Goal: Task Accomplishment & Management: Manage account settings

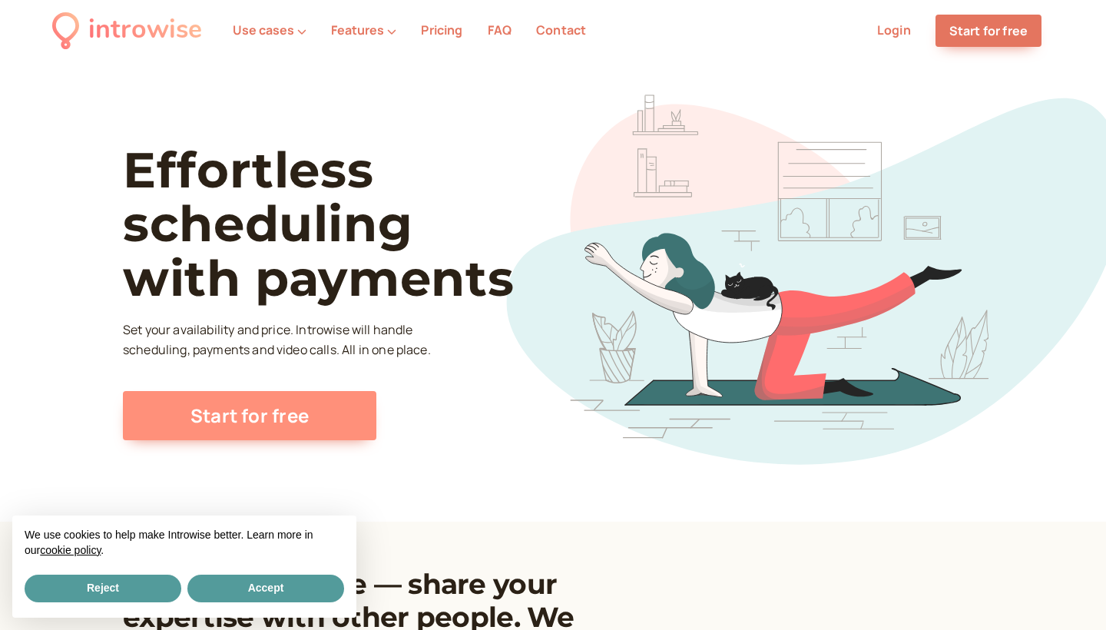
click at [352, 396] on link "Start for free" at bounding box center [249, 415] width 253 height 49
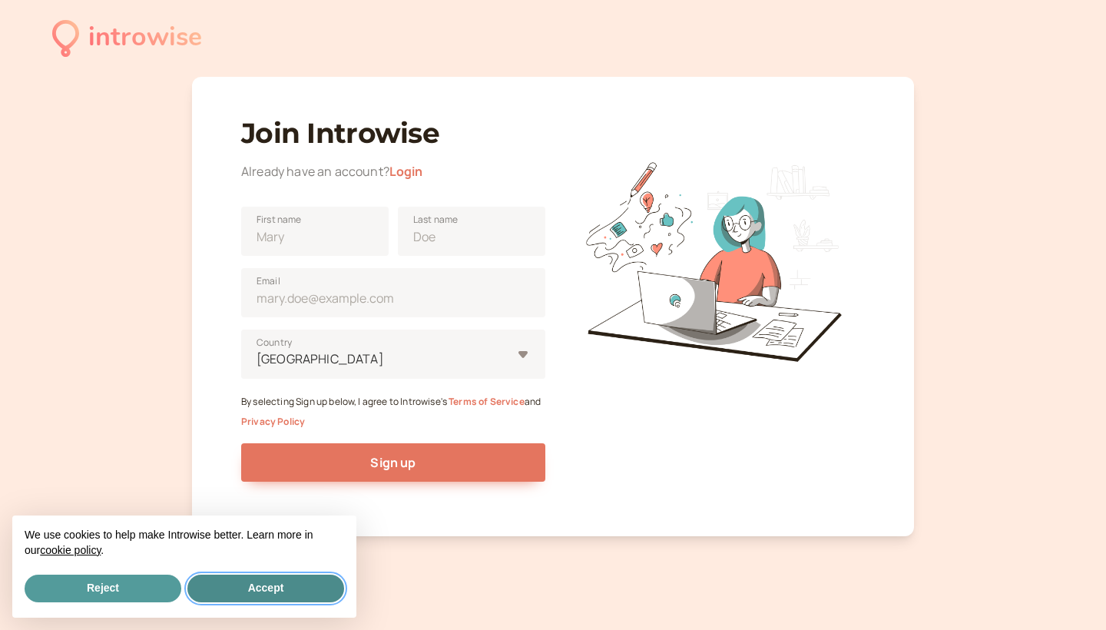
click at [227, 577] on button "Accept" at bounding box center [265, 588] width 157 height 28
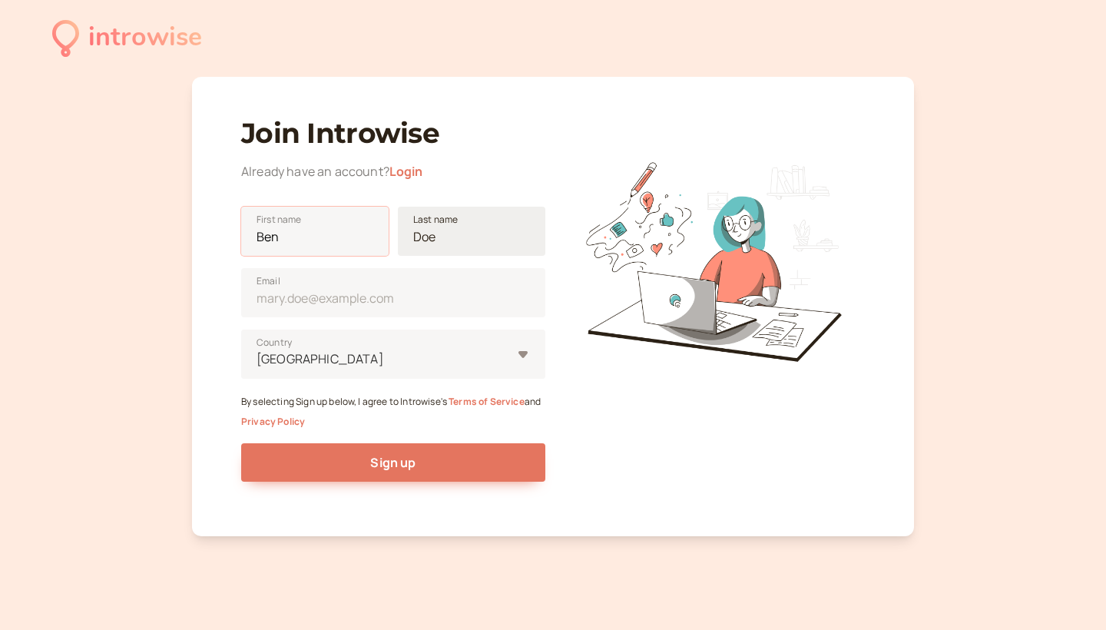
type input "Ben"
type input "[PERSON_NAME]"
click at [466, 237] on input "[PERSON_NAME]" at bounding box center [471, 231] width 147 height 49
click at [512, 237] on input "[PERSON_NAME]" at bounding box center [471, 231] width 147 height 49
click at [528, 236] on input "[PERSON_NAME]" at bounding box center [471, 231] width 147 height 49
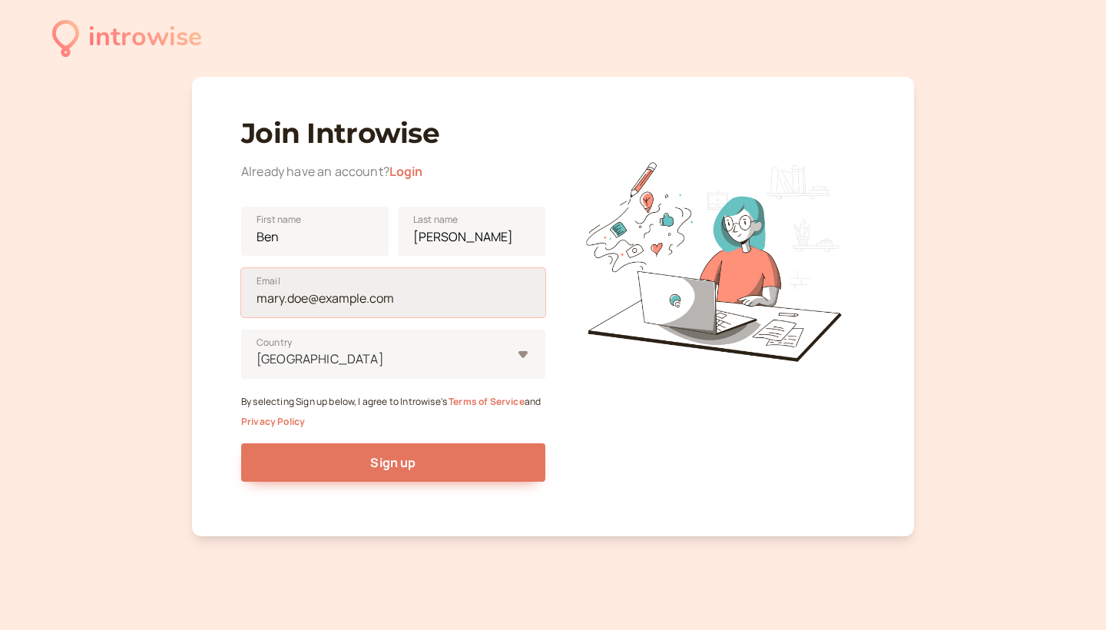
click at [409, 298] on input "Email" at bounding box center [393, 292] width 304 height 49
type input "benjoachim8@gmail.com"
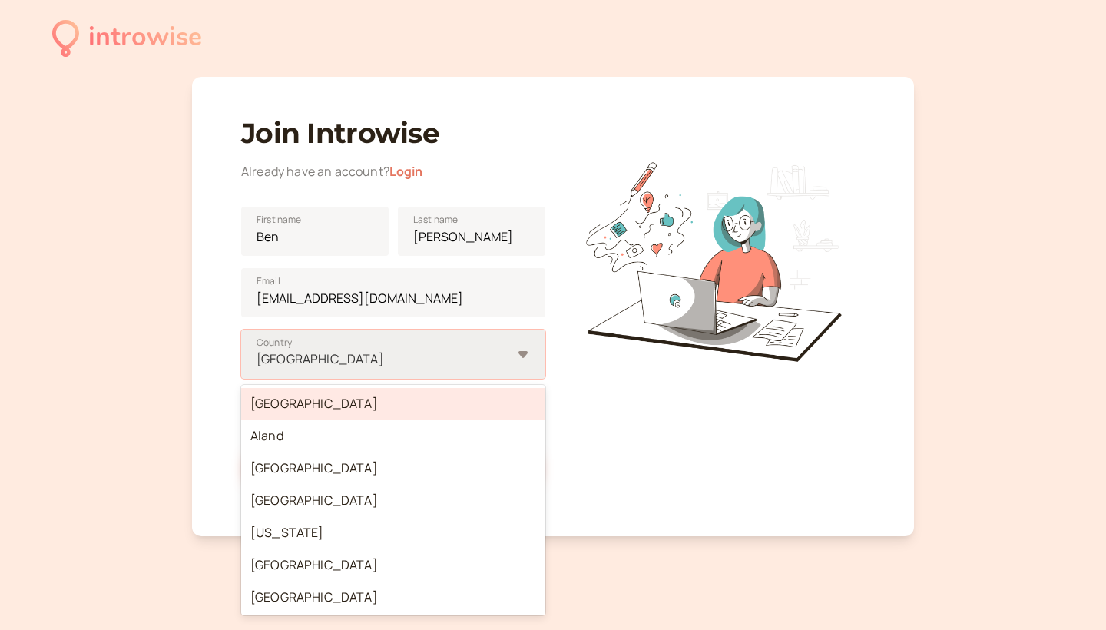
click at [472, 350] on div at bounding box center [383, 359] width 256 height 21
click at [257, 350] on input "option Afghanistan focused, 1 of 250. 250 results available. Use Up and Down to…" at bounding box center [256, 359] width 2 height 18
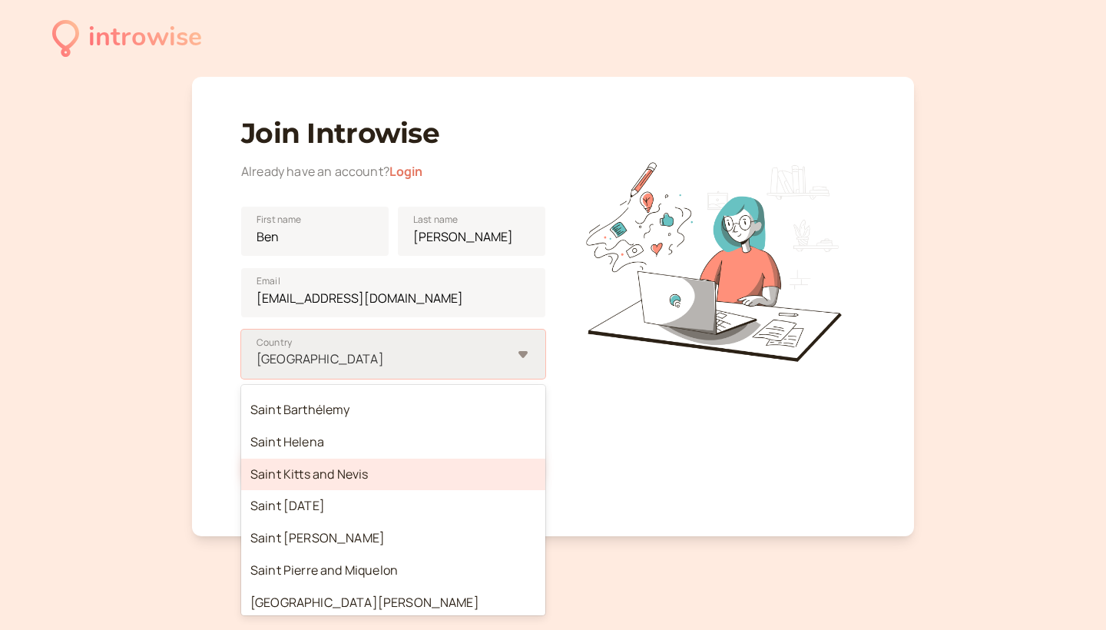
scroll to position [5967, 0]
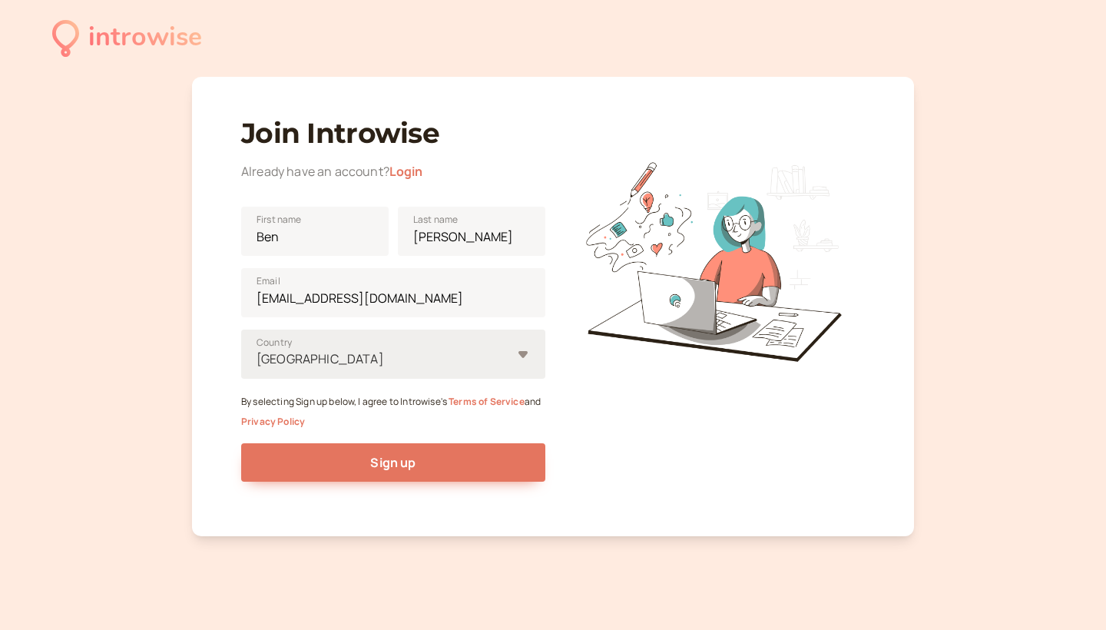
click at [346, 349] on div at bounding box center [383, 359] width 256 height 21
click at [257, 350] on input "United States Country" at bounding box center [256, 359] width 2 height 18
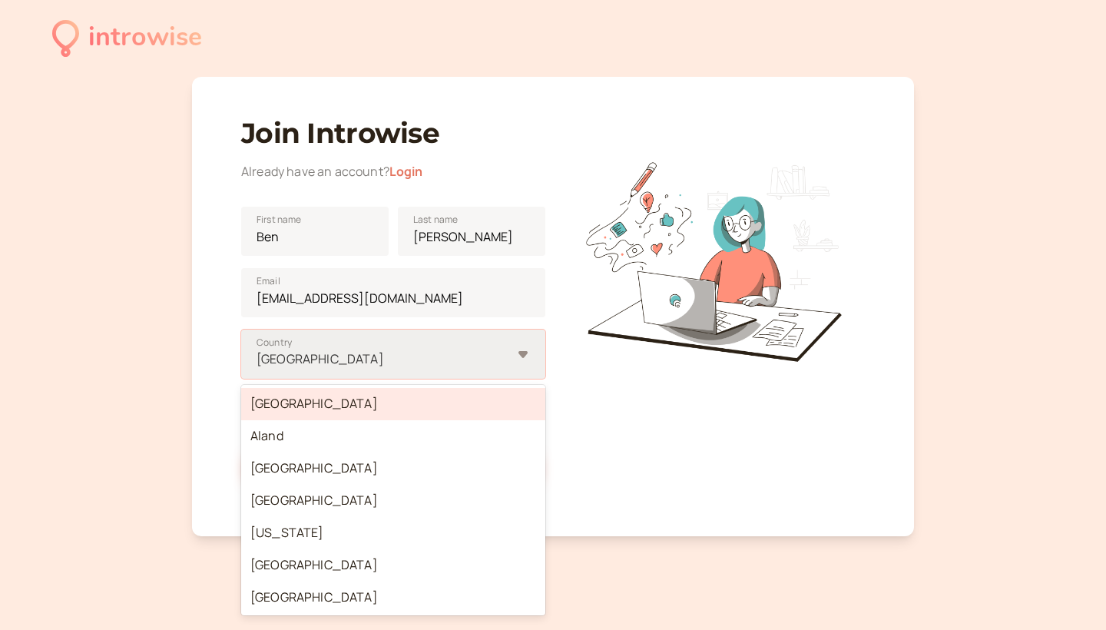
click at [314, 365] on div "United States" at bounding box center [384, 359] width 256 height 18
click at [257, 365] on input "option Afghanistan focused, 1 of 250. 250 results available. Use Up and Down to…" at bounding box center [256, 359] width 2 height 18
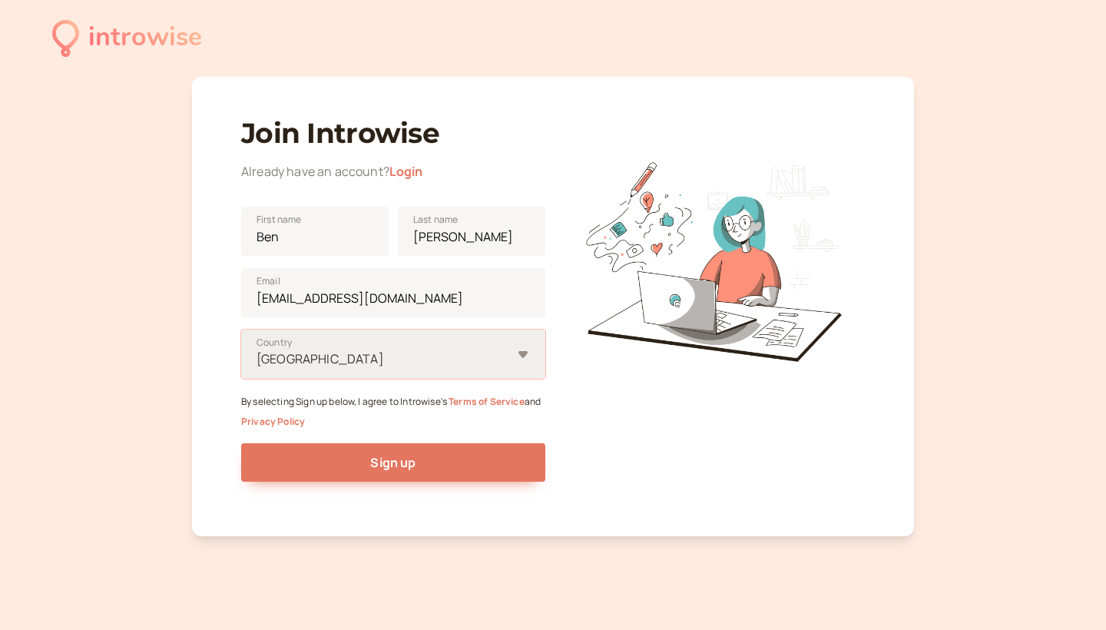
click at [511, 356] on div "United States" at bounding box center [384, 359] width 256 height 18
click at [257, 356] on input "Select is focused ,type to refine list, press Down to open the menu, United Sta…" at bounding box center [256, 359] width 2 height 18
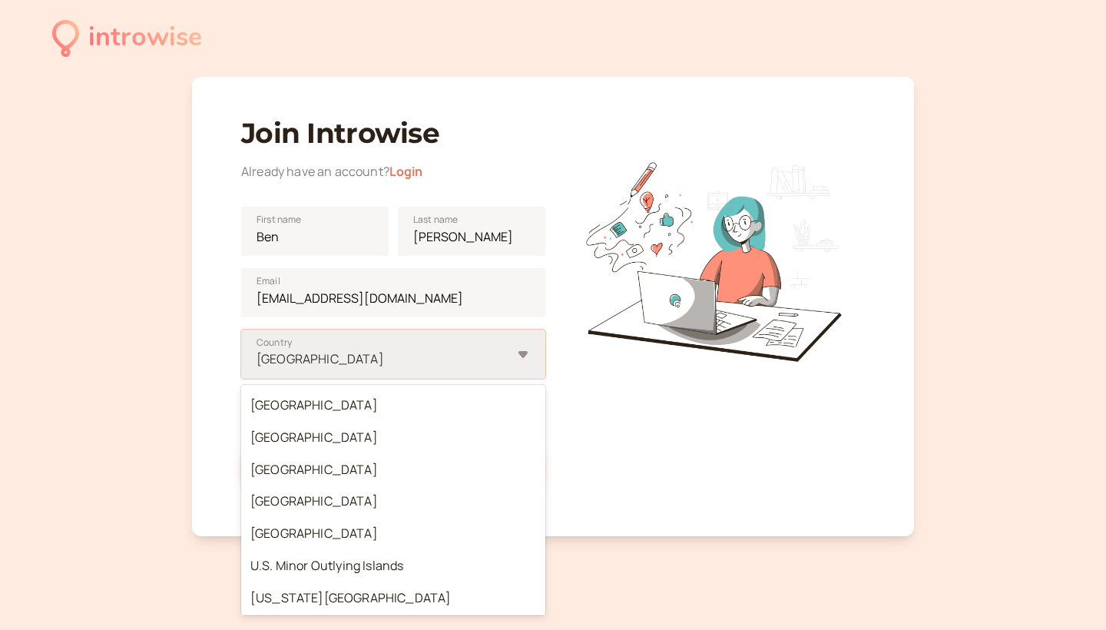
scroll to position [7323, 0]
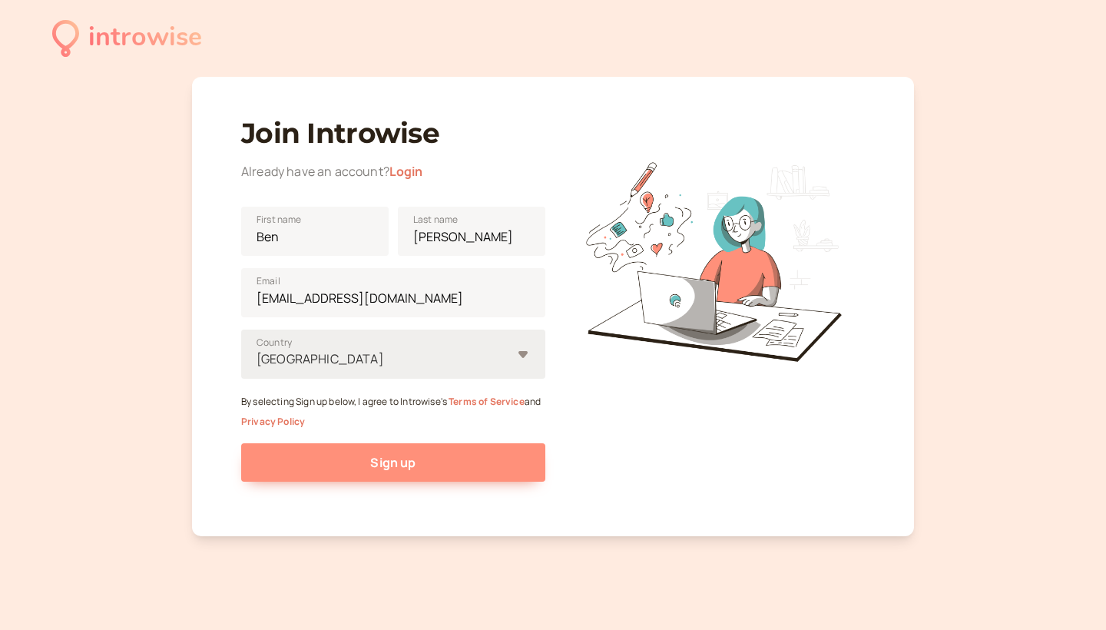
click at [415, 463] on span "Sign up" at bounding box center [392, 462] width 45 height 17
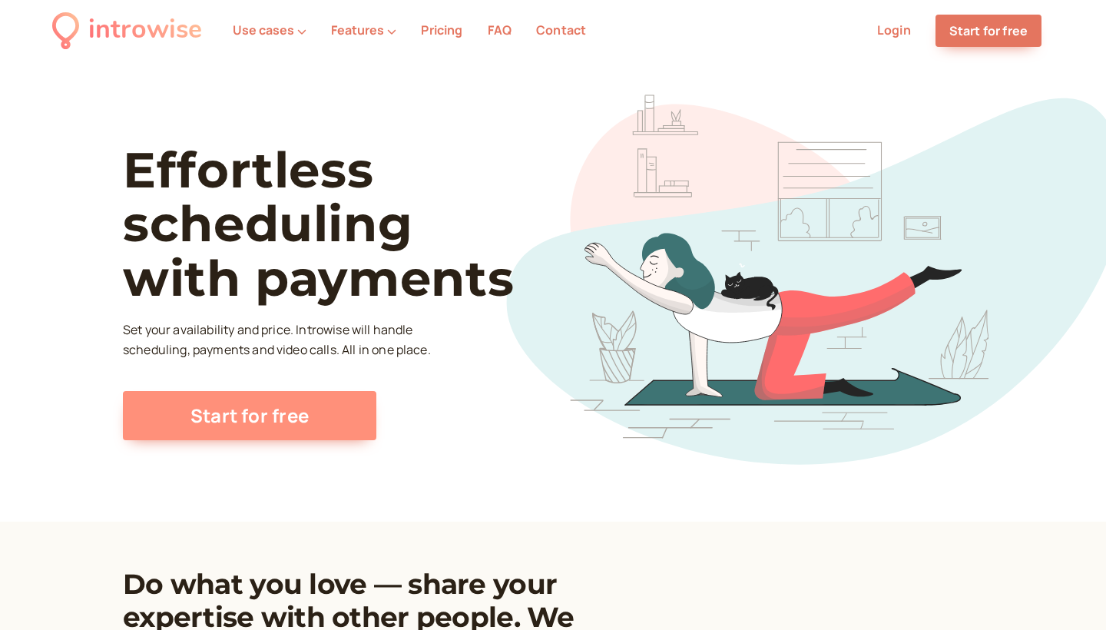
click at [293, 425] on link "Start for free" at bounding box center [249, 415] width 253 height 49
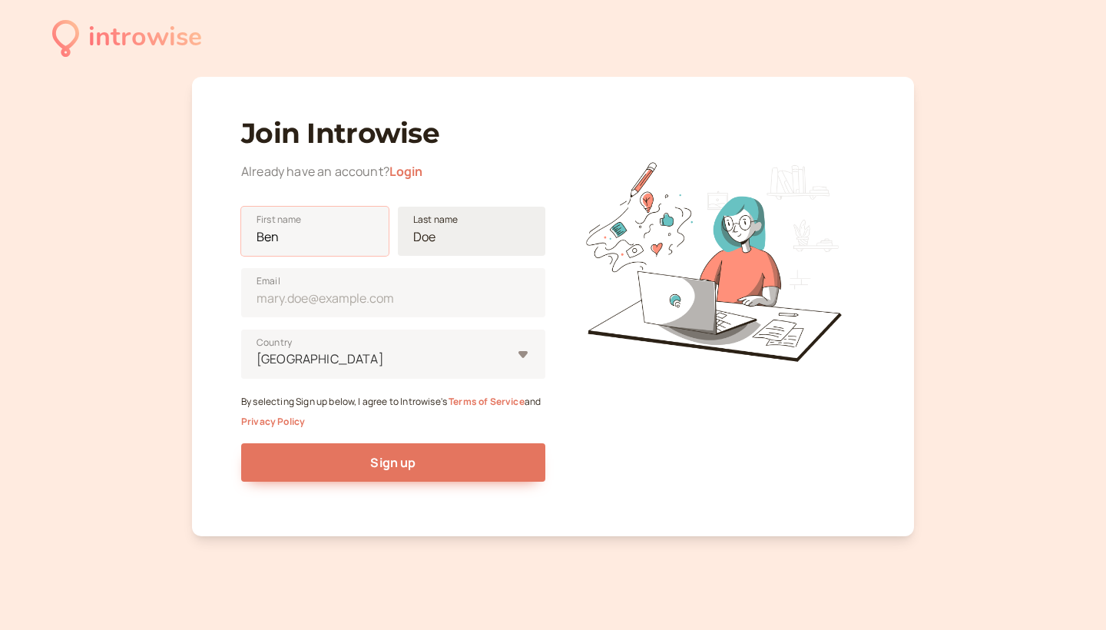
type input "Ben"
type input "[PERSON_NAME]"
type input "[DOMAIN_NAME][EMAIL_ADDRESS][DOMAIN_NAME]"
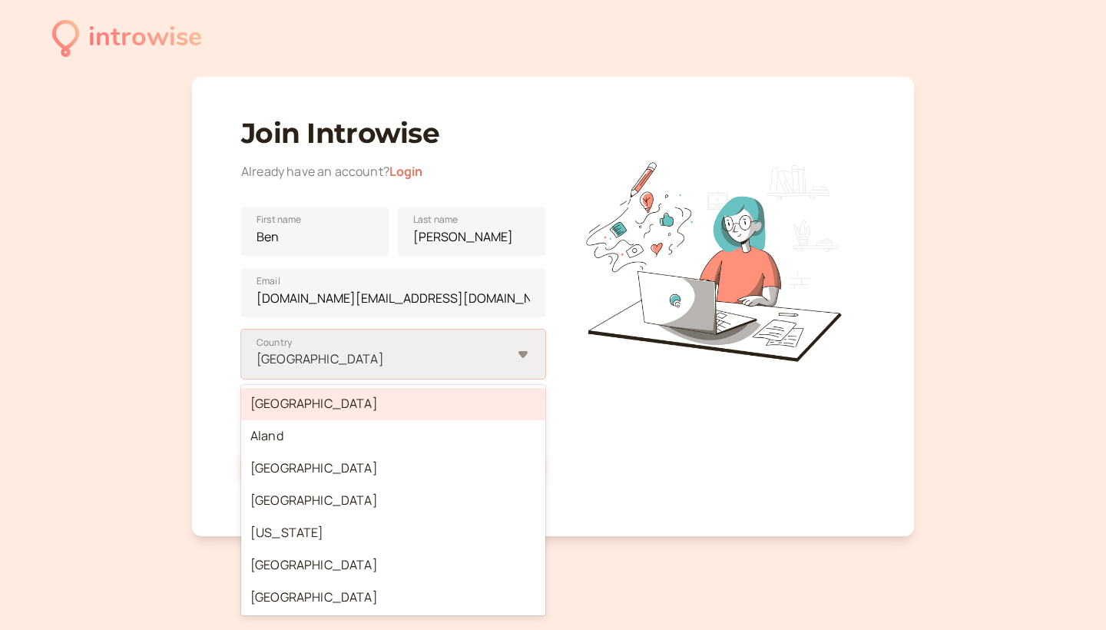
click at [365, 347] on div "United States" at bounding box center [384, 359] width 256 height 28
click at [257, 350] on input "option Afghanistan focused, 1 of 250. 250 results available. Use Up and Down to…" at bounding box center [256, 359] width 2 height 18
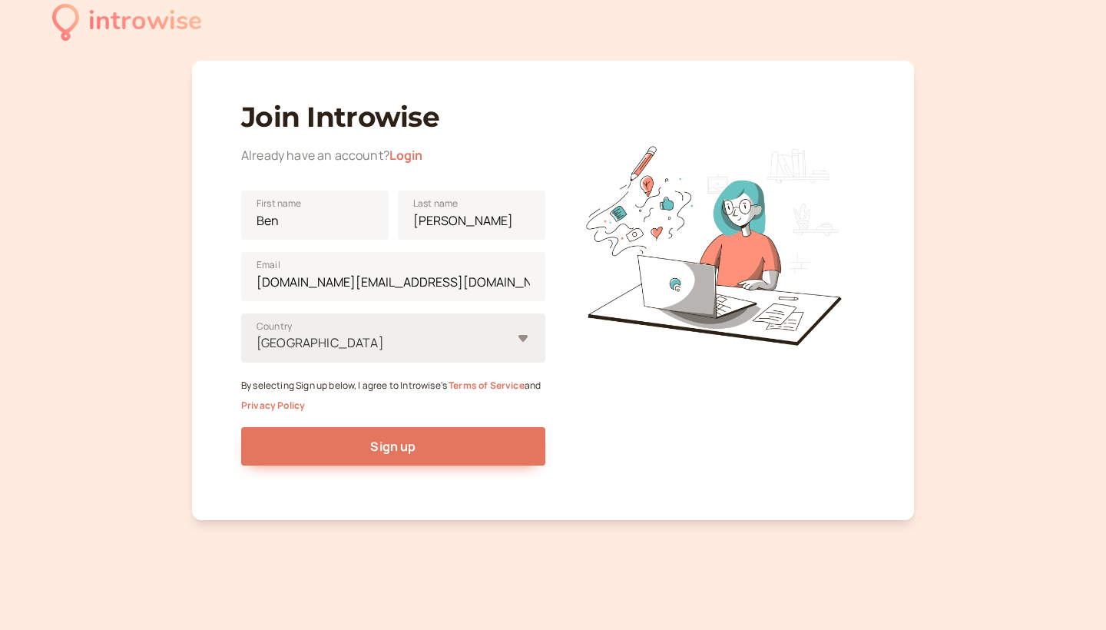
click at [385, 337] on div at bounding box center [383, 343] width 256 height 21
click at [257, 337] on input "United States Country" at bounding box center [256, 343] width 2 height 18
click at [406, 349] on div at bounding box center [383, 343] width 256 height 21
click at [257, 349] on input "United States Country" at bounding box center [256, 343] width 2 height 18
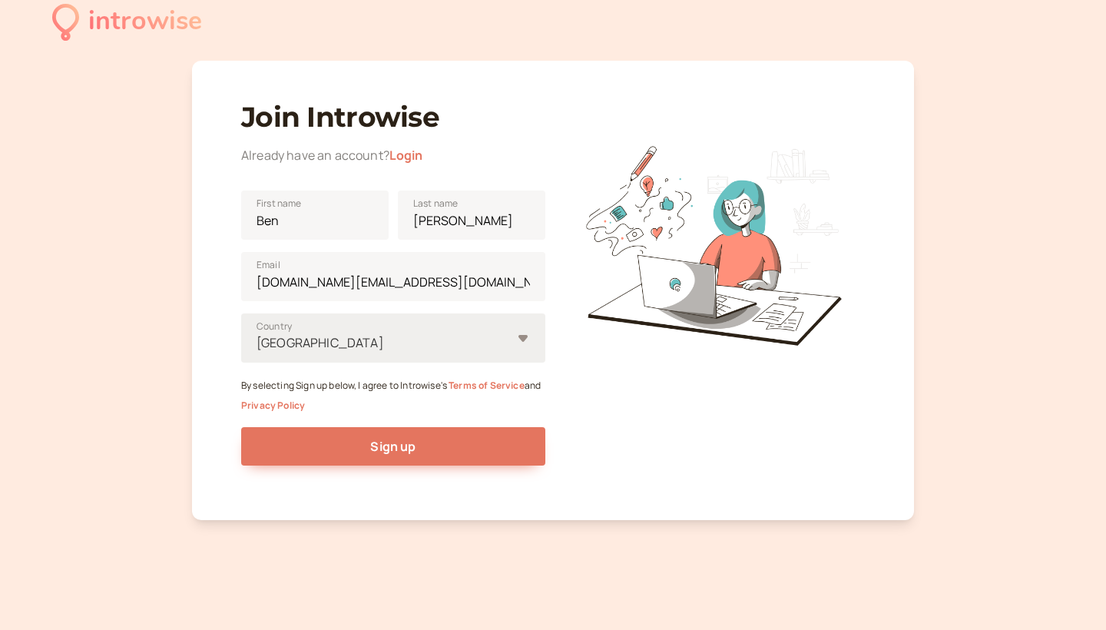
click at [448, 352] on div at bounding box center [383, 343] width 256 height 21
click at [257, 352] on input "United States Country" at bounding box center [256, 343] width 2 height 18
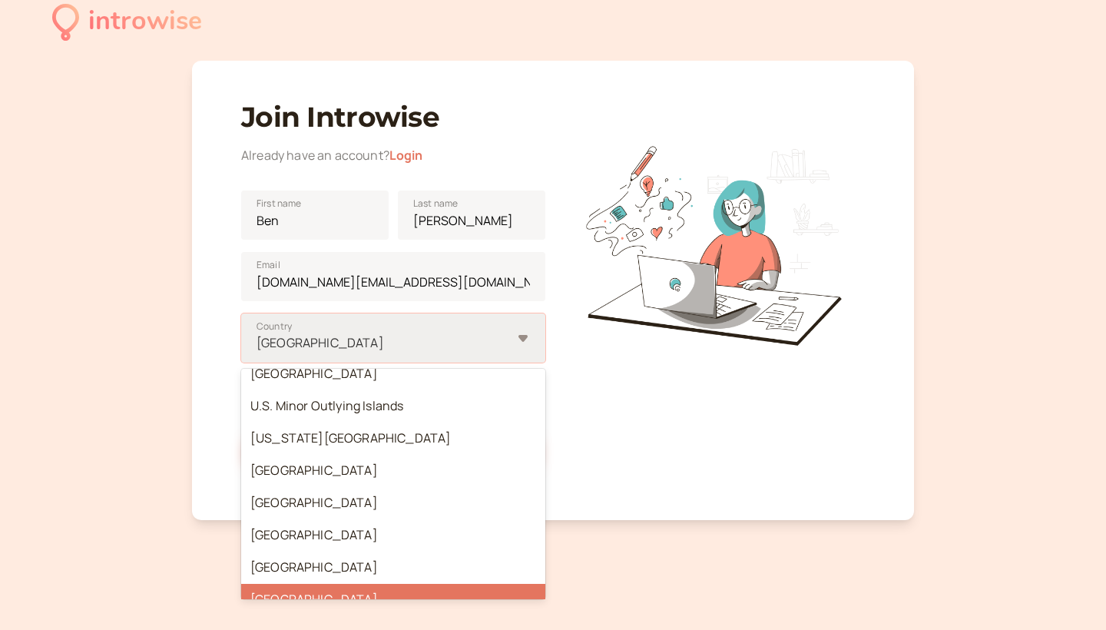
scroll to position [7459, 0]
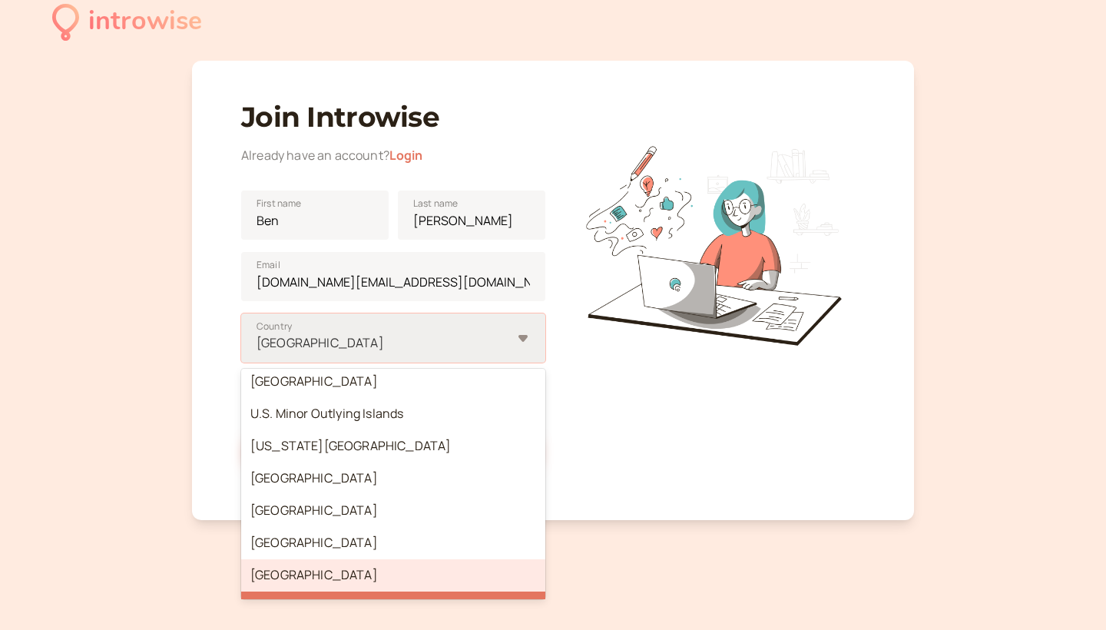
click at [362, 559] on div "[GEOGRAPHIC_DATA]" at bounding box center [393, 575] width 304 height 32
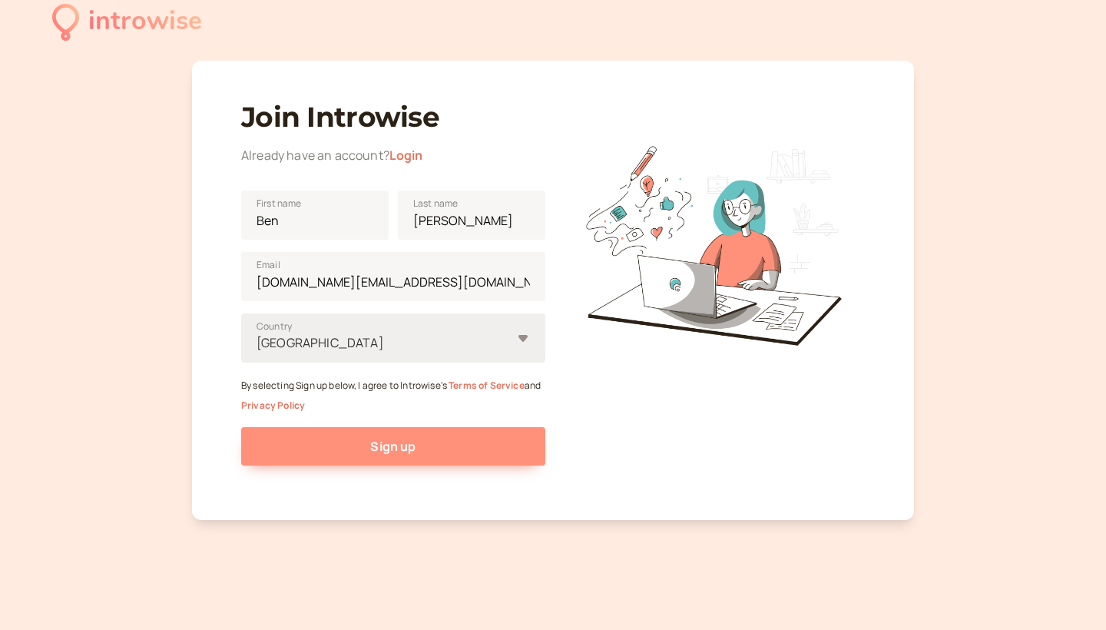
click at [406, 442] on span "Sign up" at bounding box center [392, 446] width 45 height 17
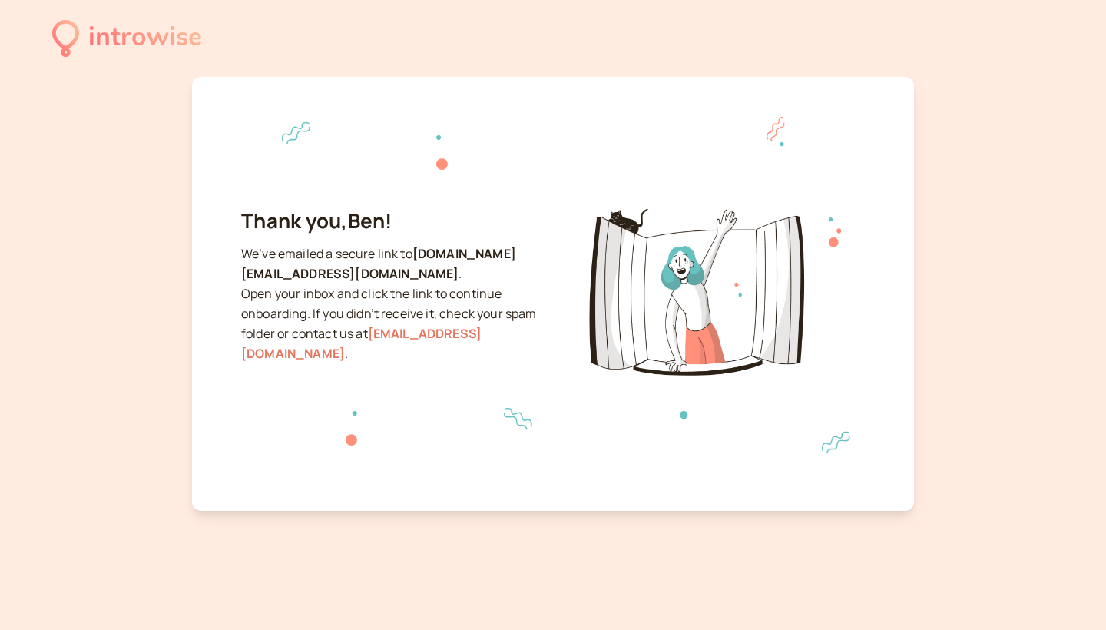
scroll to position [0, 0]
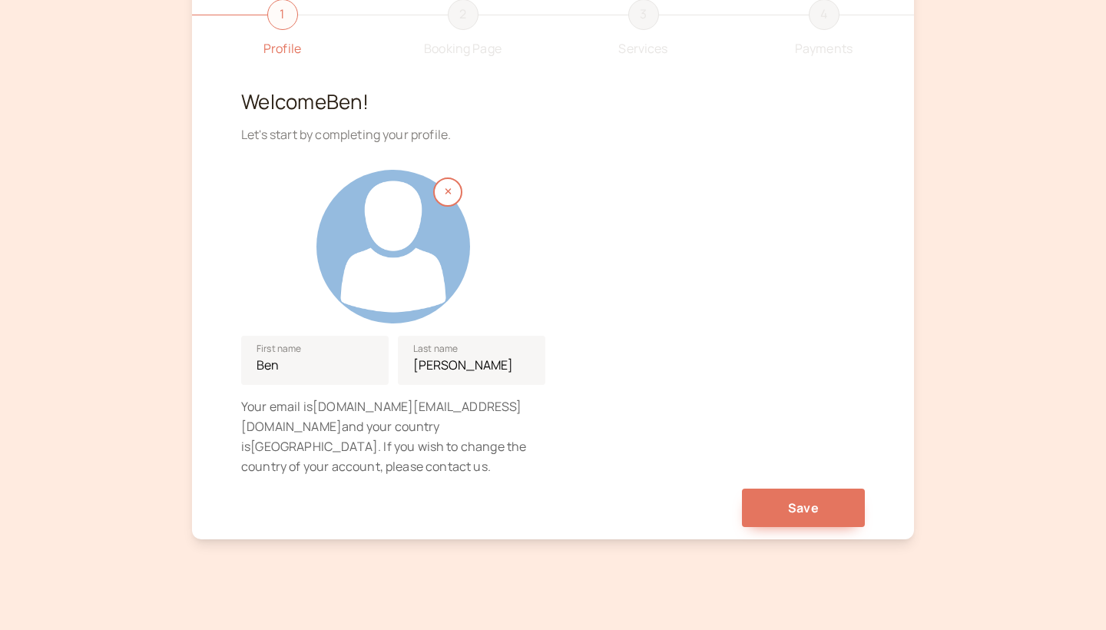
scroll to position [107, 0]
drag, startPoint x: 290, startPoint y: 364, endPoint x: 256, endPoint y: 367, distance: 34.7
click at [256, 367] on input "Ben" at bounding box center [314, 361] width 147 height 49
click at [591, 498] on div "Save" at bounding box center [553, 503] width 624 height 51
click at [773, 490] on button "Save" at bounding box center [803, 509] width 123 height 38
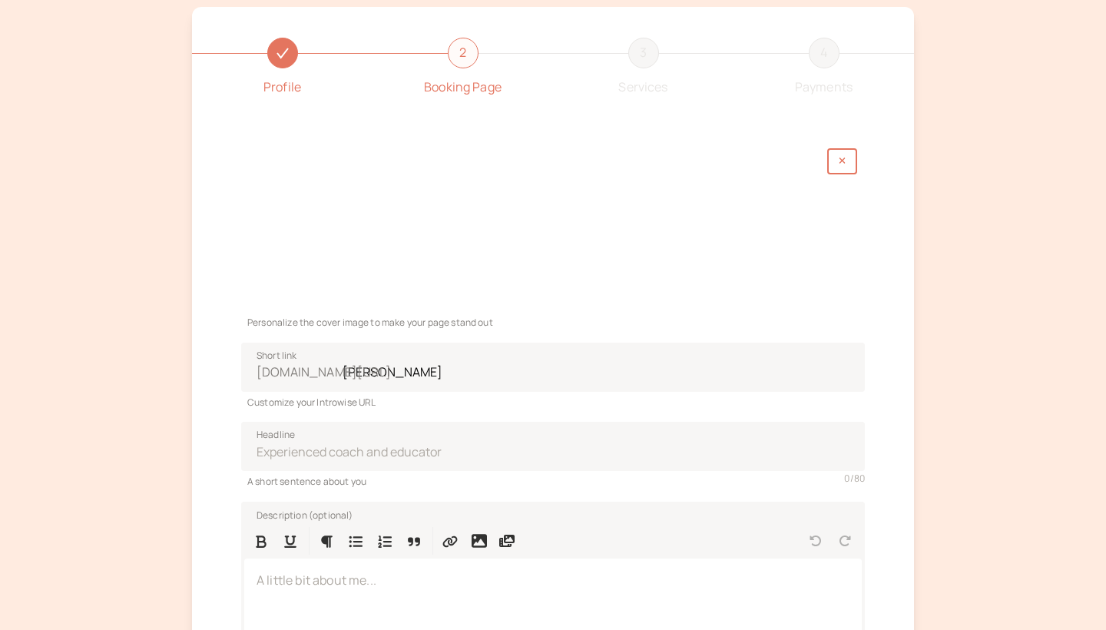
scroll to position [80, 0]
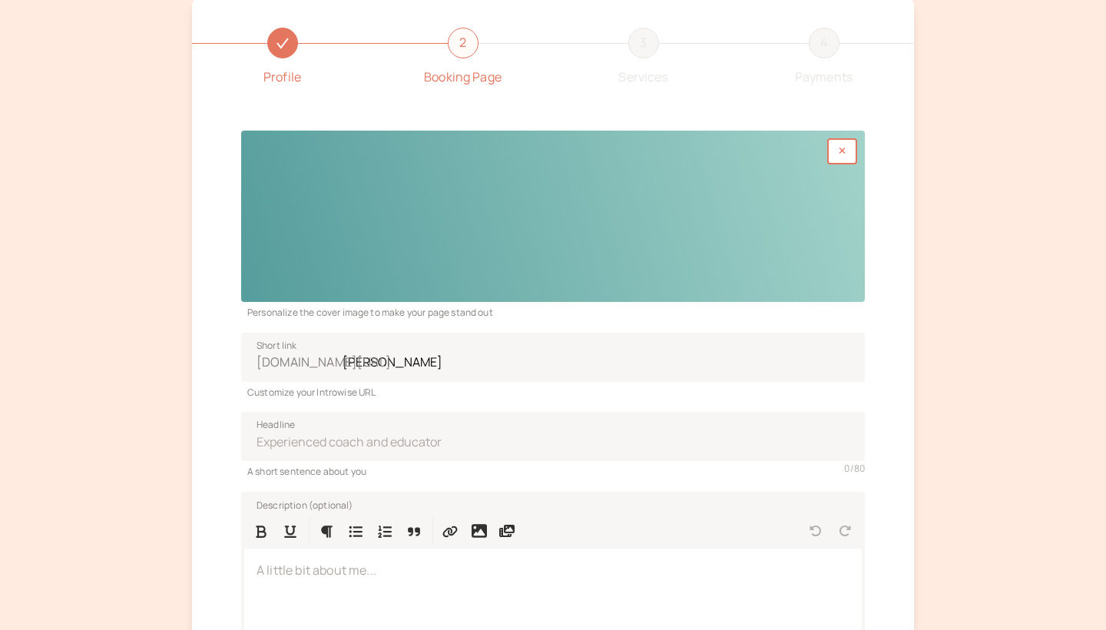
click at [444, 221] on div at bounding box center [553, 216] width 624 height 171
click at [443, 240] on div at bounding box center [553, 216] width 624 height 171
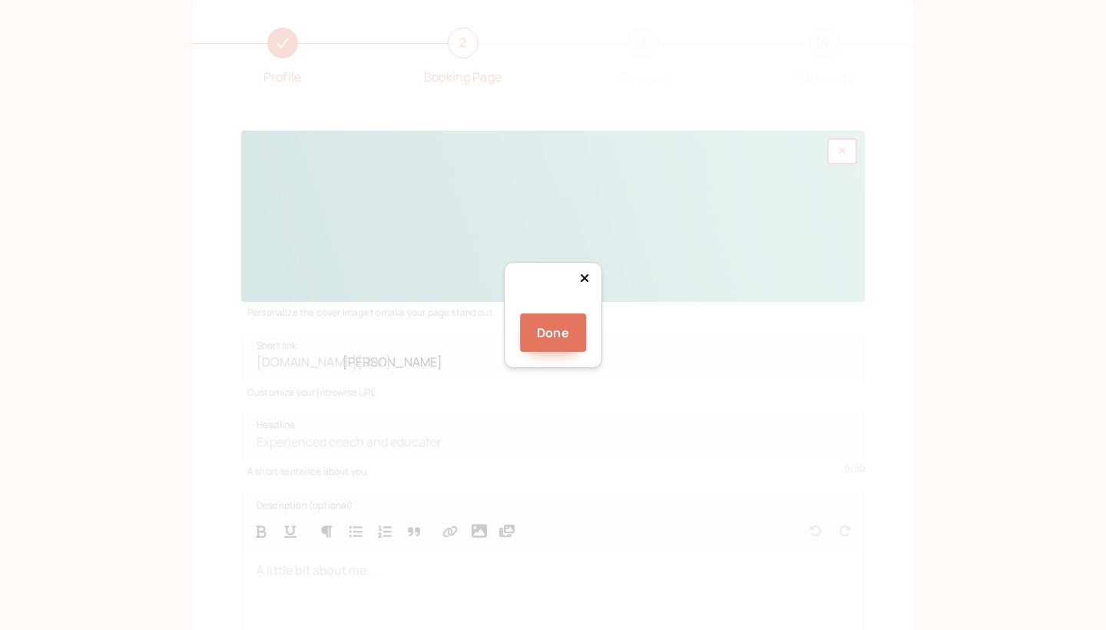
click at [553, 307] on div at bounding box center [553, 307] width 0 height 0
click at [627, 379] on div at bounding box center [775, 435] width 407 height 112
click at [803, 367] on div "Done" at bounding box center [553, 315] width 1106 height 630
click at [553, 307] on div at bounding box center [553, 307] width 0 height 0
click at [553, 375] on div at bounding box center [783, 438] width 461 height 127
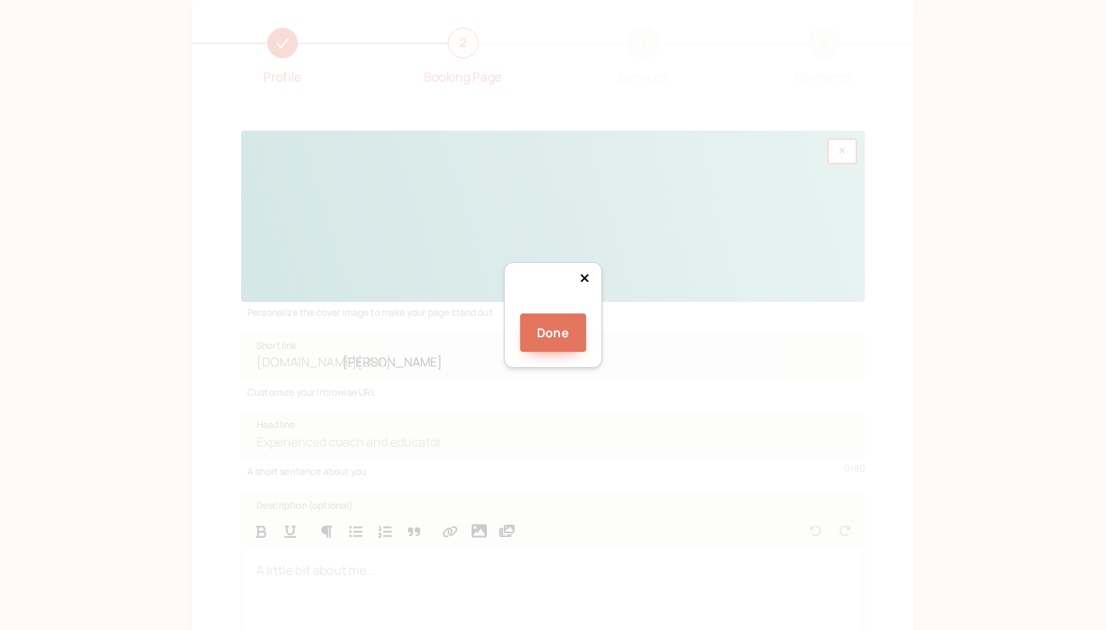
click at [560, 360] on div at bounding box center [783, 423] width 461 height 127
click at [553, 307] on div at bounding box center [553, 307] width 0 height 0
click at [564, 352] on button "Done" at bounding box center [553, 332] width 66 height 38
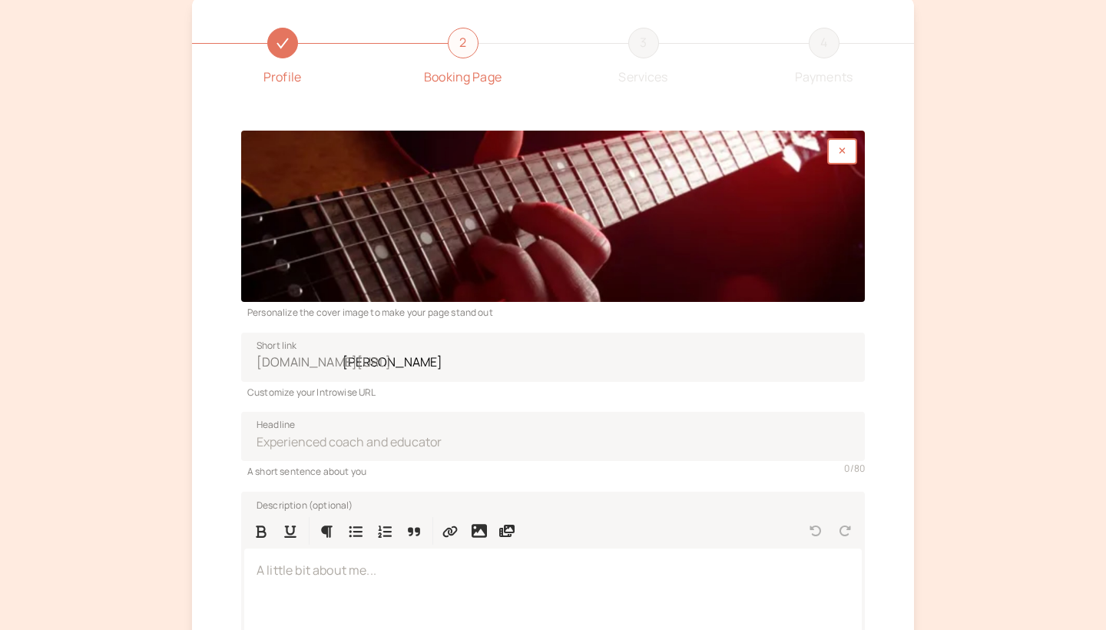
click at [531, 192] on div at bounding box center [553, 216] width 624 height 171
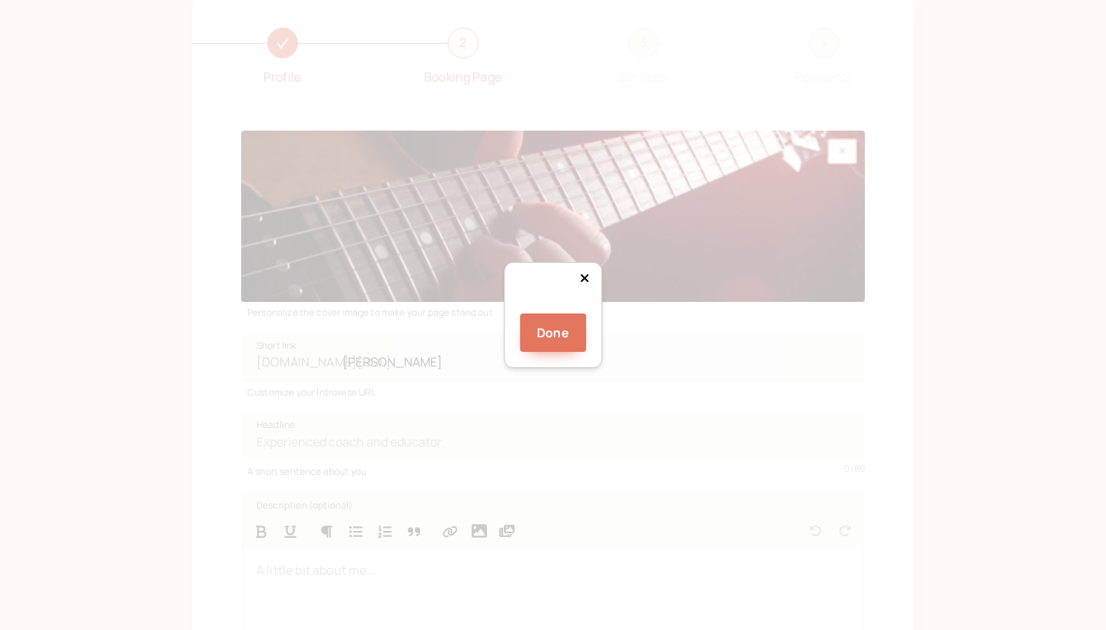
click at [553, 307] on img at bounding box center [553, 307] width 0 height 0
click at [579, 433] on div at bounding box center [706, 496] width 461 height 127
click at [553, 352] on button "Done" at bounding box center [553, 332] width 66 height 38
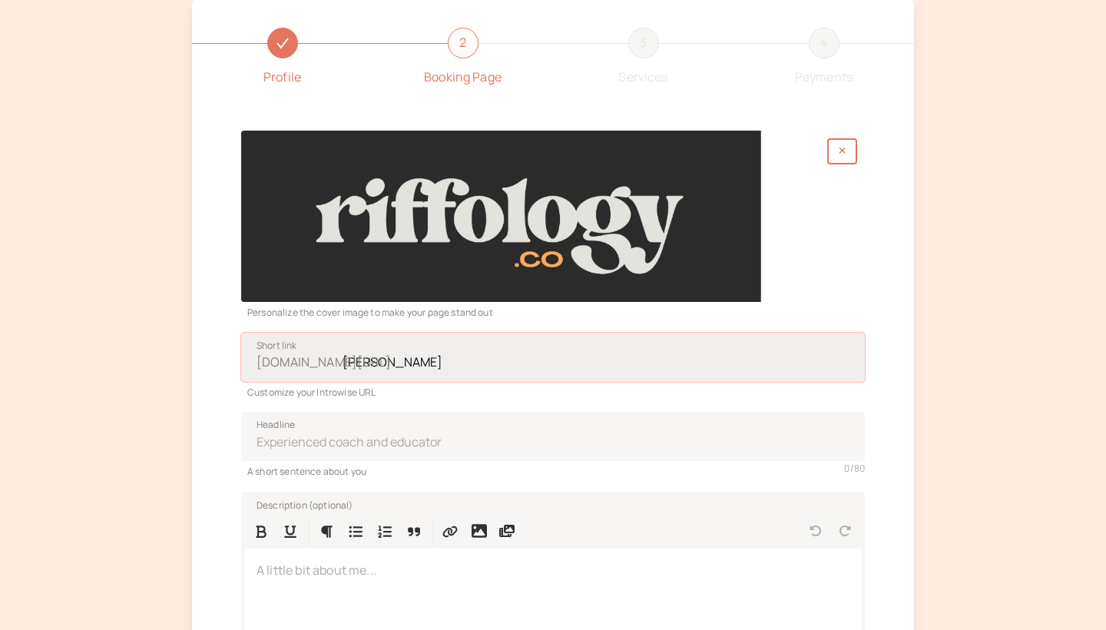
drag, startPoint x: 443, startPoint y: 367, endPoint x: 343, endPoint y: 366, distance: 99.8
click at [343, 366] on input "[PERSON_NAME]" at bounding box center [553, 357] width 624 height 49
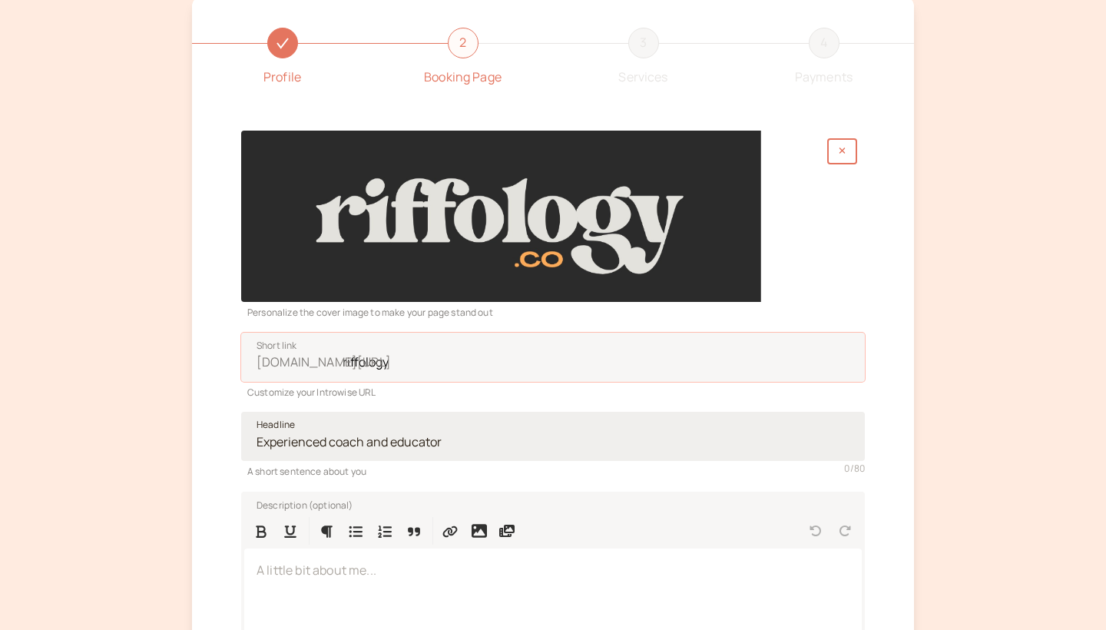
type input "riffology"
click at [404, 446] on input "Headline" at bounding box center [553, 436] width 624 height 49
drag, startPoint x: 438, startPoint y: 443, endPoint x: 295, endPoint y: 441, distance: 142.8
click at [295, 441] on input "Headline" at bounding box center [553, 436] width 624 height 49
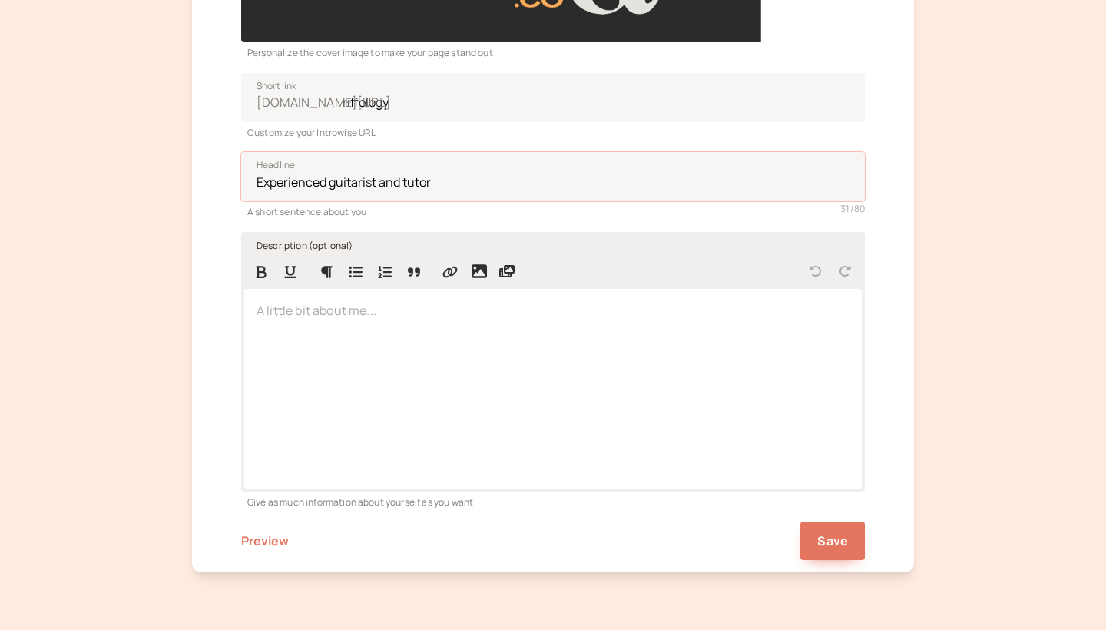
scroll to position [338, 0]
type input "Experienced guitarist and tutor"
click at [391, 333] on div at bounding box center [552, 389] width 617 height 199
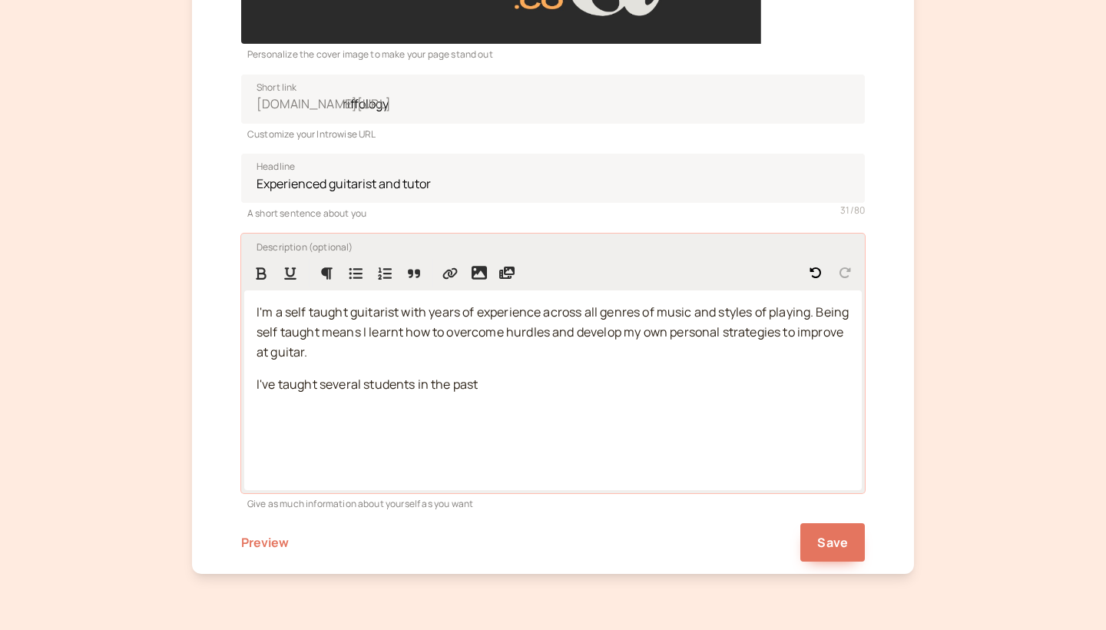
click at [369, 382] on span "I've taught several students in the past" at bounding box center [366, 384] width 221 height 17
click at [365, 381] on span "I've taught several students in the past" at bounding box center [366, 384] width 221 height 17
click at [485, 382] on p "I've taught several students in the past" at bounding box center [552, 385] width 593 height 20
click at [502, 403] on span "I've taught several students in the past, helping them to get out of that begin…" at bounding box center [539, 394] width 567 height 37
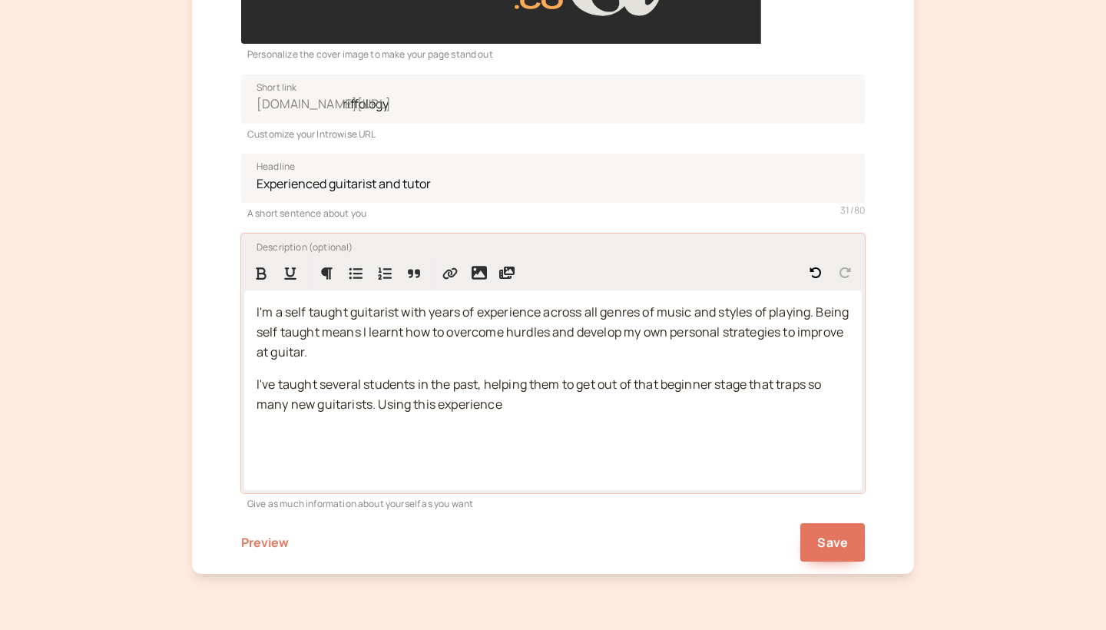
click at [509, 402] on p "I've taught several students in the past, helping them to get out of that begin…" at bounding box center [552, 395] width 593 height 40
drag, startPoint x: 509, startPoint y: 402, endPoint x: 382, endPoint y: 399, distance: 127.5
click at [382, 399] on p "I've taught several students in the past, helping them to get out of that begin…" at bounding box center [552, 395] width 593 height 40
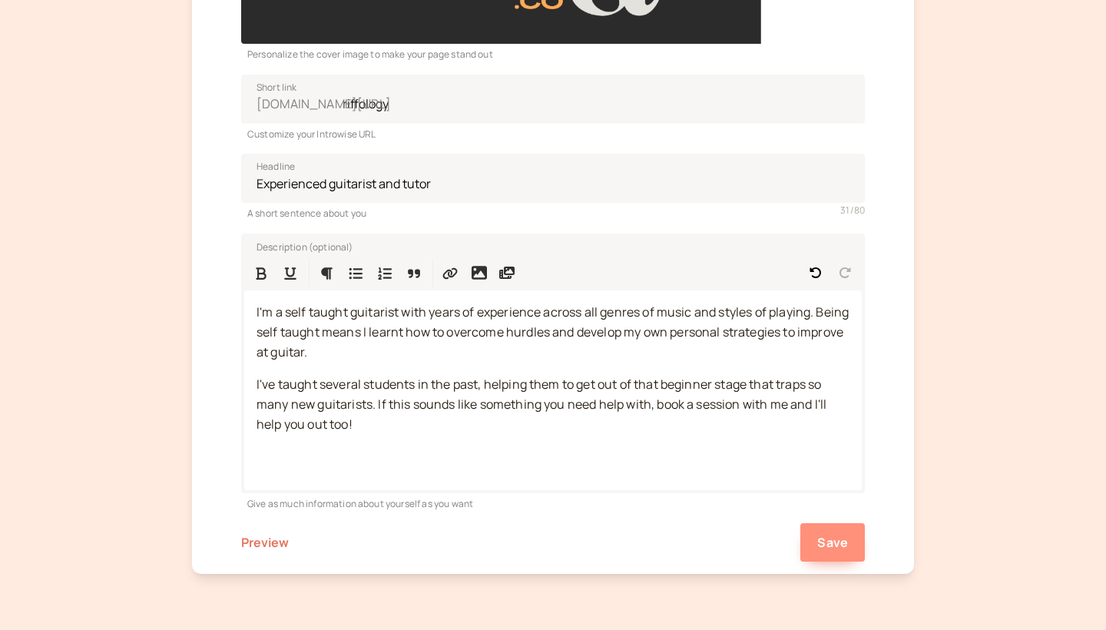
click at [826, 534] on span "Save" at bounding box center [832, 542] width 31 height 17
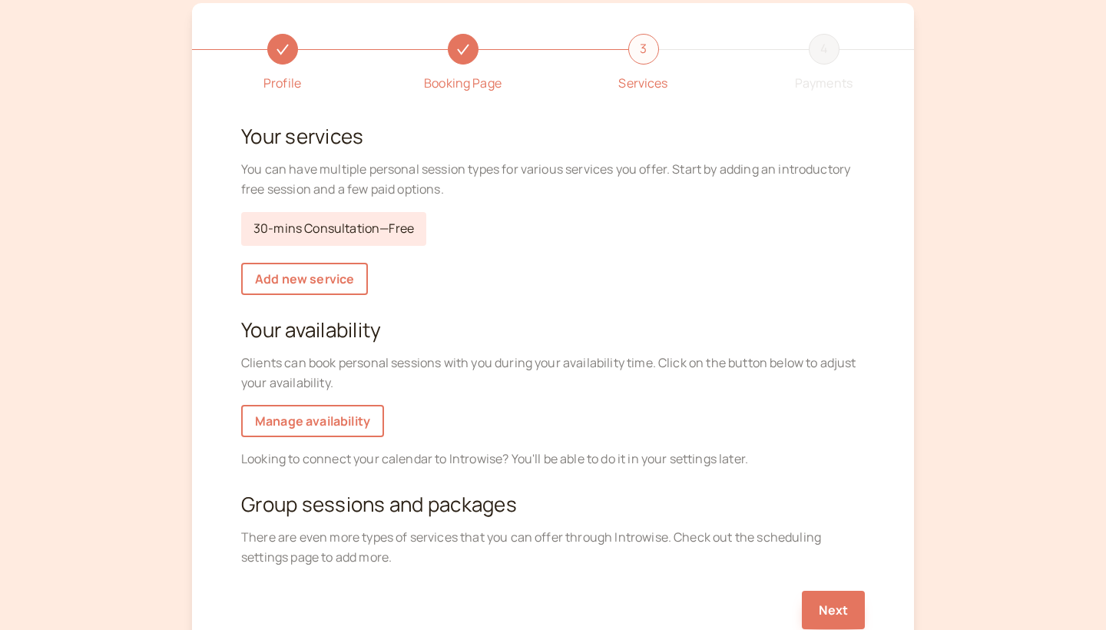
scroll to position [74, 0]
click at [318, 286] on link "Add new service" at bounding box center [304, 278] width 127 height 32
select select "30"
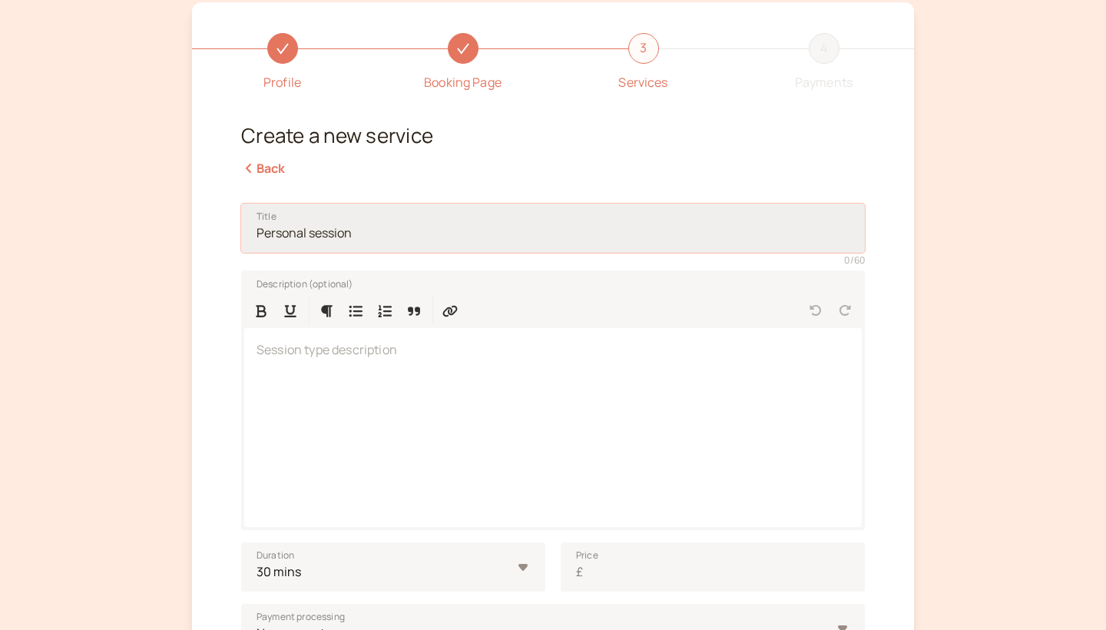
click at [359, 233] on input "Title" at bounding box center [553, 227] width 624 height 49
click at [254, 165] on icon at bounding box center [248, 168] width 15 height 12
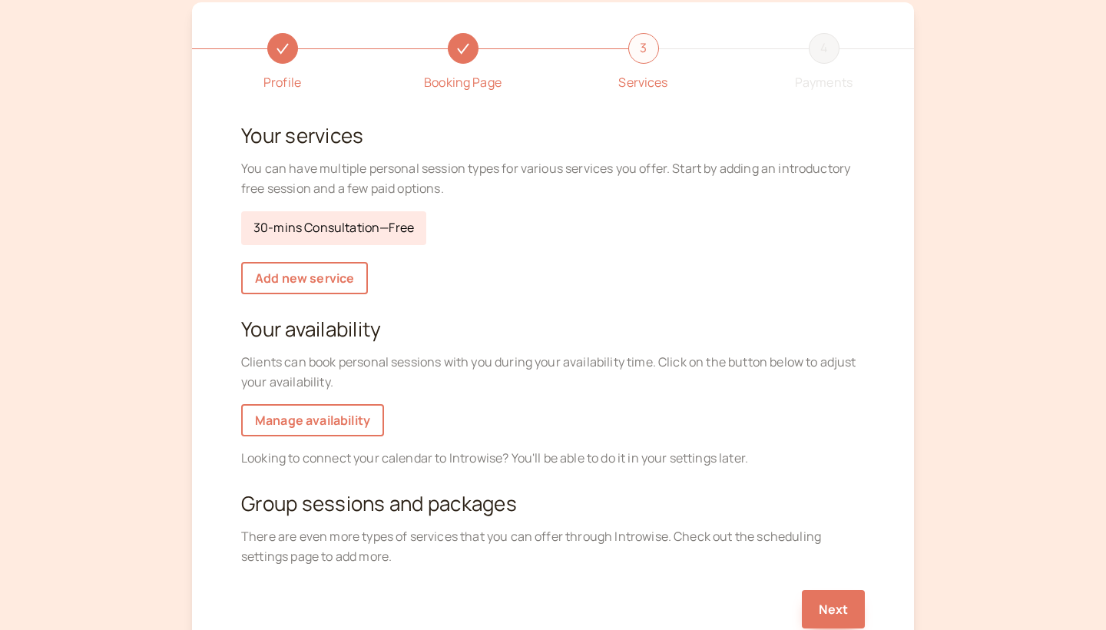
click at [358, 233] on link "30-mins Consultation — Free" at bounding box center [333, 228] width 185 height 34
select select "30"
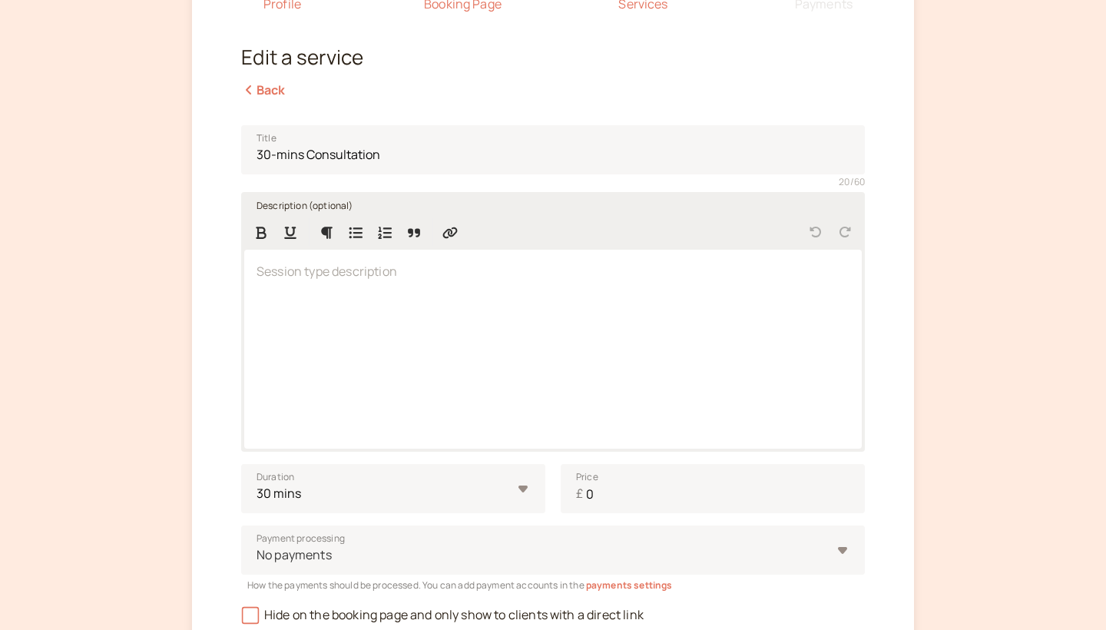
scroll to position [151, 0]
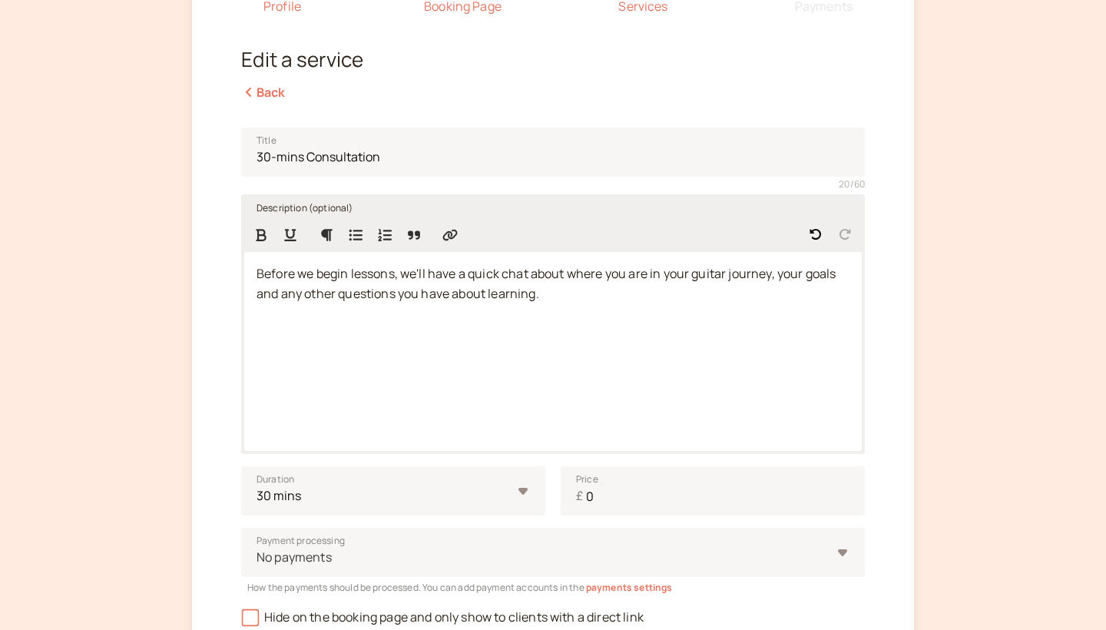
click at [505, 273] on span "Before we begin lessons, we'll have a quick chat about where you are in your gu…" at bounding box center [547, 283] width 582 height 37
click at [608, 293] on p "Before we begin lessons, we'll have a quick free chat about where you are in yo…" at bounding box center [552, 284] width 593 height 40
click at [558, 270] on span "Before we begin lessons, we'll have a quick free chat about where you are in yo…" at bounding box center [543, 283] width 575 height 37
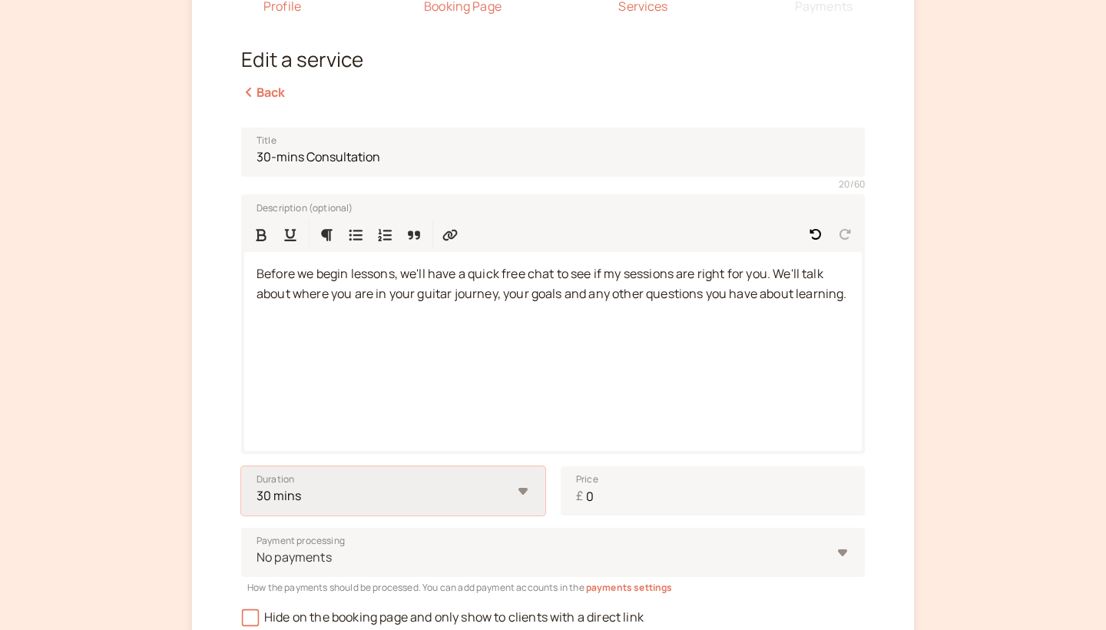
select select "15"
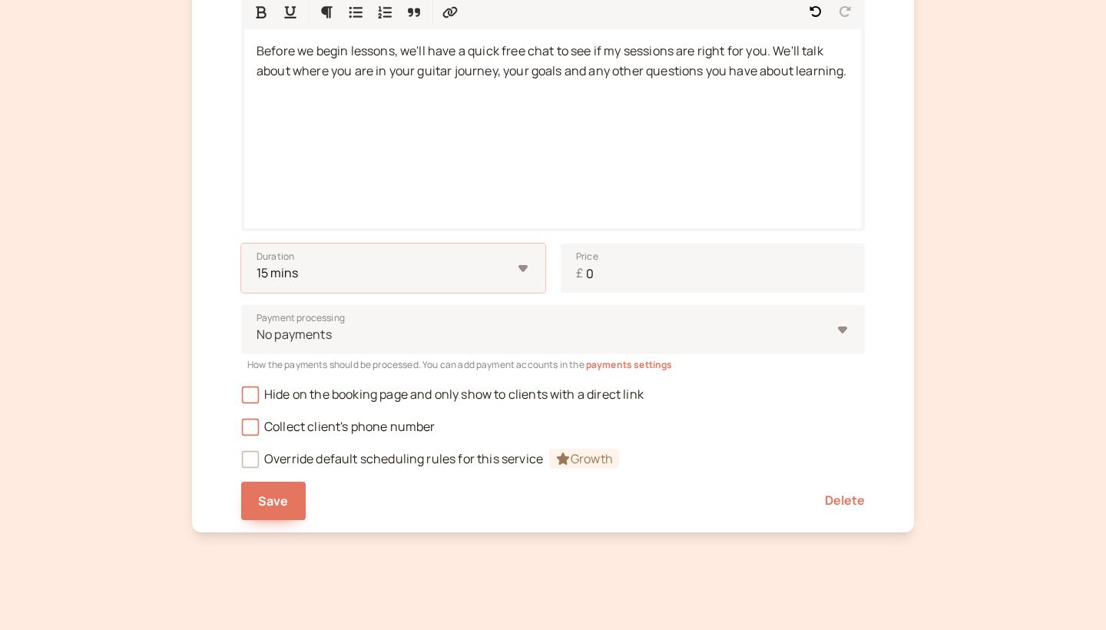
scroll to position [375, 0]
click at [295, 492] on button "Save" at bounding box center [273, 499] width 65 height 38
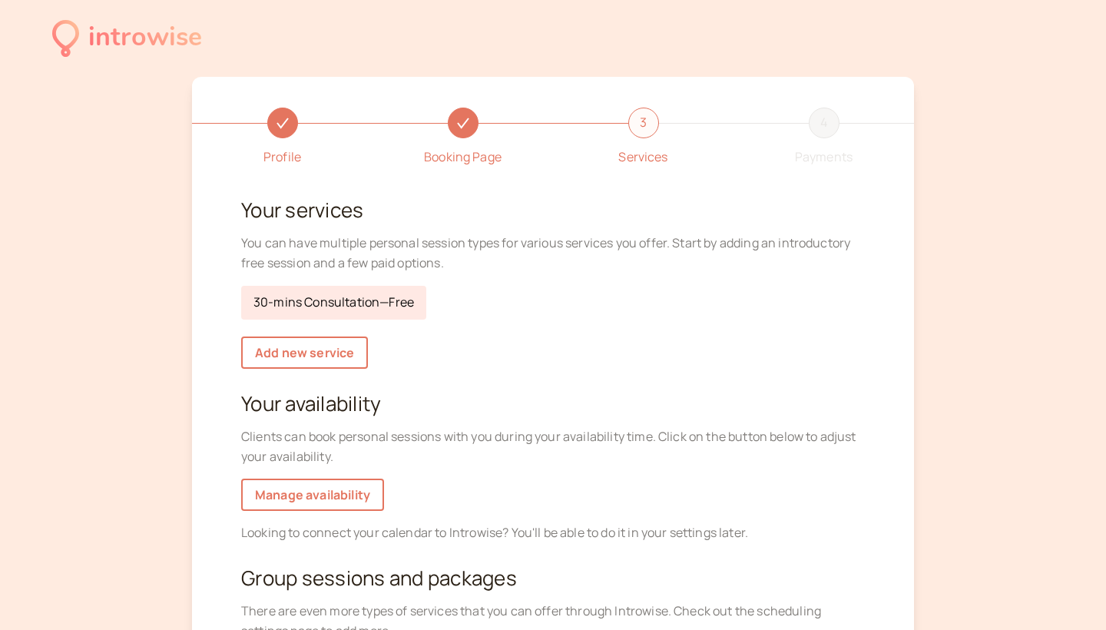
click at [366, 304] on link "30-mins Consultation — Free" at bounding box center [333, 303] width 185 height 34
select select "15"
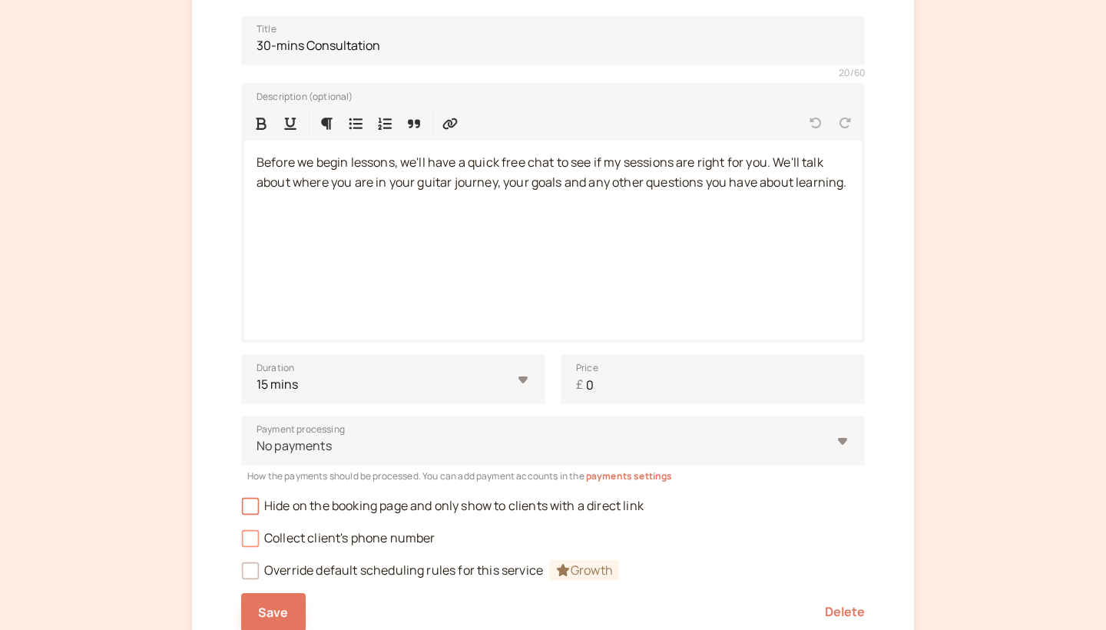
scroll to position [264, 0]
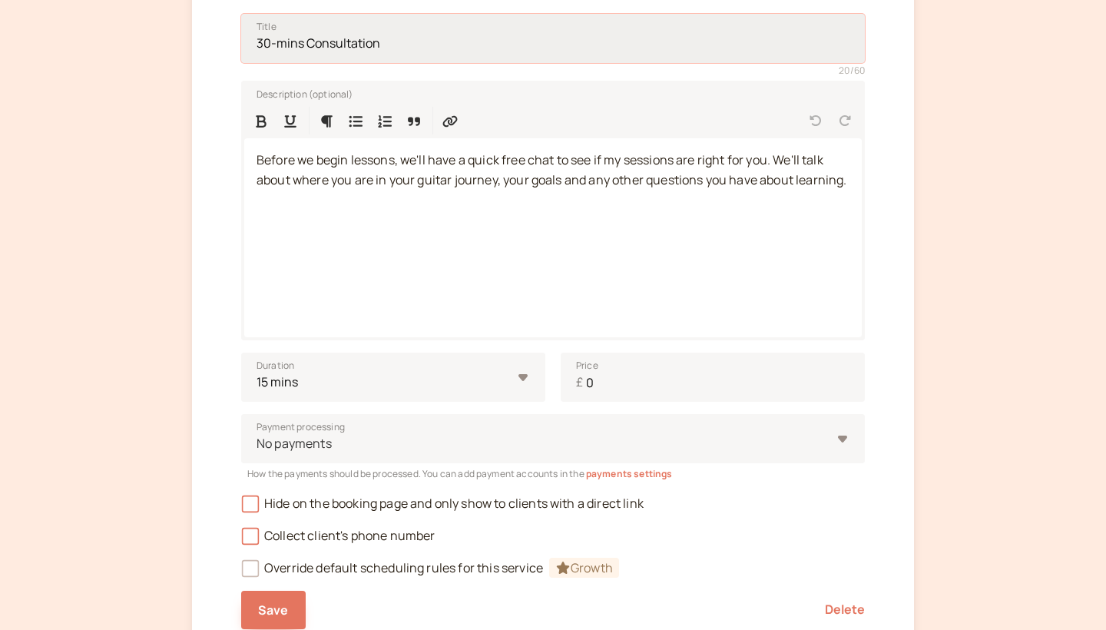
click at [269, 48] on input "30-mins Consultation" at bounding box center [553, 38] width 624 height 49
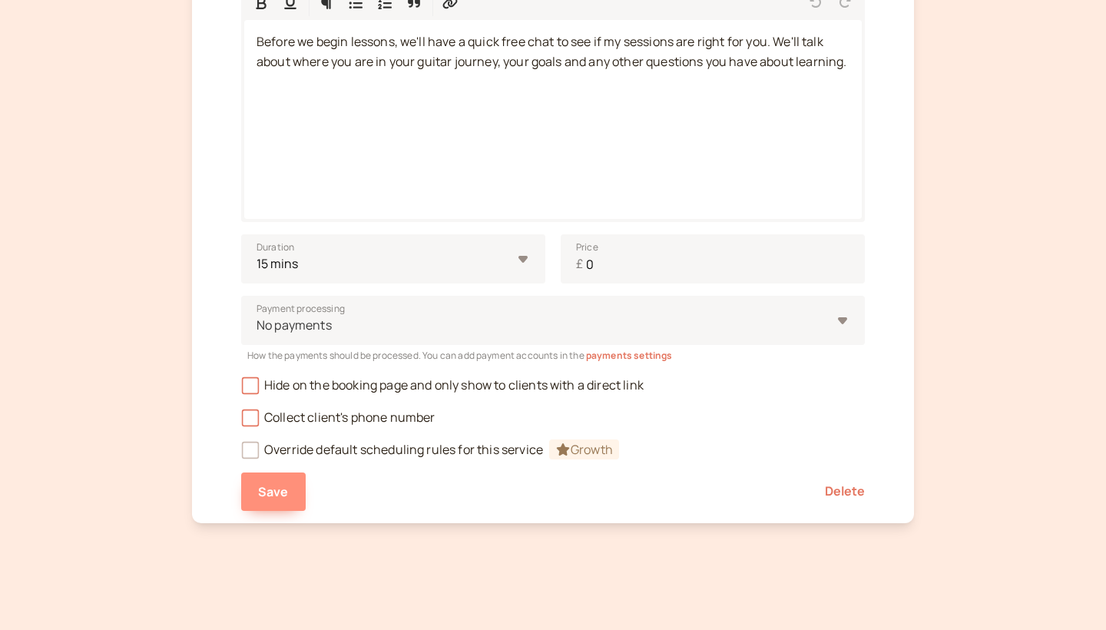
type input "15-mins Consultation"
click at [278, 491] on span "Save" at bounding box center [273, 491] width 31 height 17
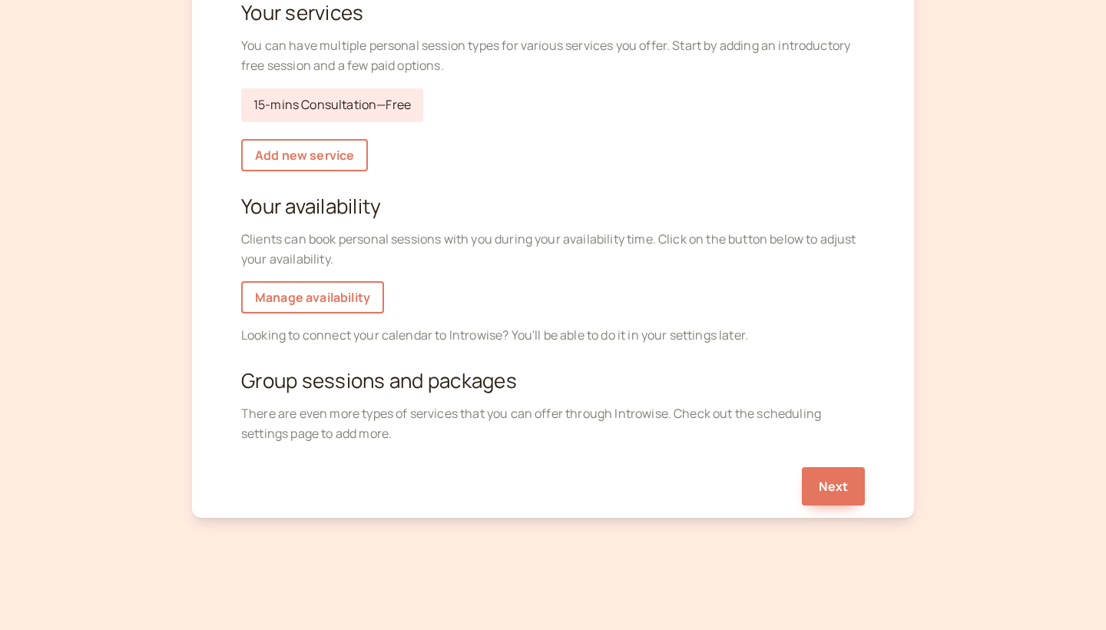
scroll to position [191, 0]
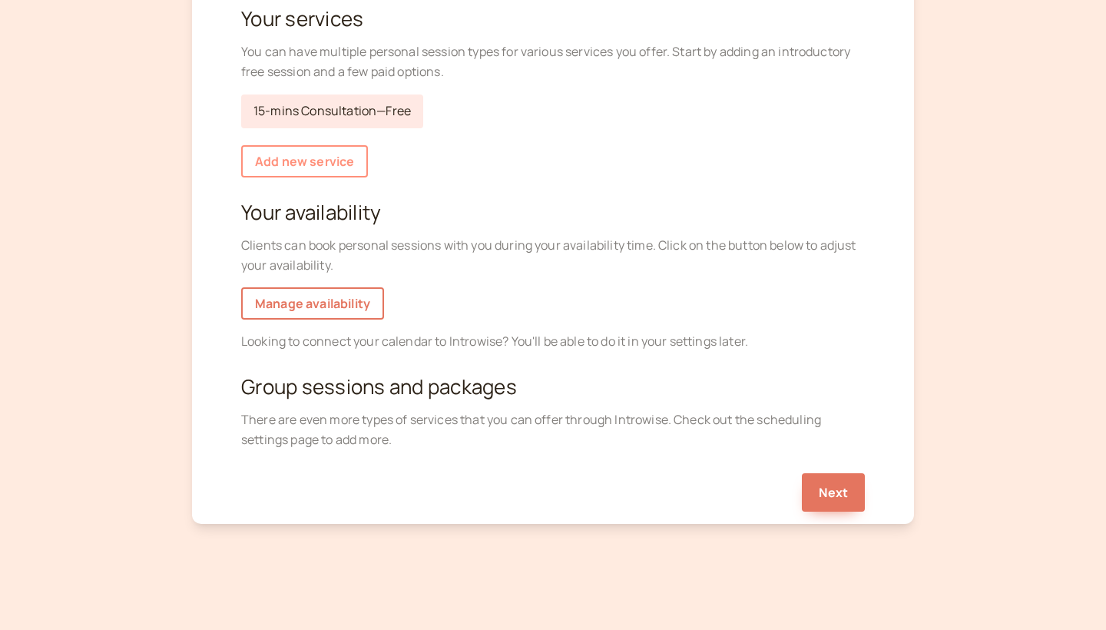
click at [301, 164] on link "Add new service" at bounding box center [304, 161] width 127 height 32
select select "30"
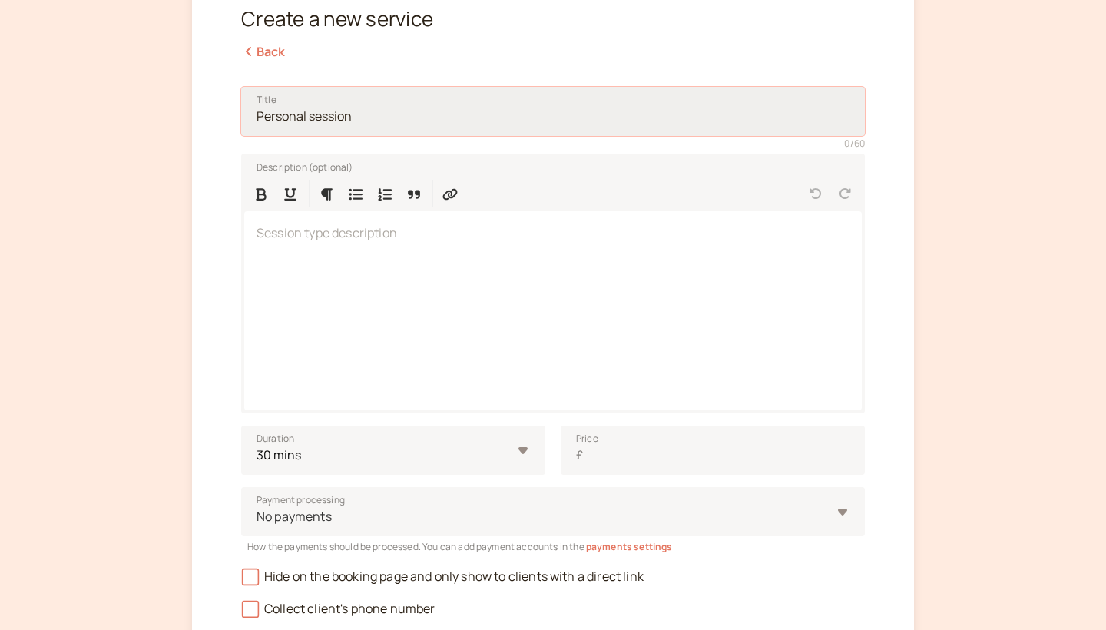
click at [357, 114] on input "Title" at bounding box center [553, 111] width 624 height 49
type input "1 on 1 Session"
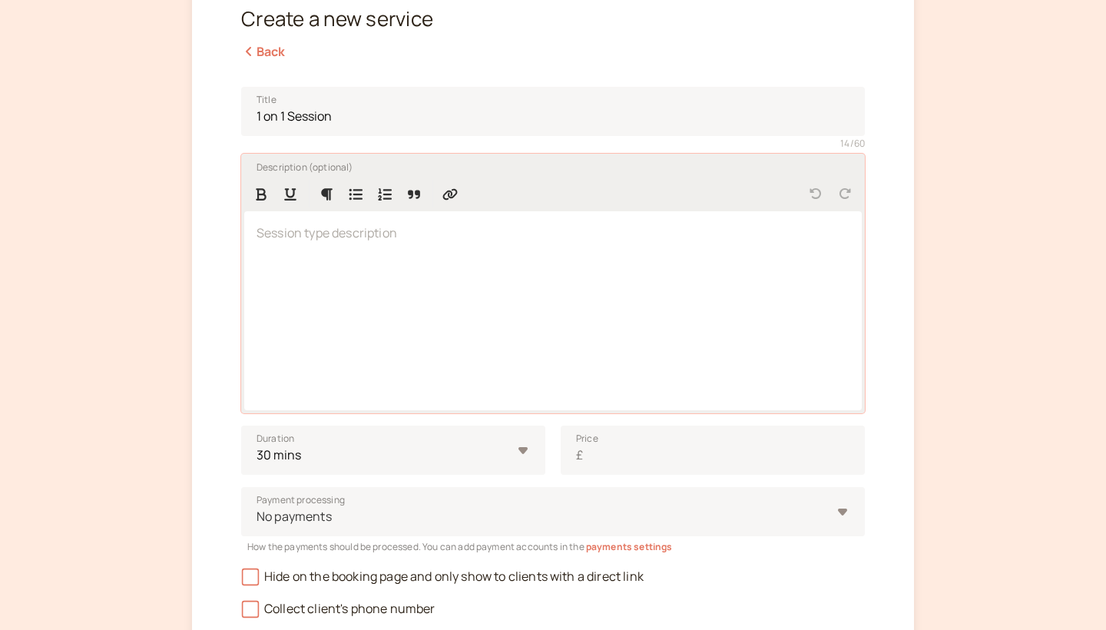
click at [363, 251] on div at bounding box center [552, 310] width 617 height 199
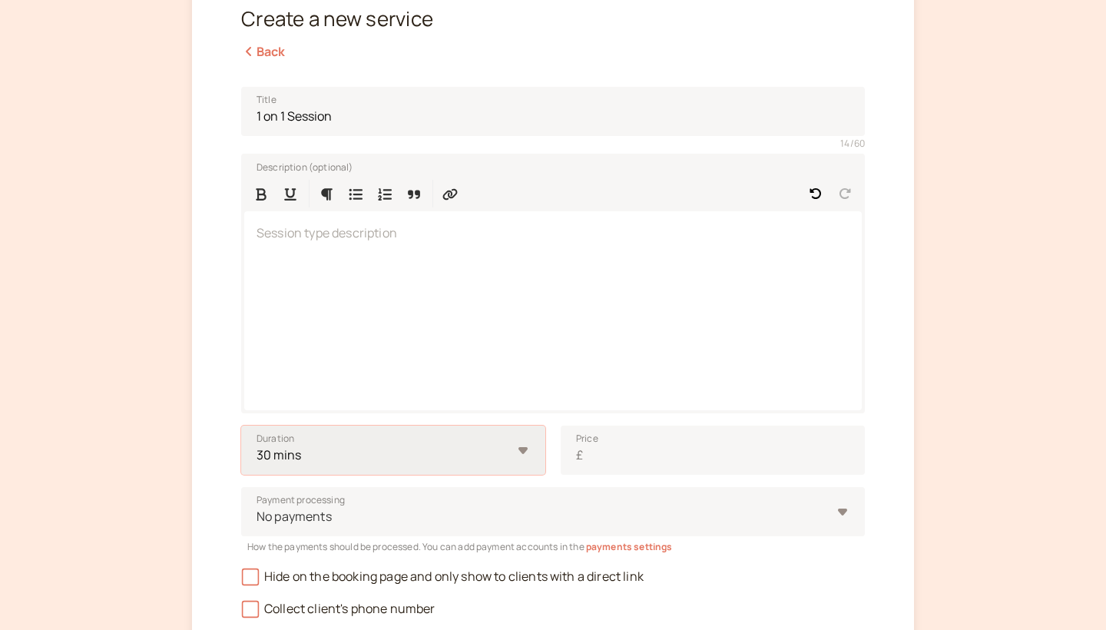
select select "60"
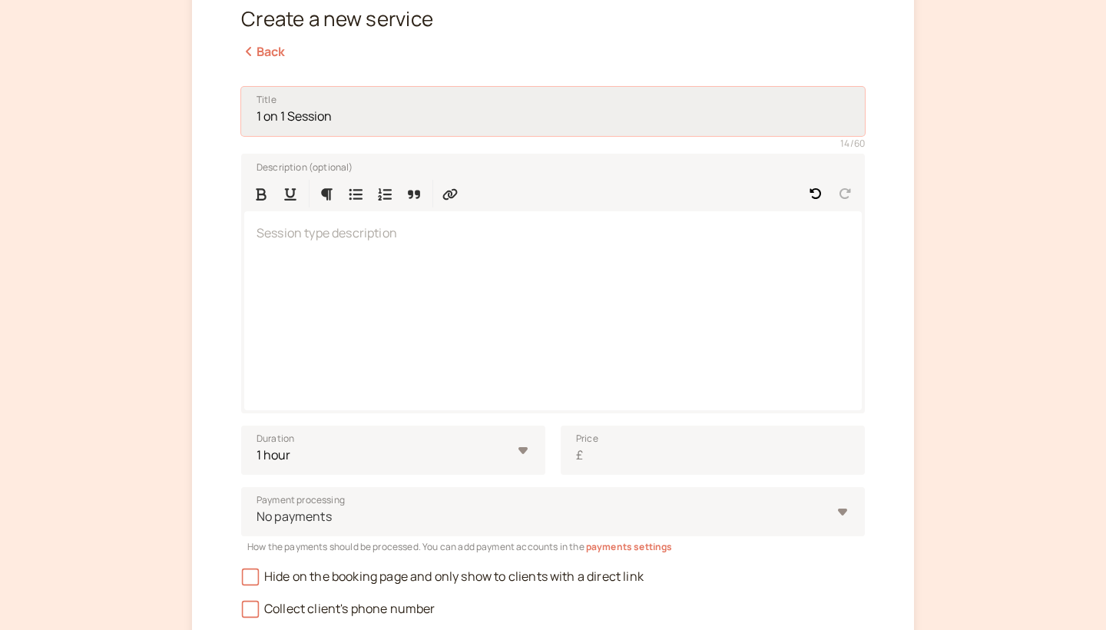
click at [258, 119] on input "1 on 1 Session" at bounding box center [553, 111] width 624 height 49
click at [346, 117] on input "1 on 1 Session" at bounding box center [553, 111] width 624 height 49
type input "1 on 1 Session - 1 hour"
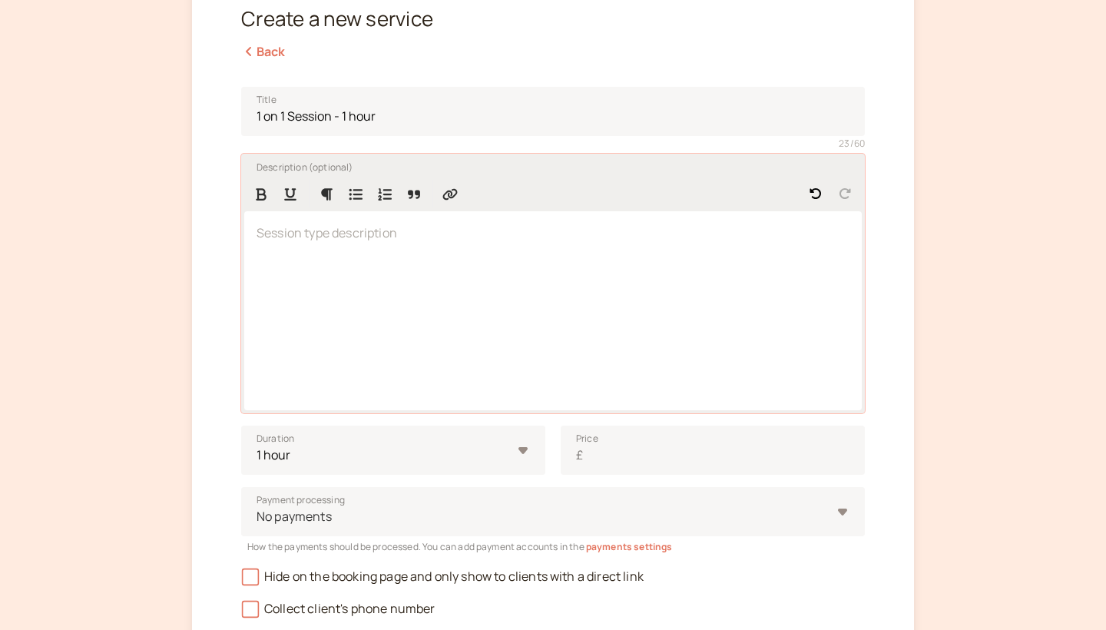
click at [388, 232] on p at bounding box center [552, 233] width 593 height 20
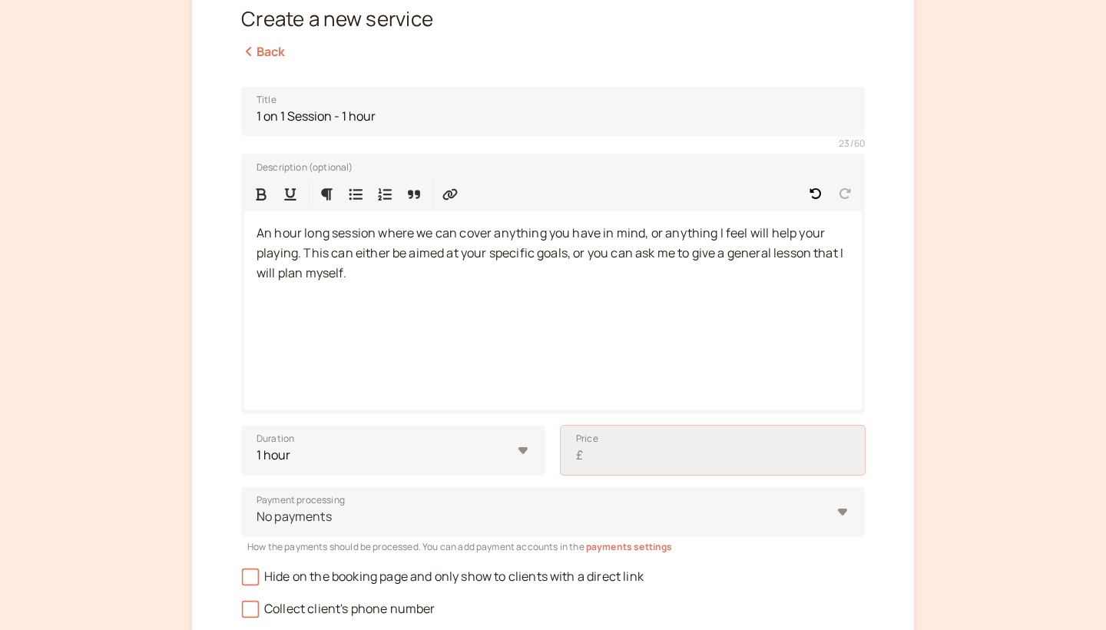
click at [683, 454] on input "Price £" at bounding box center [713, 449] width 304 height 49
type input "30"
click at [678, 516] on div "No payments" at bounding box center [544, 516] width 576 height 28
click at [257, 516] on input "Payment processing No payments" at bounding box center [256, 517] width 2 height 18
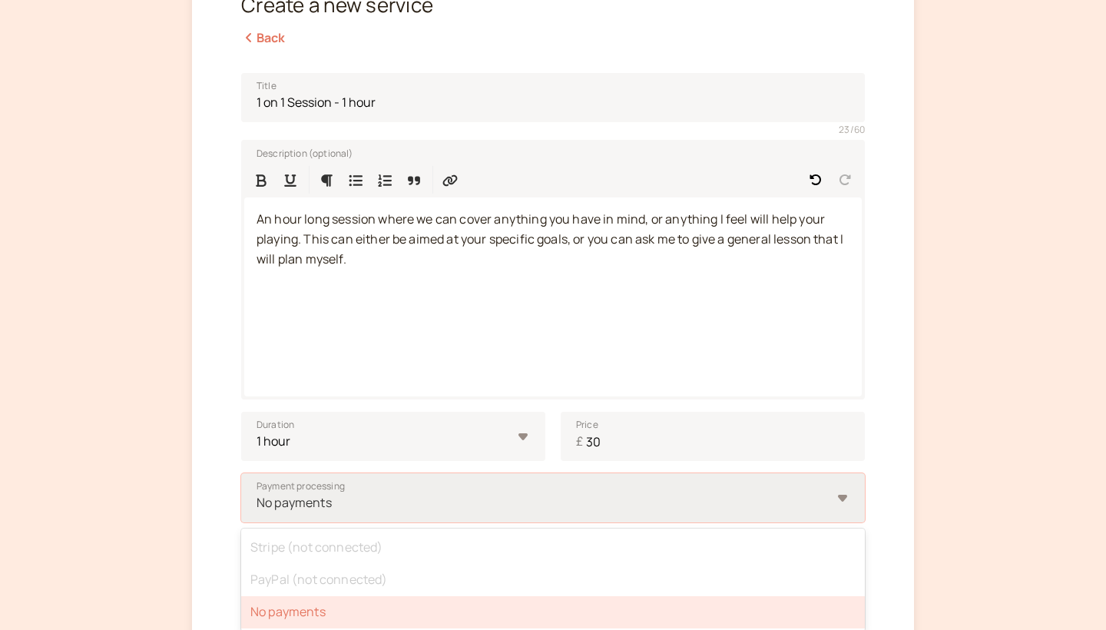
scroll to position [208, 0]
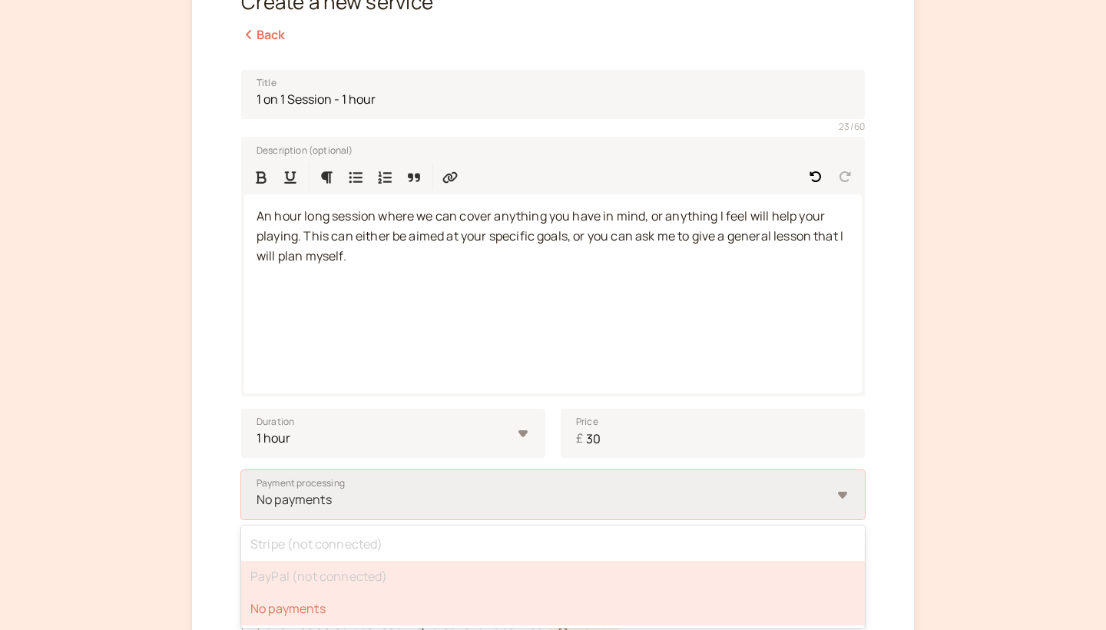
click at [527, 584] on div "PayPal (not connected)" at bounding box center [553, 577] width 624 height 32
click at [257, 508] on input "Payment processing option No payments selected, 3 of 3. 3 results available. Us…" at bounding box center [256, 500] width 2 height 18
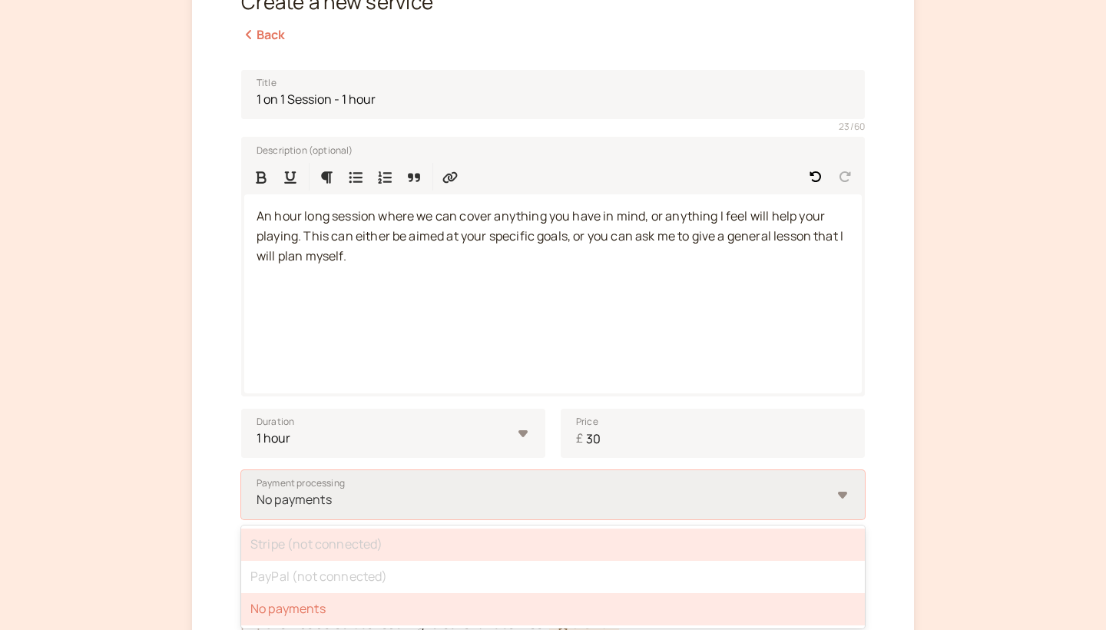
click at [523, 544] on div "Stripe (not connected)" at bounding box center [553, 544] width 624 height 32
click at [257, 508] on input "Payment processing option No payments selected, 3 of 3. 3 results available. Us…" at bounding box center [256, 500] width 2 height 18
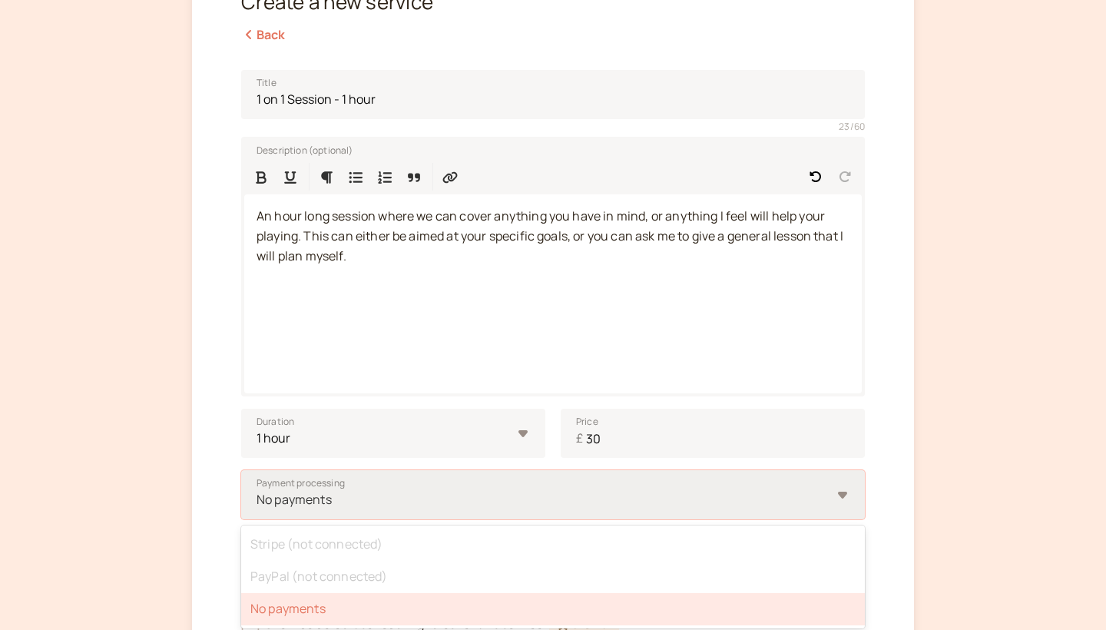
click at [644, 508] on div "No payments" at bounding box center [544, 499] width 576 height 28
click at [257, 508] on input "Payment processing option No payments selected, 3 of 3. 3 results available. Us…" at bounding box center [256, 500] width 2 height 18
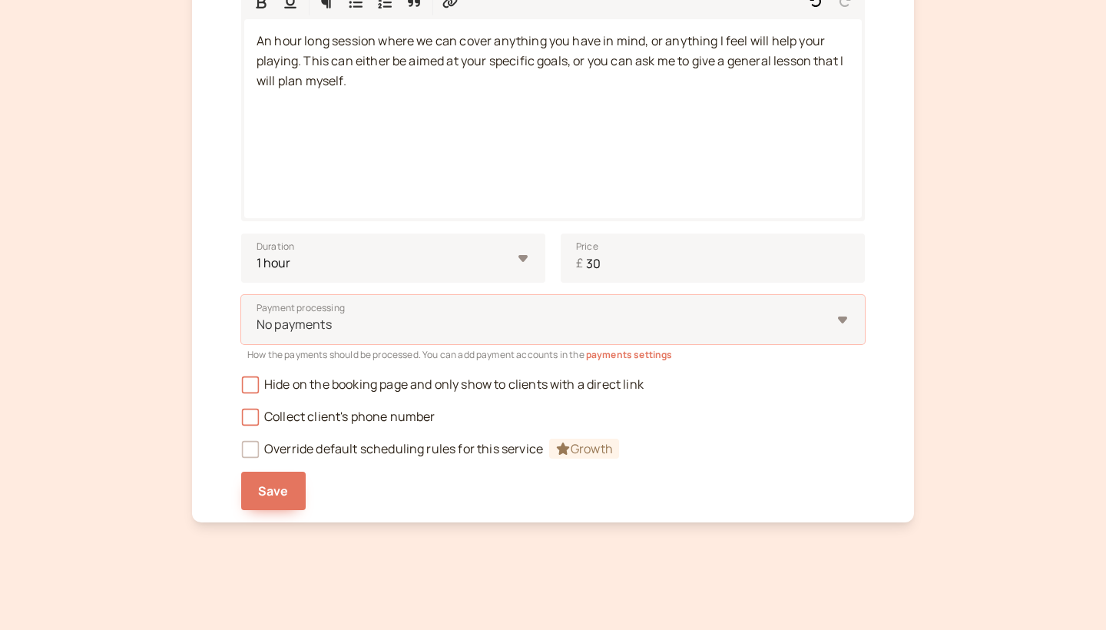
scroll to position [382, 0]
click at [732, 332] on div at bounding box center [543, 325] width 576 height 21
click at [257, 332] on input "Payment processing Select is focused ,type to refine list, press Down to open t…" at bounding box center [256, 325] width 2 height 18
click at [673, 527] on div "introwise Profile Booking Page 3 Services 4 Payments Create a new service Back …" at bounding box center [553, 126] width 1106 height 1017
click at [281, 491] on span "Save" at bounding box center [273, 491] width 31 height 17
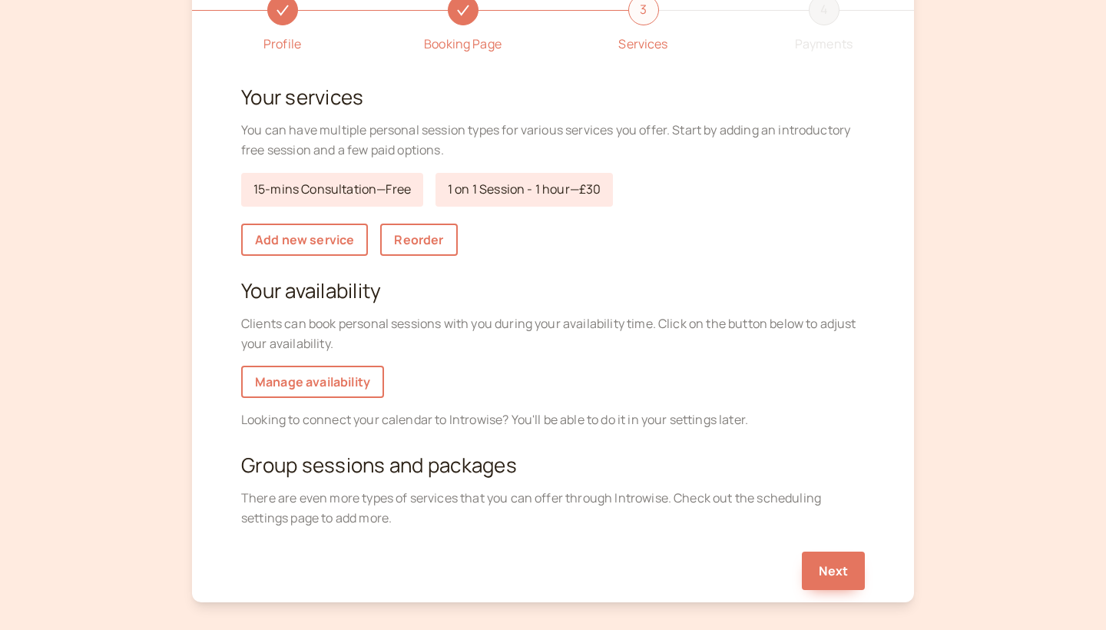
scroll to position [107, 0]
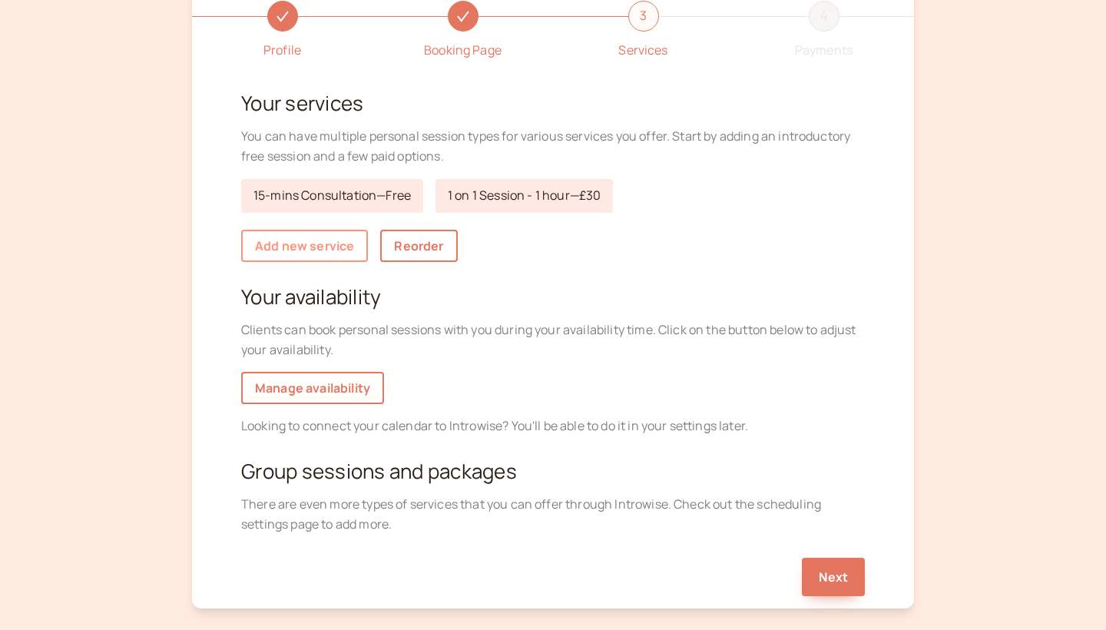
click at [328, 248] on link "Add new service" at bounding box center [304, 246] width 127 height 32
select select "30"
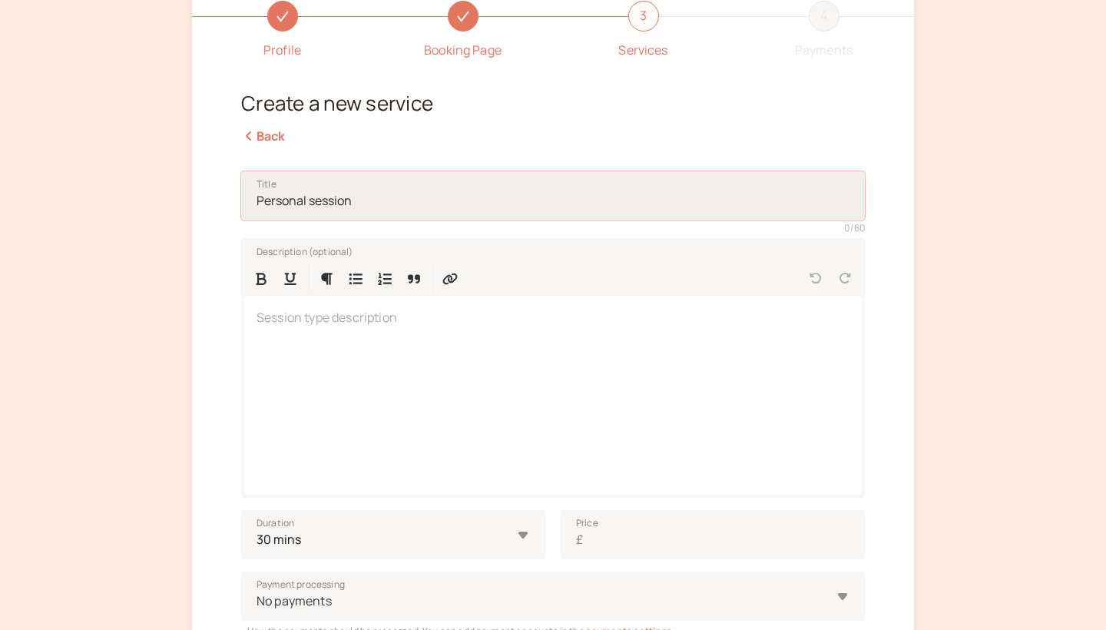
click at [360, 203] on input "Title" at bounding box center [553, 195] width 624 height 49
type input "3"
type input "1 on 1 Session - 30 minutes"
click at [375, 319] on p at bounding box center [552, 318] width 593 height 20
click at [261, 147] on div "Profile Booking Page 3 Services 4 Payments Create a new service Back Title 1 on…" at bounding box center [553, 384] width 722 height 829
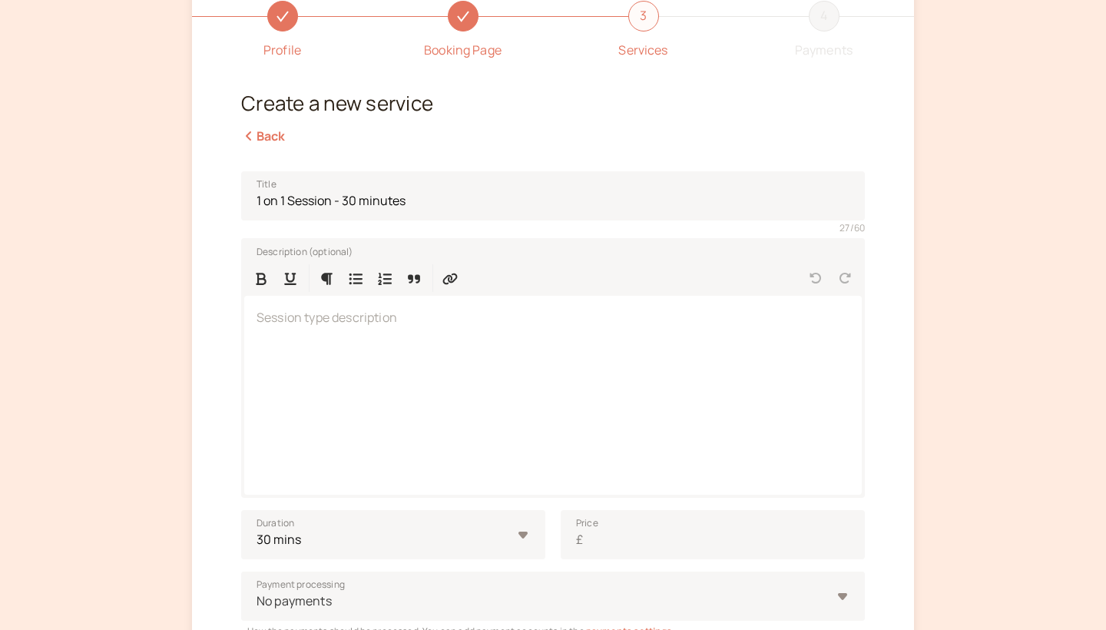
click at [270, 134] on link "Back" at bounding box center [263, 135] width 45 height 17
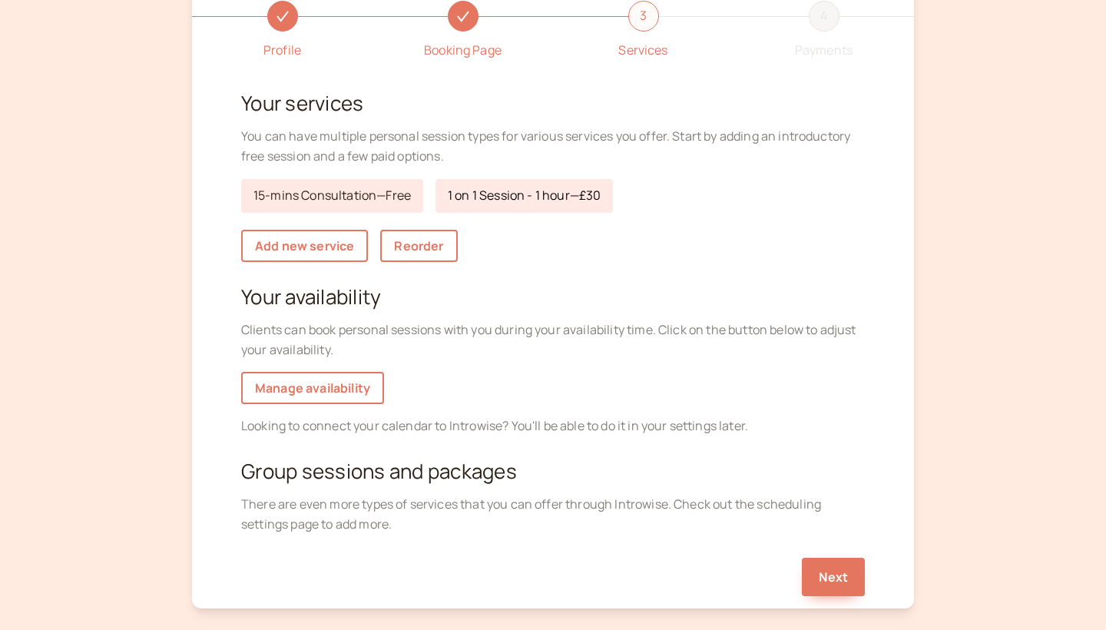
click at [468, 199] on link "1 on 1 Session - 1 hour — £30" at bounding box center [523, 196] width 177 height 34
select select "60"
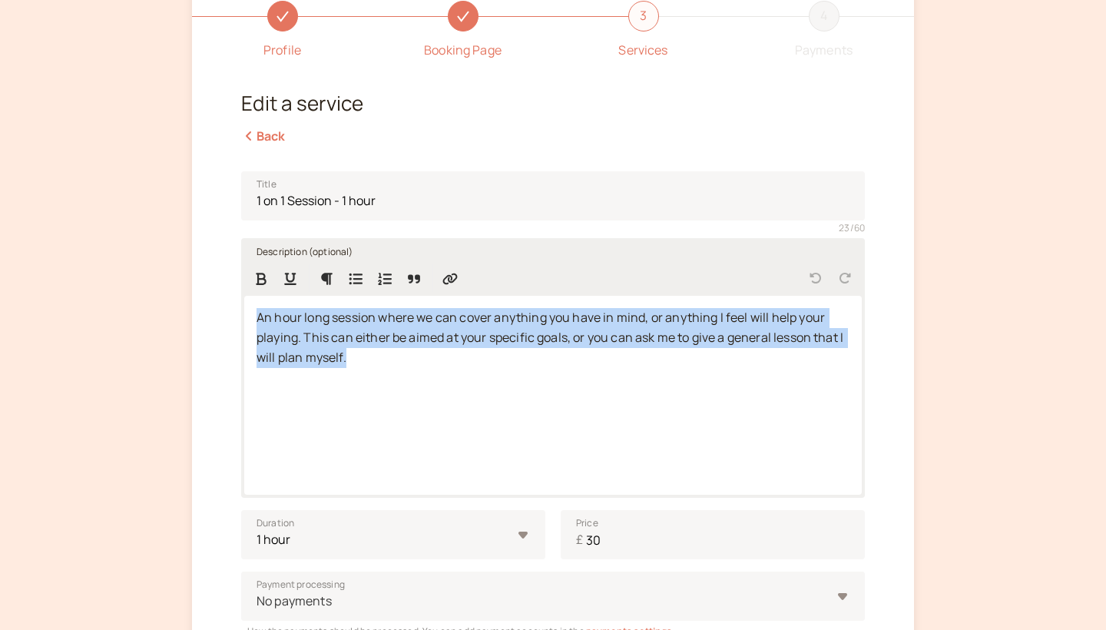
drag, startPoint x: 362, startPoint y: 354, endPoint x: 260, endPoint y: 302, distance: 115.4
click at [260, 302] on div "An hour long session where we can cover anything you have in mind, or anything …" at bounding box center [552, 395] width 617 height 199
copy span "An hour long session where we can cover anything you have in mind, or anything …"
click at [411, 409] on div "An hour long session where we can cover anything you have in mind, or anything …" at bounding box center [552, 395] width 617 height 199
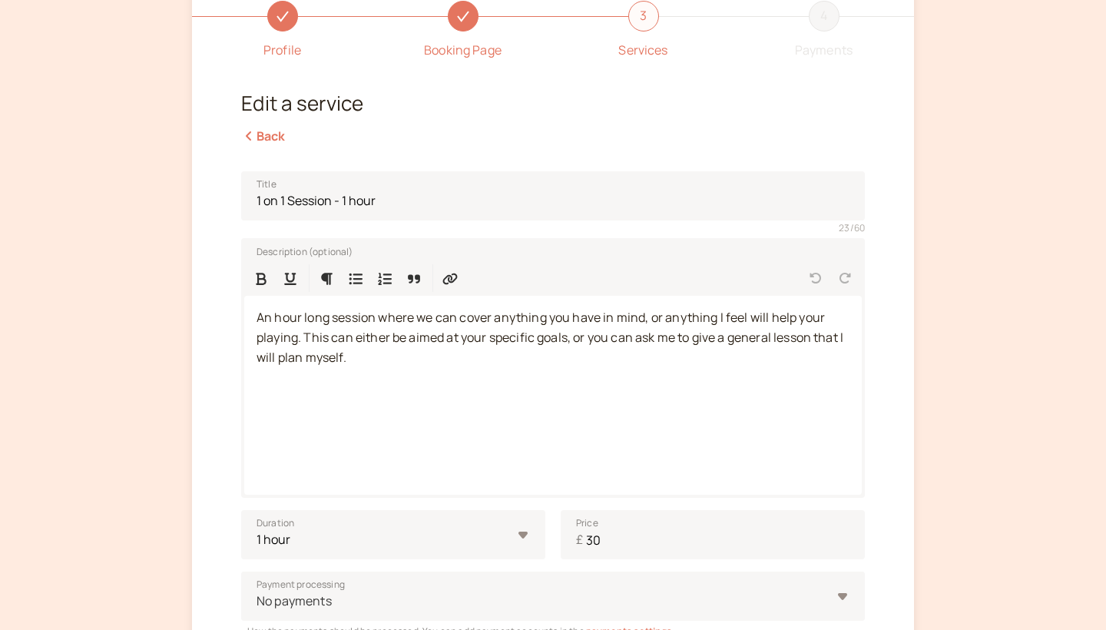
click at [263, 127] on link "Back" at bounding box center [263, 135] width 45 height 17
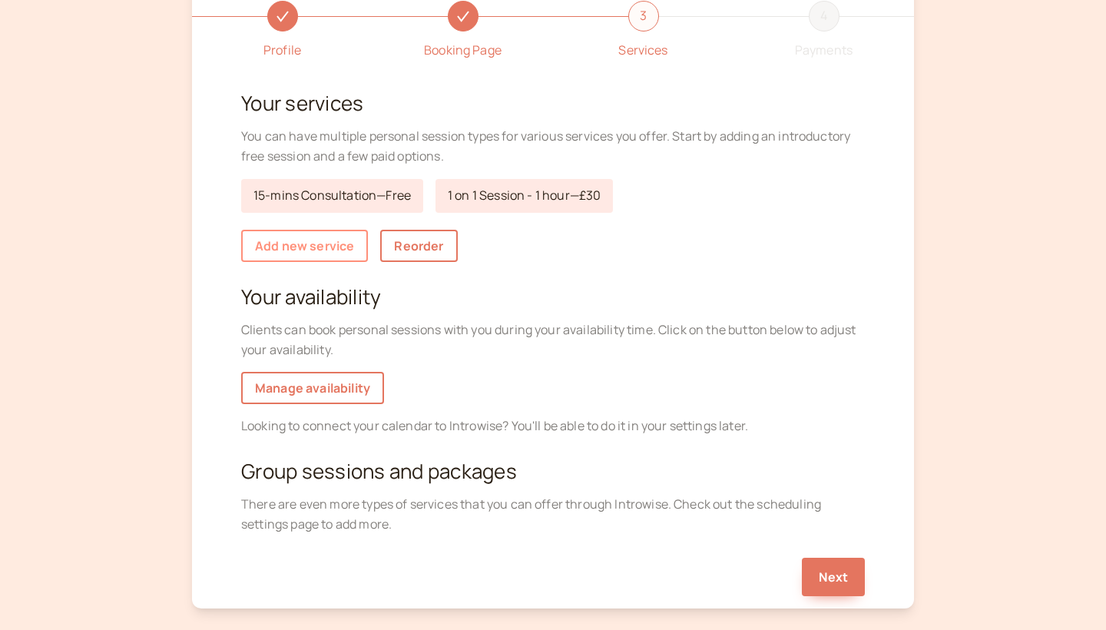
click at [323, 243] on link "Add new service" at bounding box center [304, 246] width 127 height 32
select select "30"
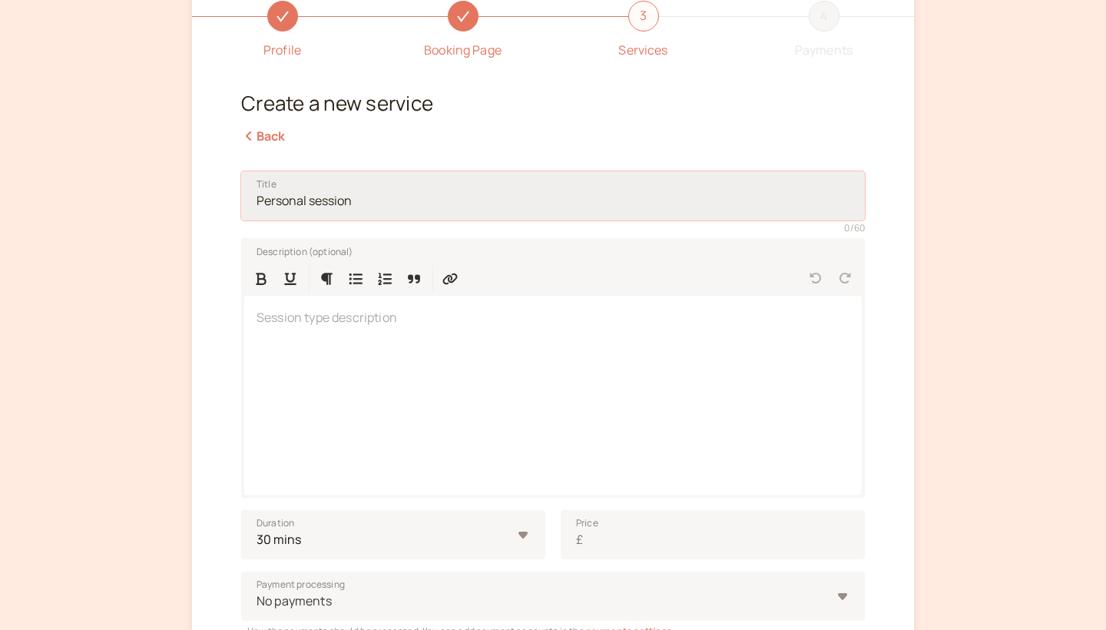
click at [337, 213] on input "Title" at bounding box center [553, 195] width 624 height 49
click at [369, 194] on input "Title" at bounding box center [553, 195] width 624 height 49
type input "1 on 1 session - 30 mins"
click at [372, 305] on div at bounding box center [552, 395] width 617 height 199
paste div
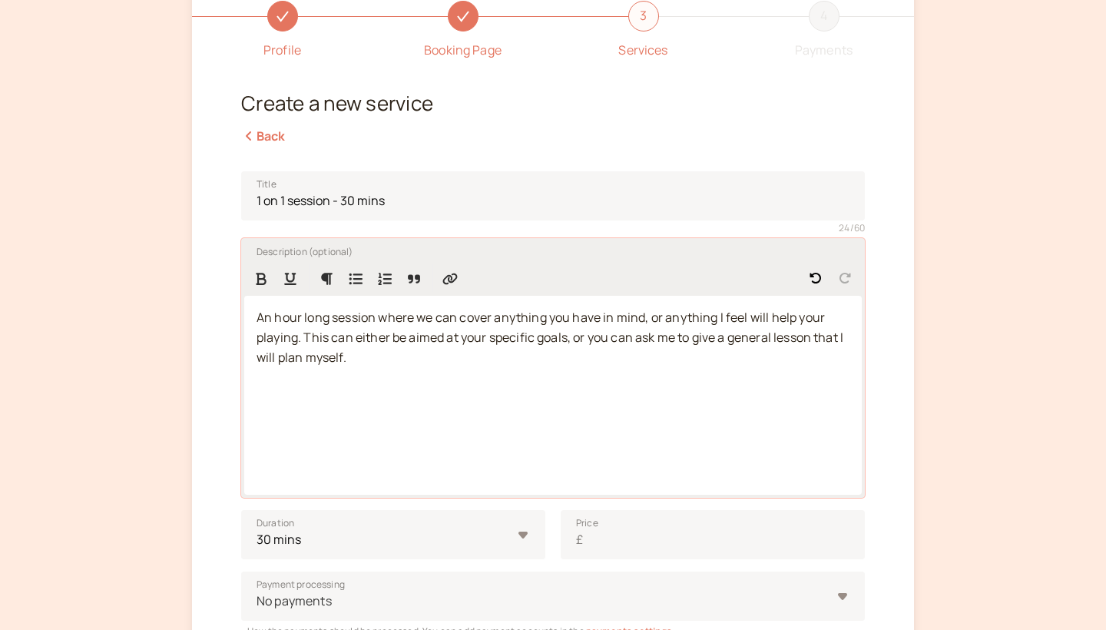
click at [295, 314] on span "An hour long session where we can cover anything you have in mind, or anything …" at bounding box center [550, 337] width 589 height 57
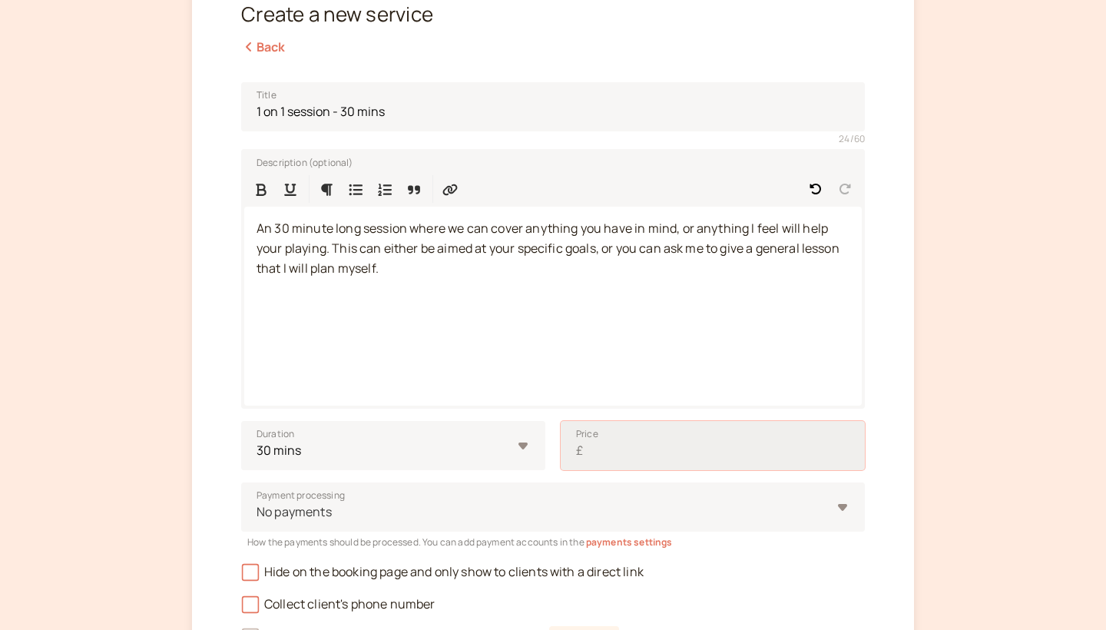
click at [656, 457] on input "Price £" at bounding box center [713, 445] width 304 height 49
type input "2"
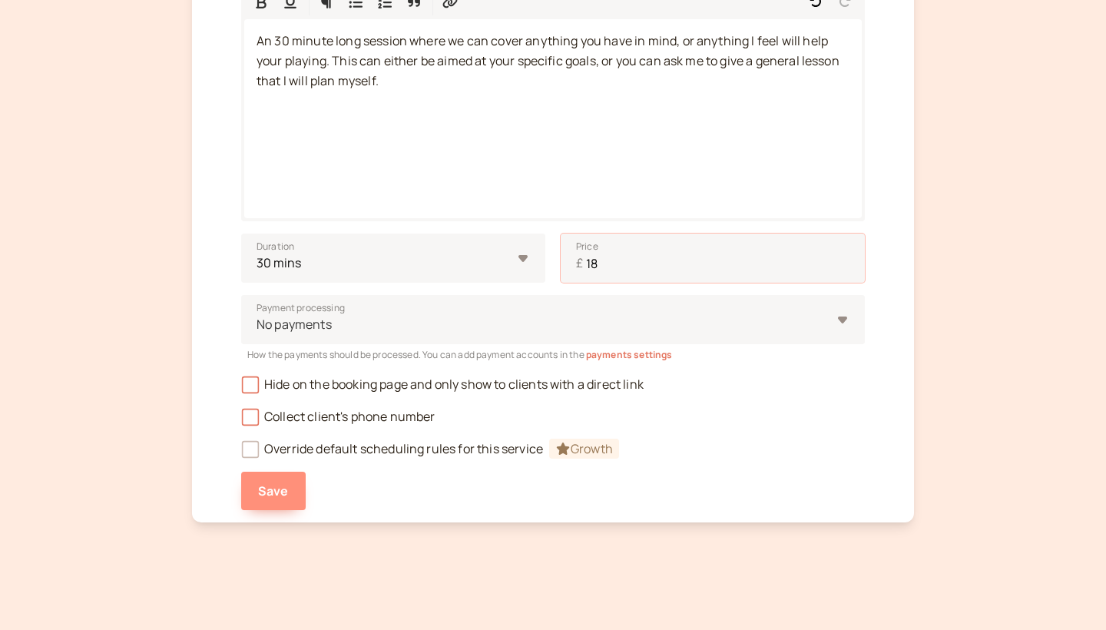
scroll to position [382, 0]
type input "18"
click at [293, 492] on button "Save" at bounding box center [273, 491] width 65 height 38
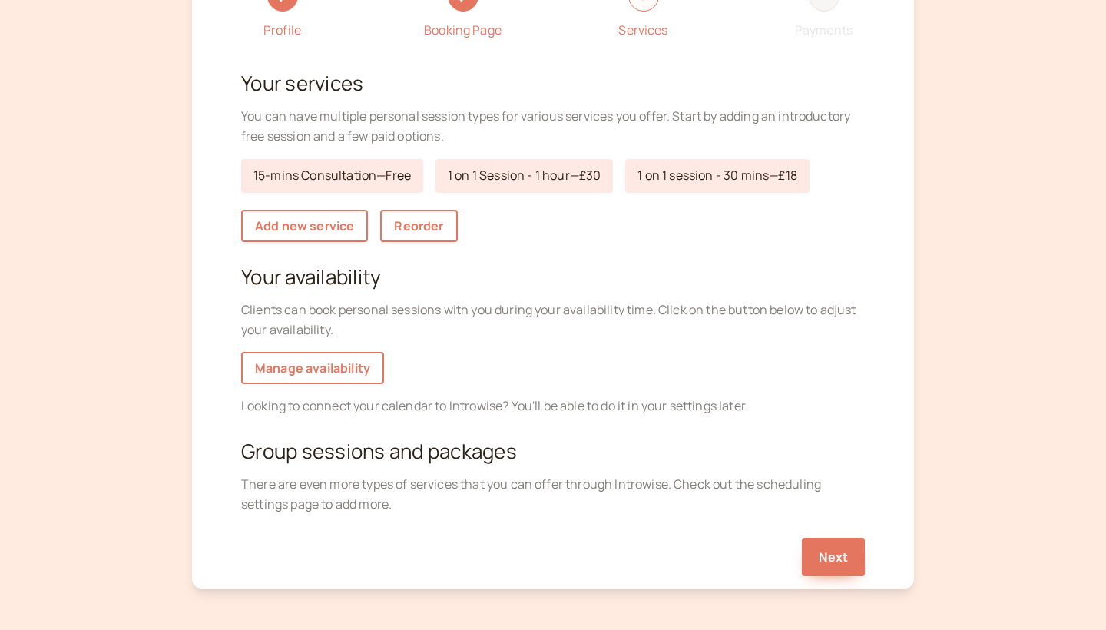
scroll to position [121, 0]
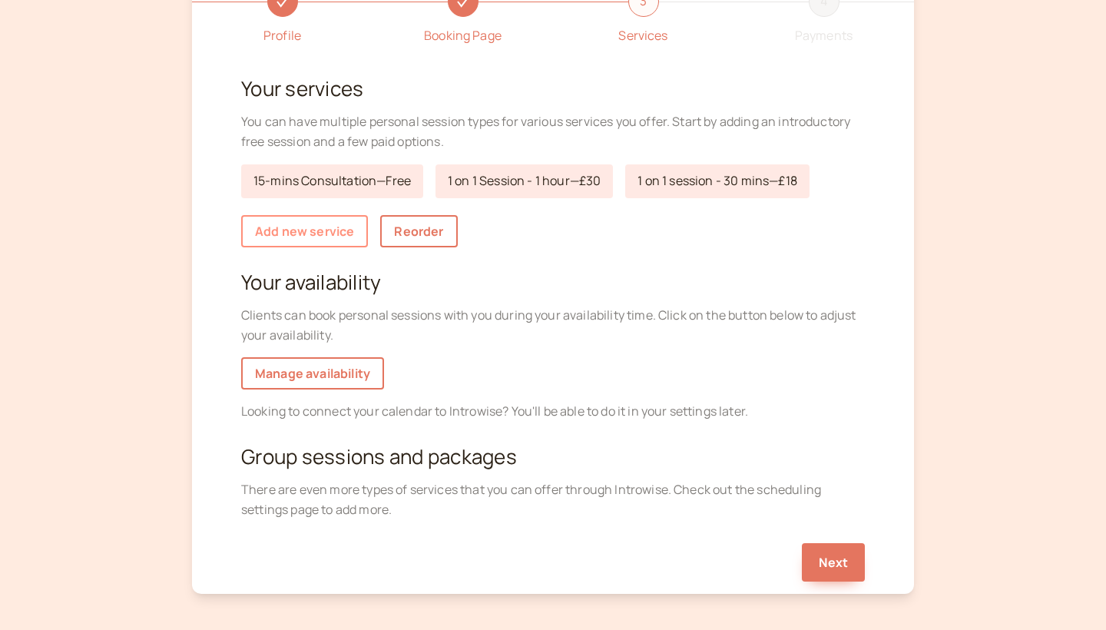
click at [341, 233] on link "Add new service" at bounding box center [304, 231] width 127 height 32
select select "30"
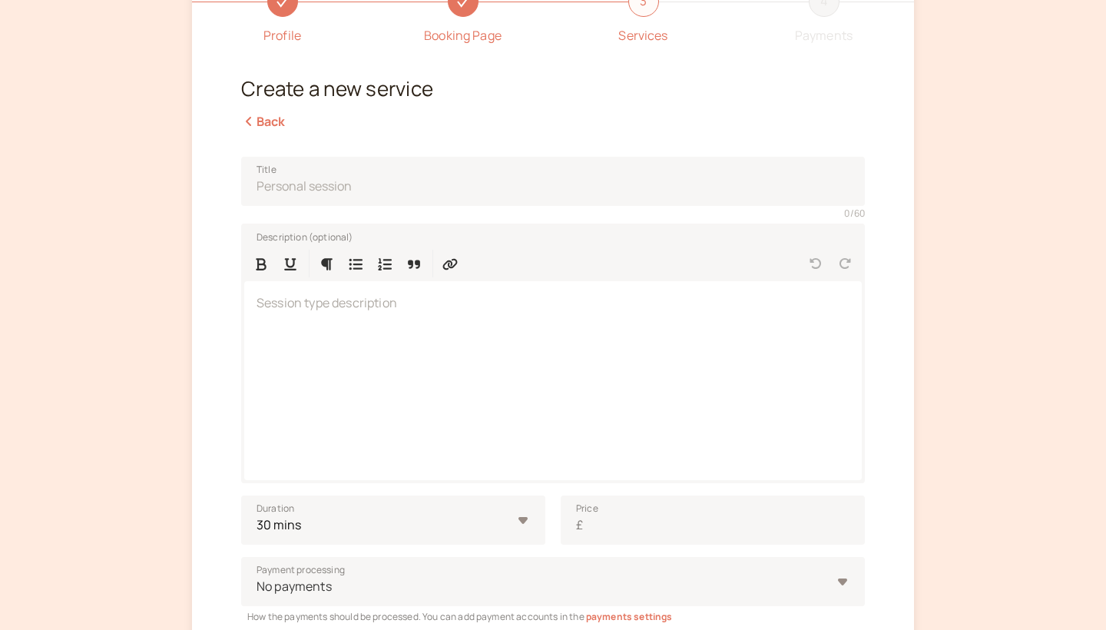
click at [274, 127] on link "Back" at bounding box center [263, 121] width 45 height 17
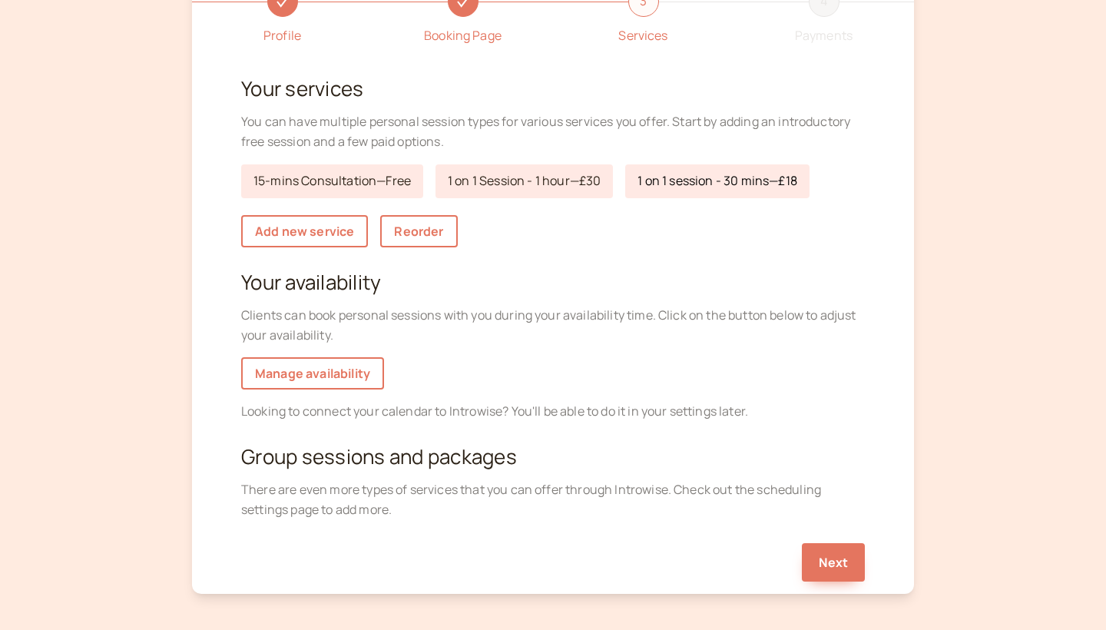
click at [687, 175] on link "1 on 1 session - 30 mins — £18" at bounding box center [717, 181] width 184 height 34
select select "30"
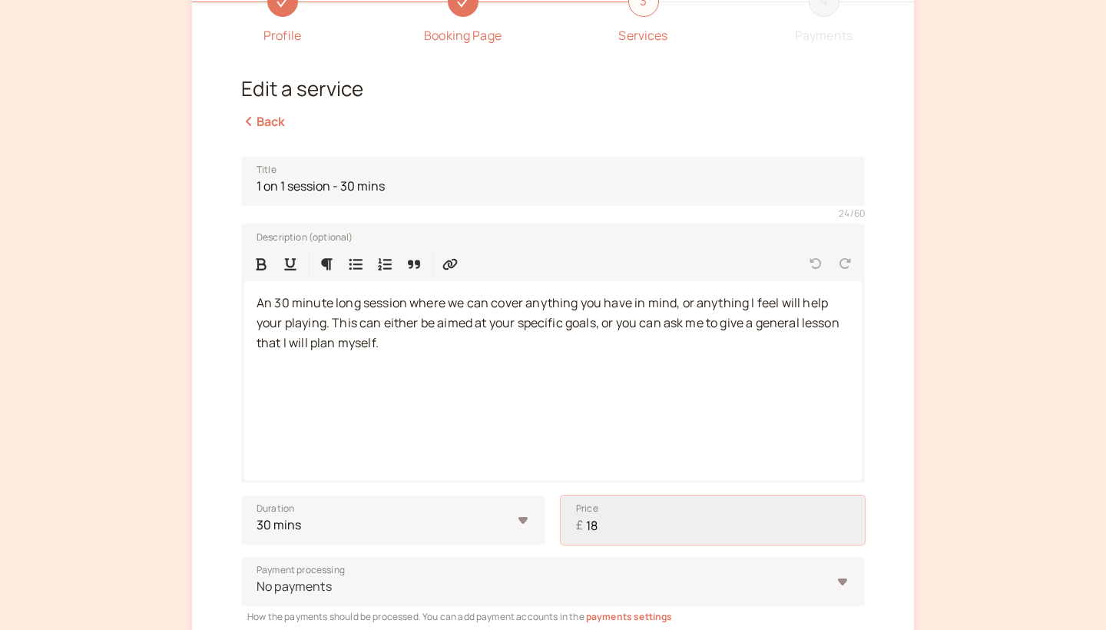
click at [619, 516] on input "18" at bounding box center [713, 519] width 304 height 49
type input "1"
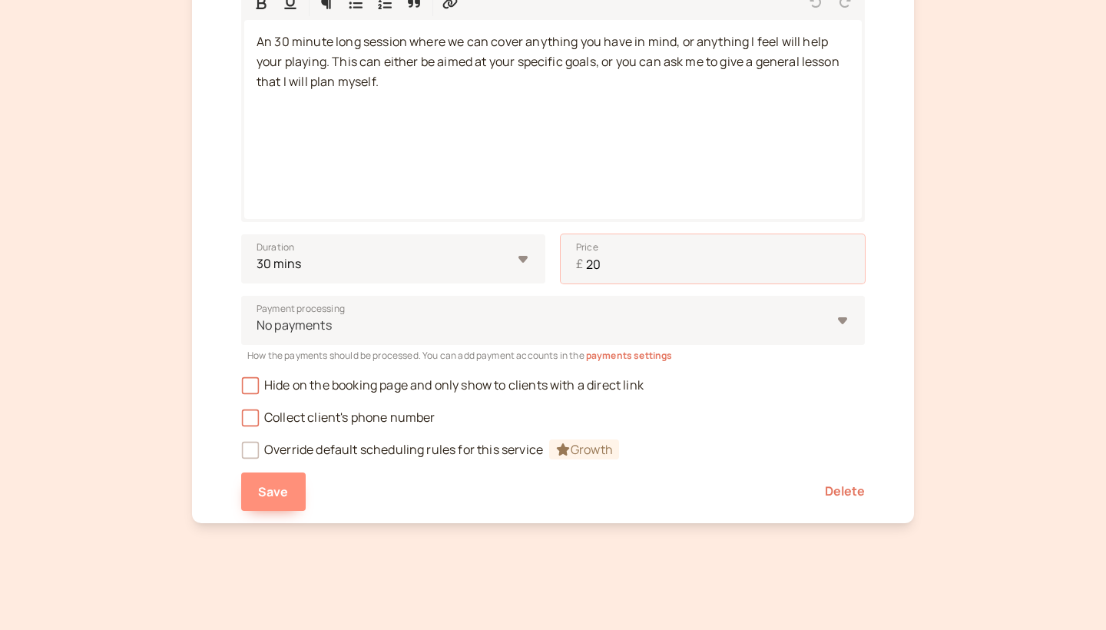
type input "20"
click at [290, 496] on button "Save" at bounding box center [273, 491] width 65 height 38
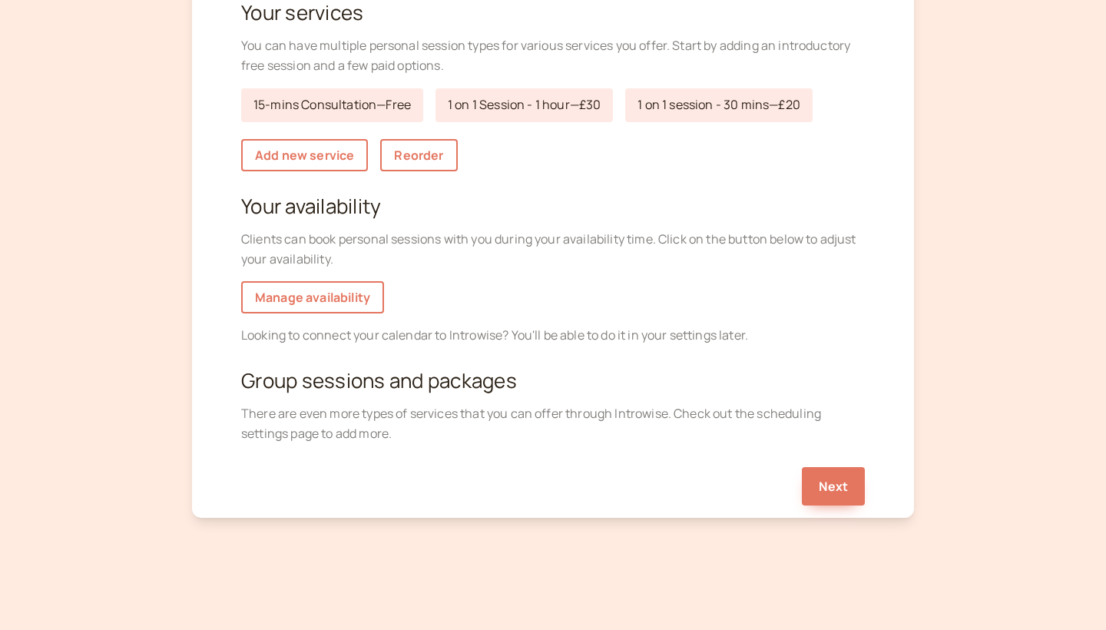
scroll to position [191, 0]
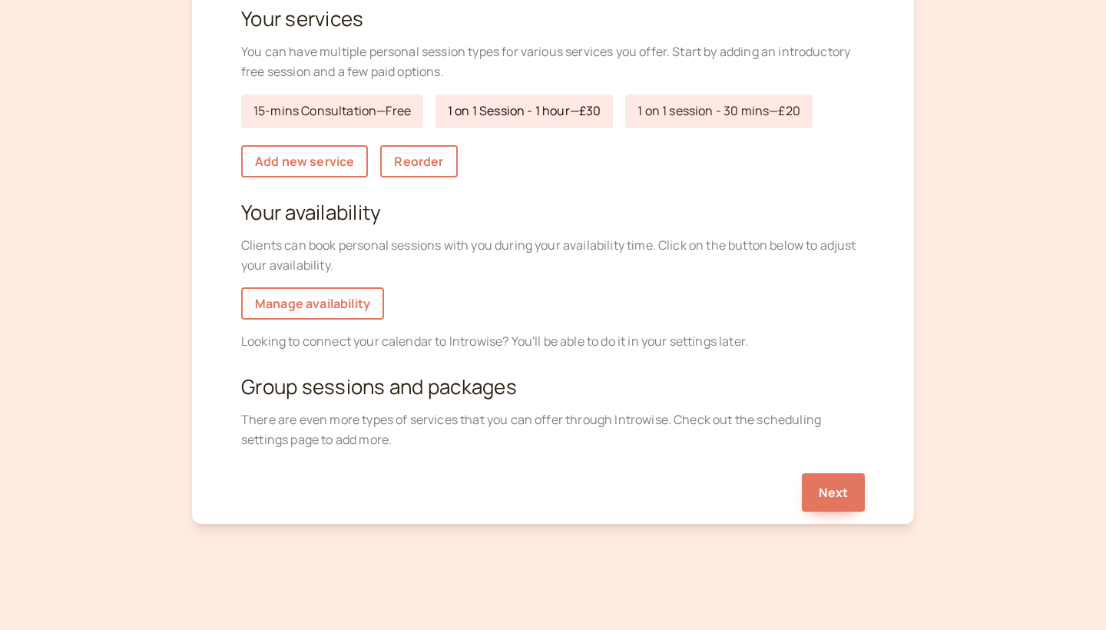
click at [577, 103] on link "1 on 1 Session - 1 hour — £30" at bounding box center [523, 111] width 177 height 34
select select "60"
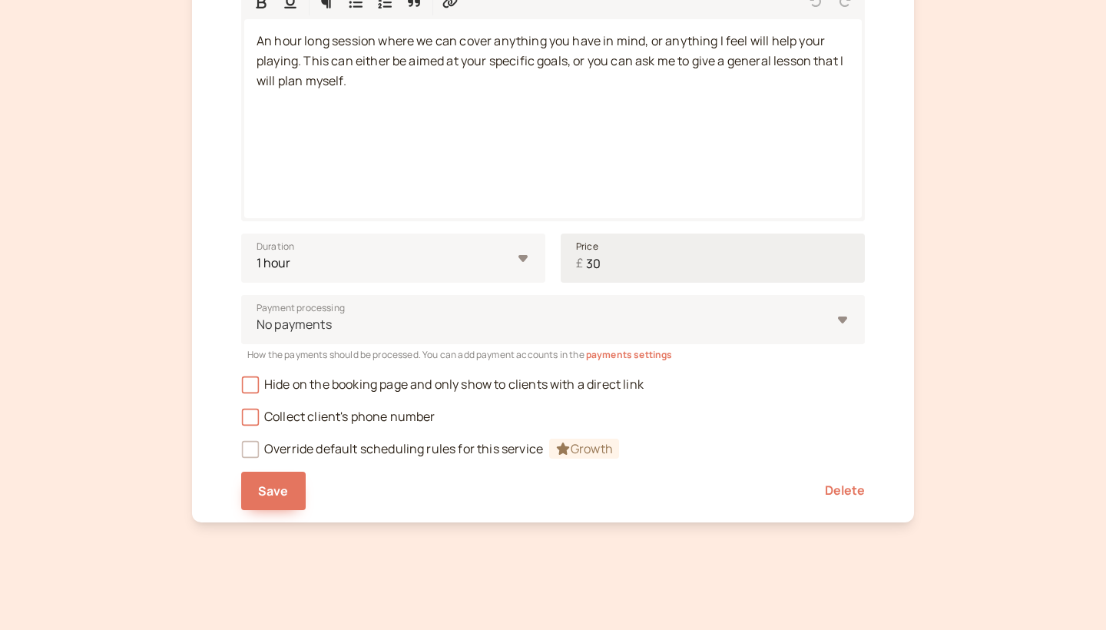
scroll to position [382, 0]
click at [644, 266] on input "30" at bounding box center [713, 258] width 304 height 49
type input "40"
click at [286, 491] on span "Save" at bounding box center [273, 491] width 31 height 17
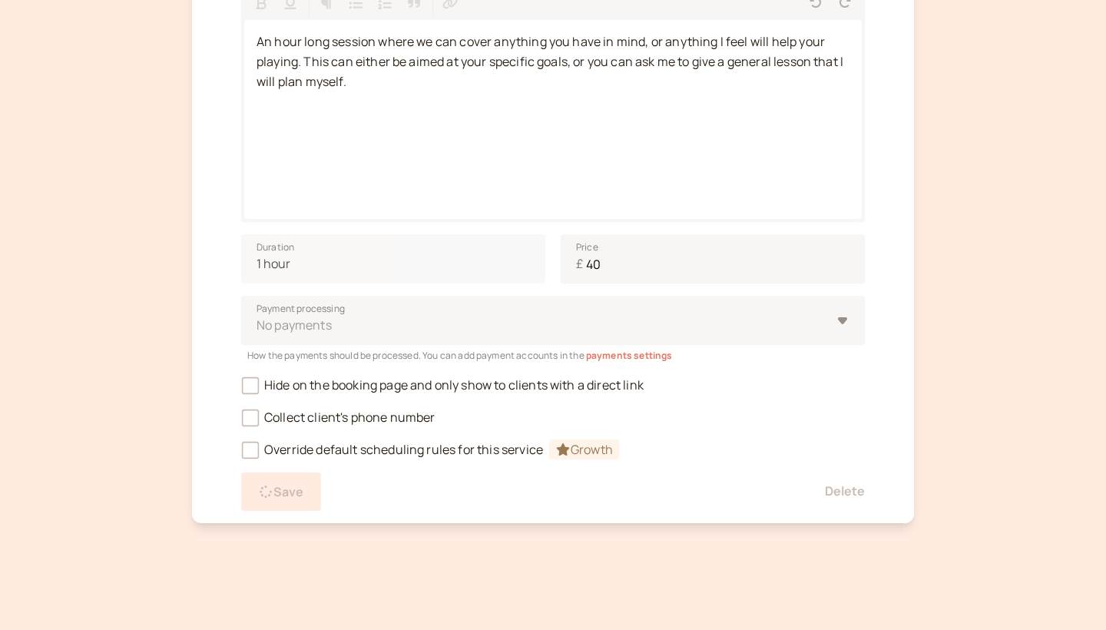
scroll to position [191, 0]
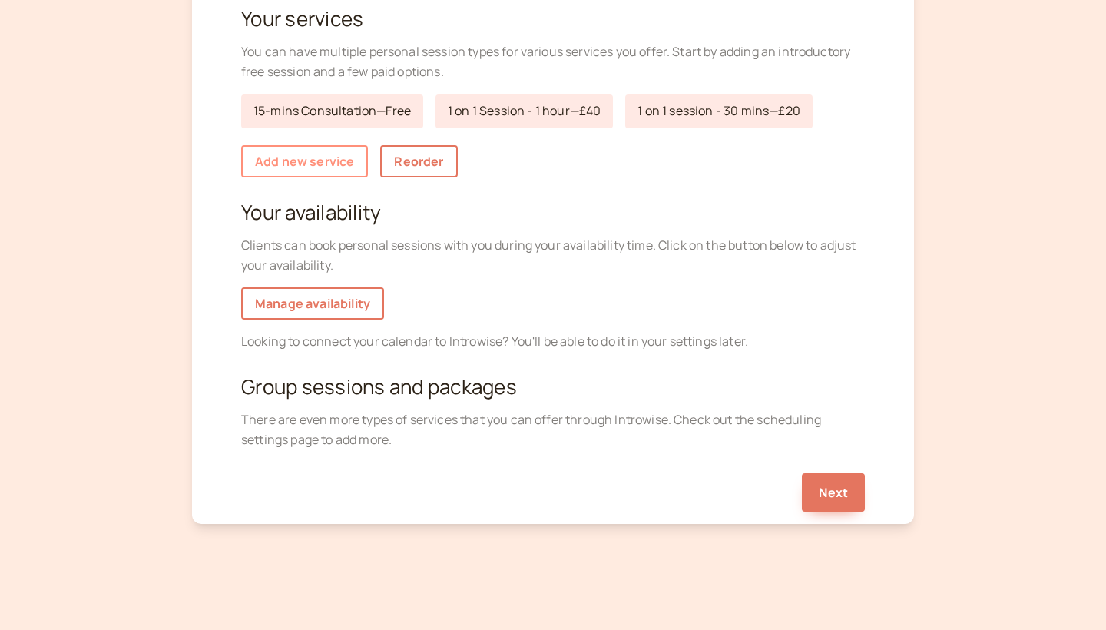
click at [345, 160] on link "Add new service" at bounding box center [304, 161] width 127 height 32
select select "30"
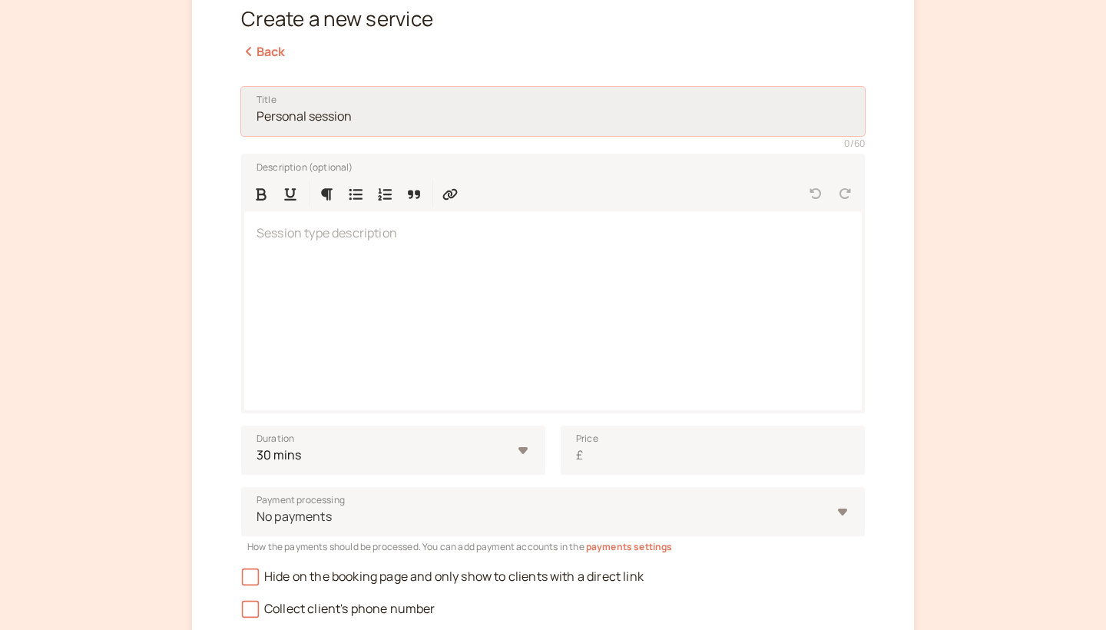
click at [340, 111] on input "Title" at bounding box center [553, 111] width 624 height 49
type input "1 on 1 Session - 2 hours"
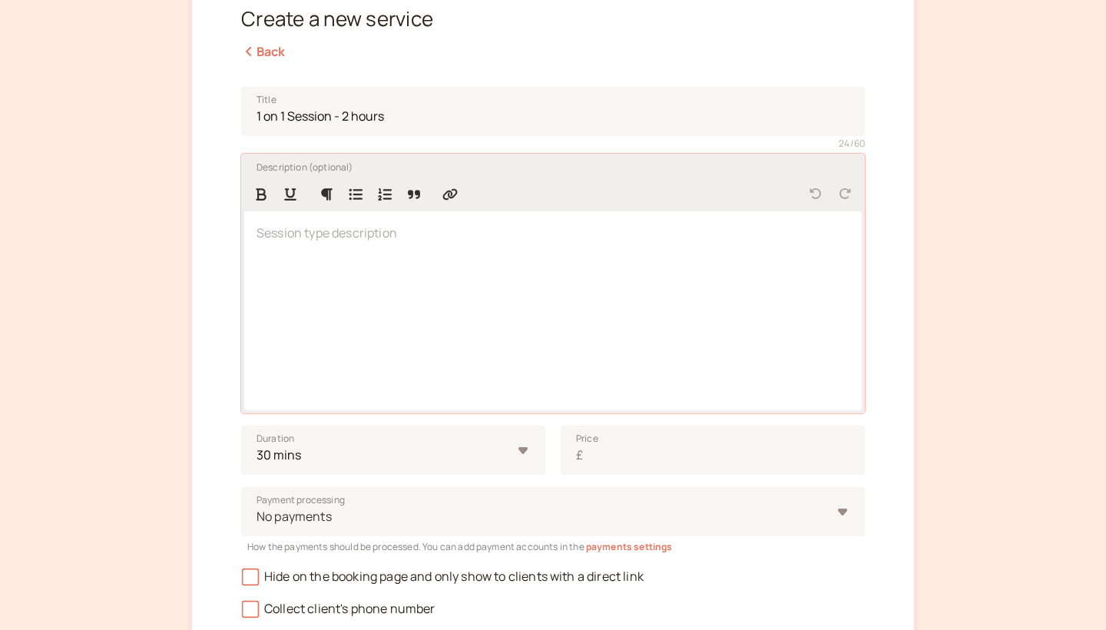
click at [291, 217] on div at bounding box center [552, 310] width 617 height 199
paste div
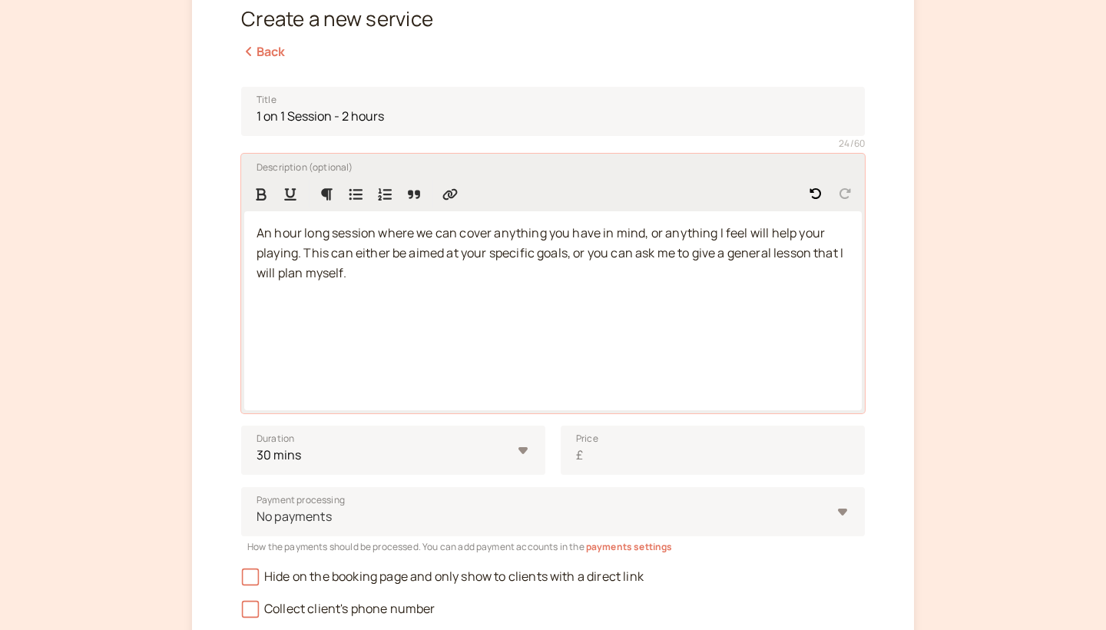
click at [297, 228] on span "An hour long session where we can cover anything you have in mind, or anything …" at bounding box center [550, 252] width 589 height 57
click at [462, 272] on p "A 2 hour long session where we can cover anything you have in mind, or anything…" at bounding box center [552, 253] width 593 height 60
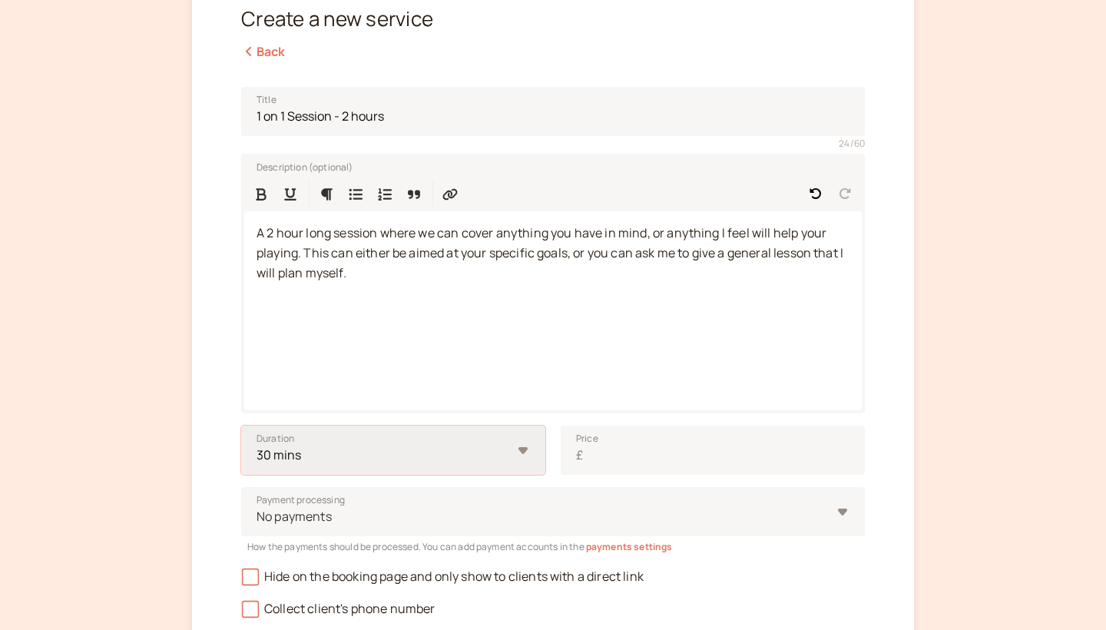
select select "120"
click at [617, 451] on input "Price £" at bounding box center [713, 449] width 304 height 49
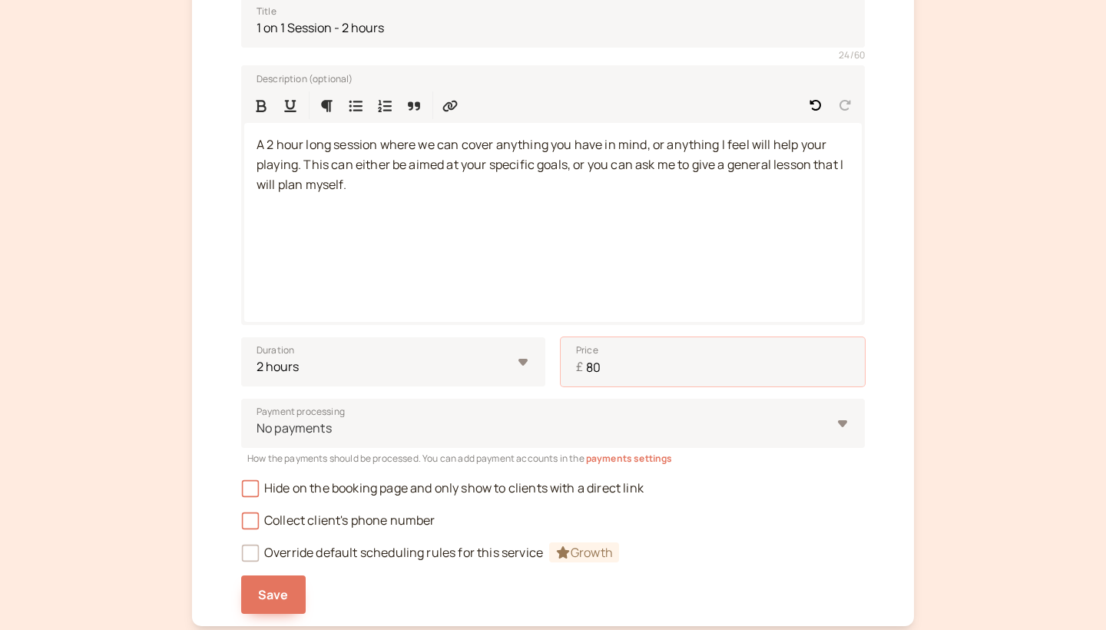
scroll to position [329, 0]
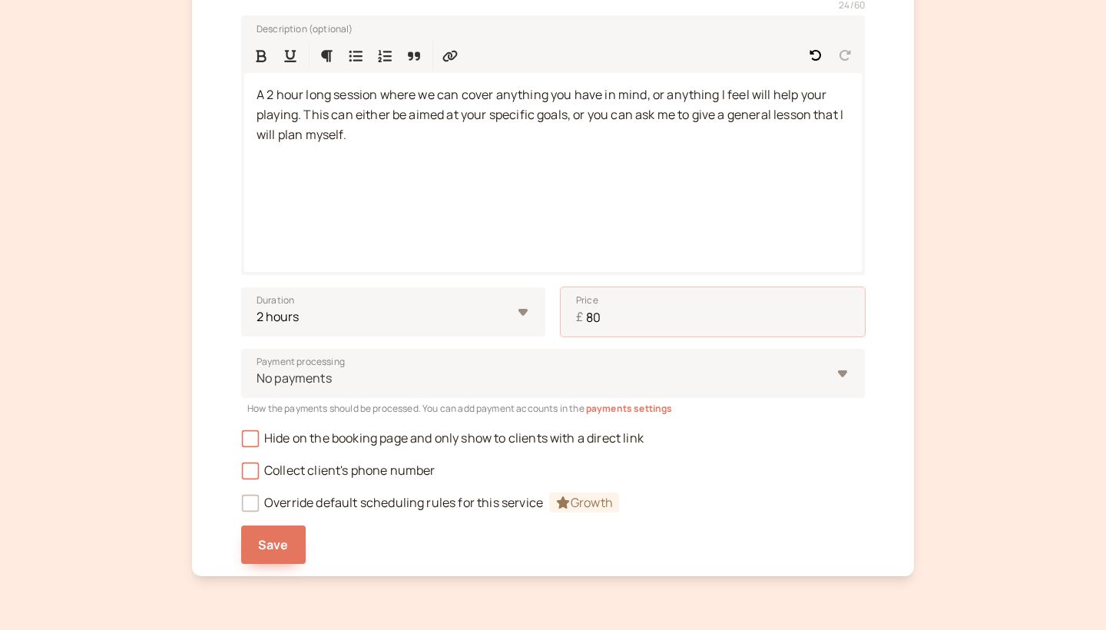
type input "8"
type input "75"
click at [263, 536] on span "Save" at bounding box center [273, 544] width 31 height 17
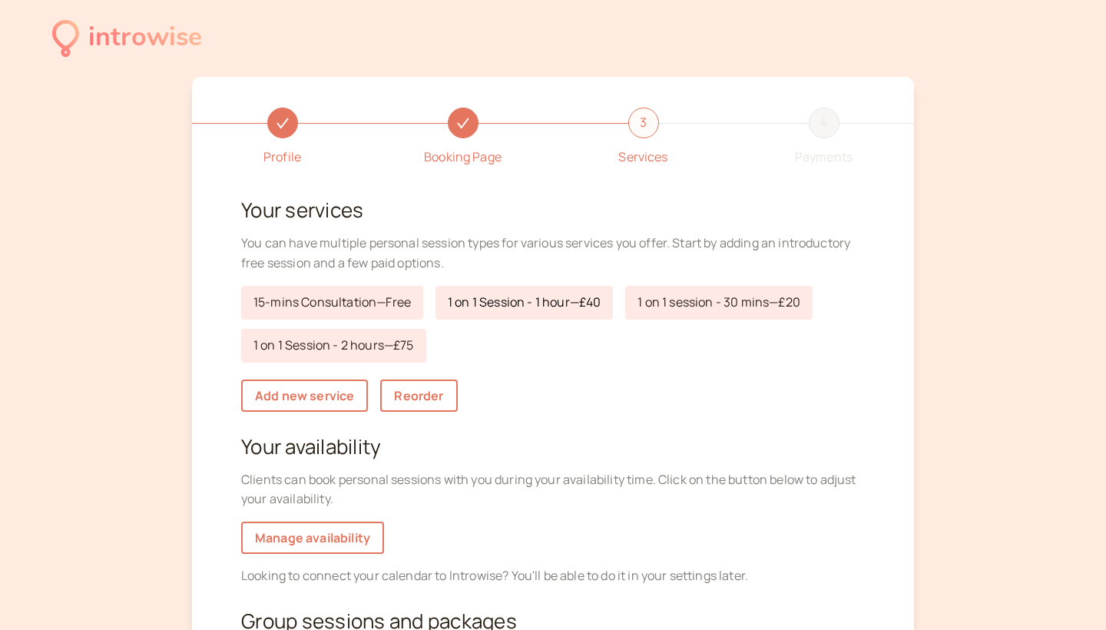
click at [564, 306] on link "1 on 1 Session - 1 hour — £40" at bounding box center [523, 303] width 177 height 34
select select "60"
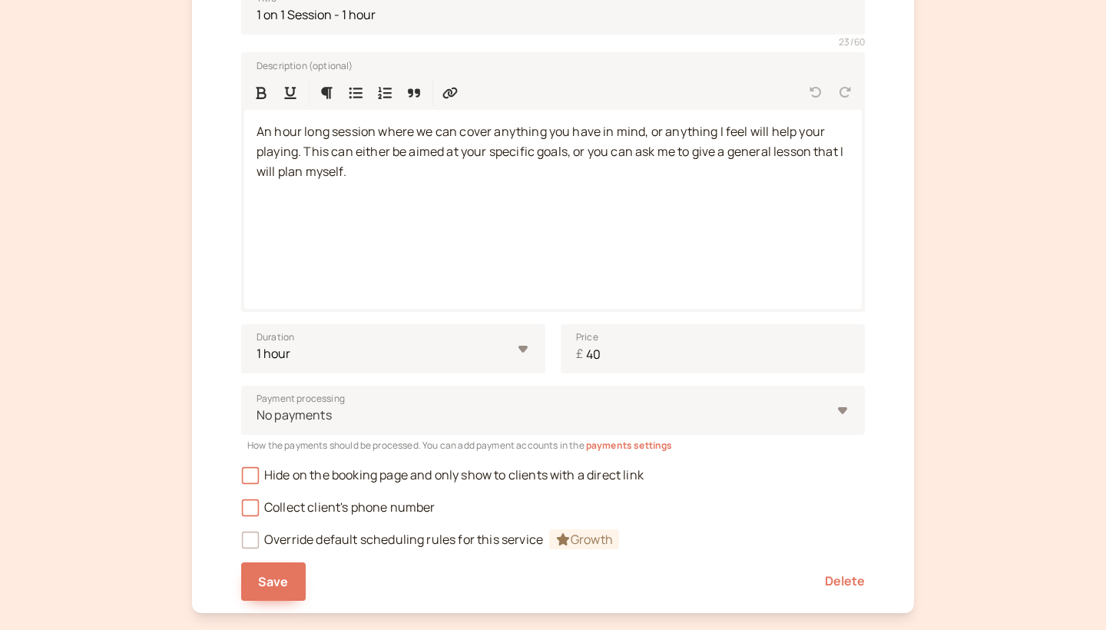
scroll to position [347, 0]
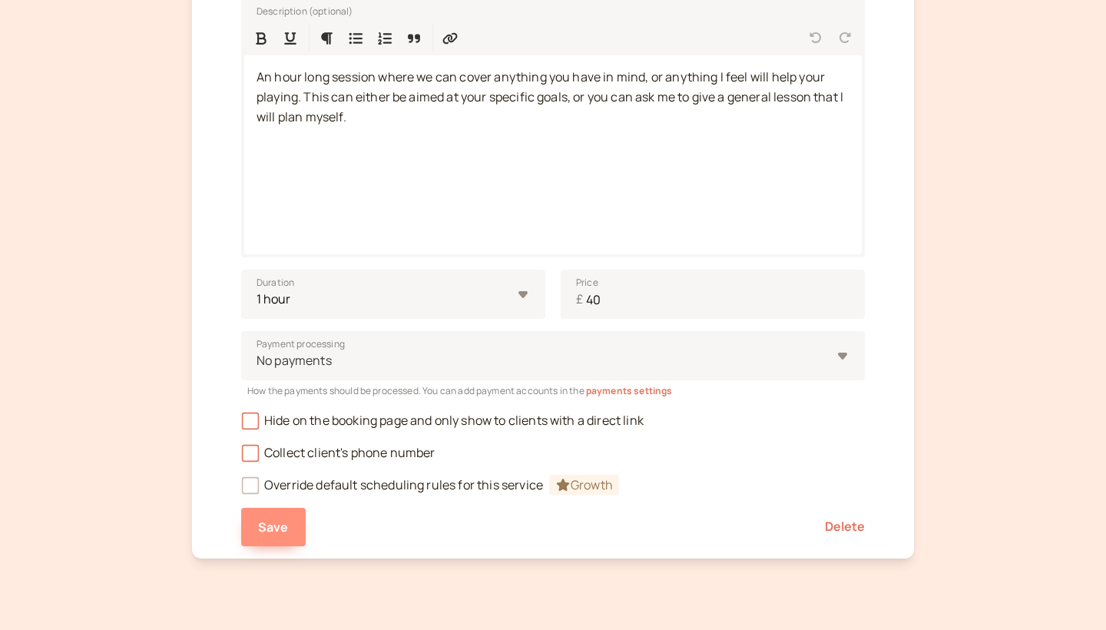
click at [267, 531] on button "Save" at bounding box center [273, 527] width 65 height 38
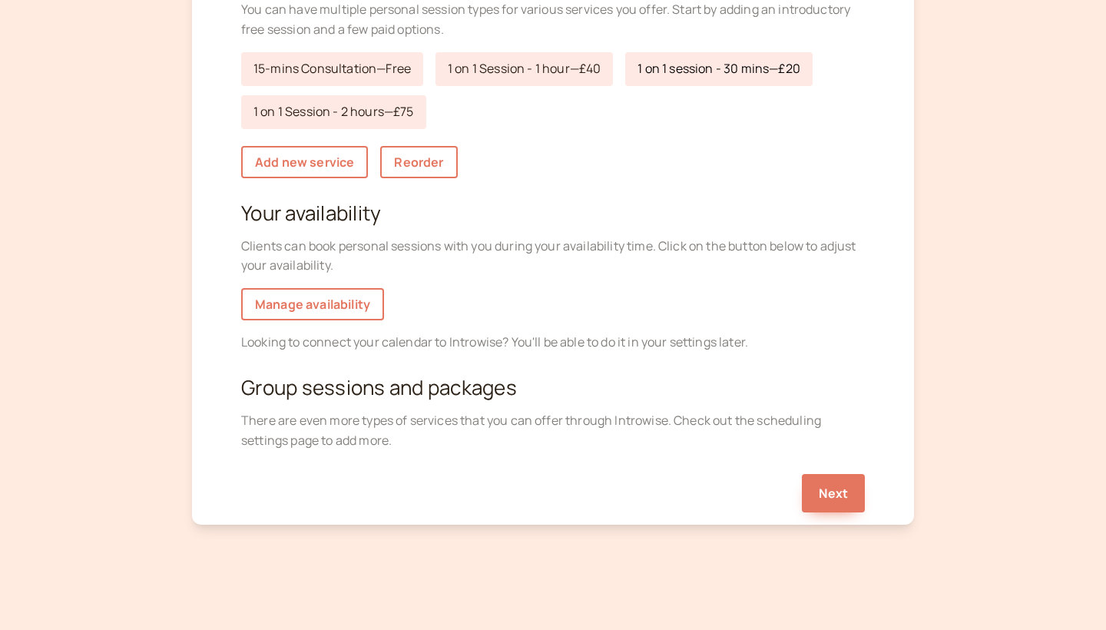
click at [727, 75] on link "1 on 1 session - 30 mins — £20" at bounding box center [718, 69] width 187 height 34
select select "30"
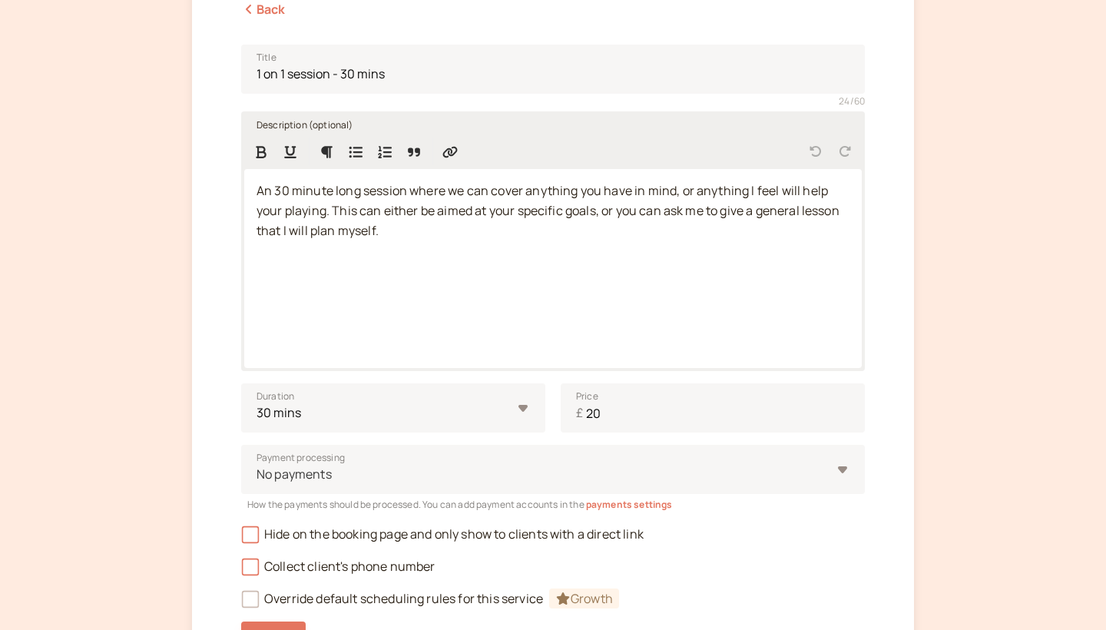
click at [274, 191] on span "An 30 minute long session where we can cover anything you have in mind, or anyt…" at bounding box center [548, 210] width 585 height 57
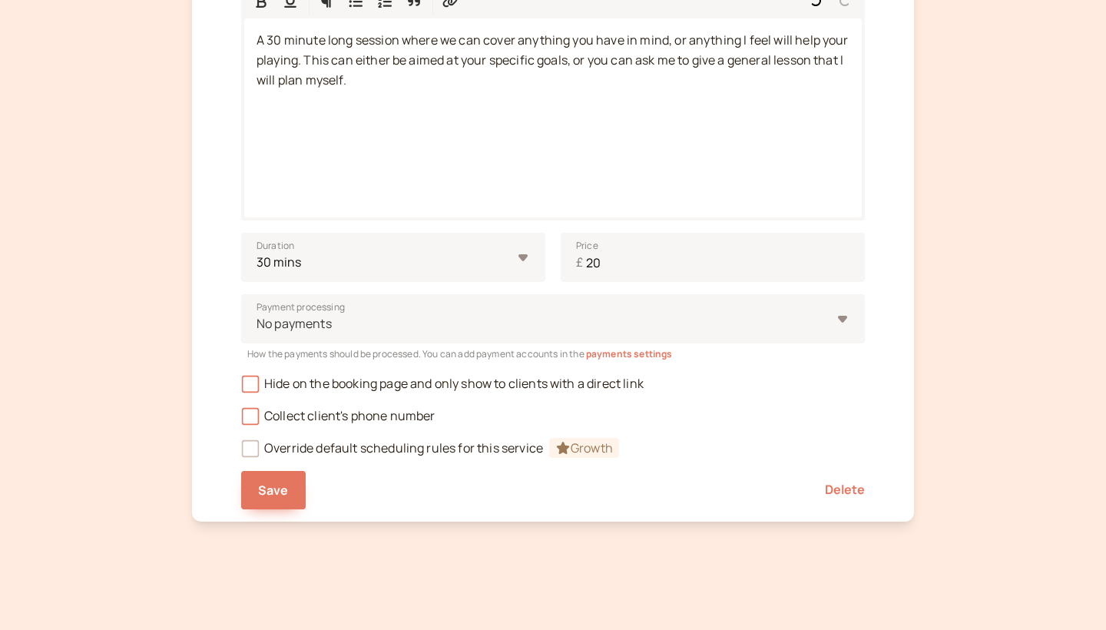
scroll to position [382, 0]
click at [286, 475] on button "Save" at bounding box center [273, 491] width 65 height 38
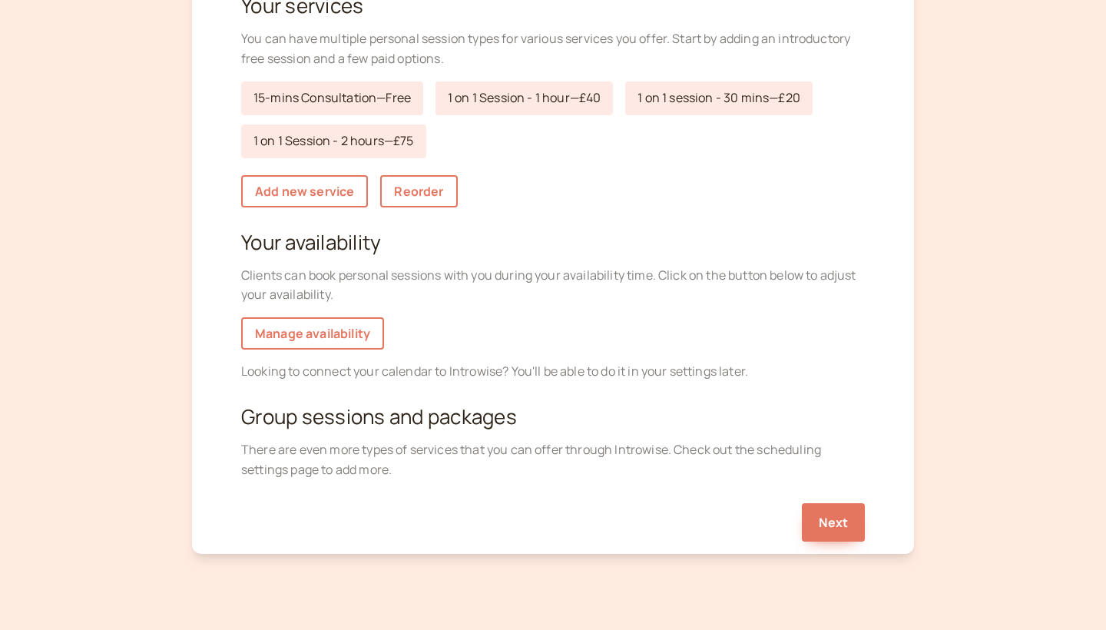
scroll to position [204, 0]
click at [359, 333] on link "Manage availability" at bounding box center [312, 333] width 143 height 32
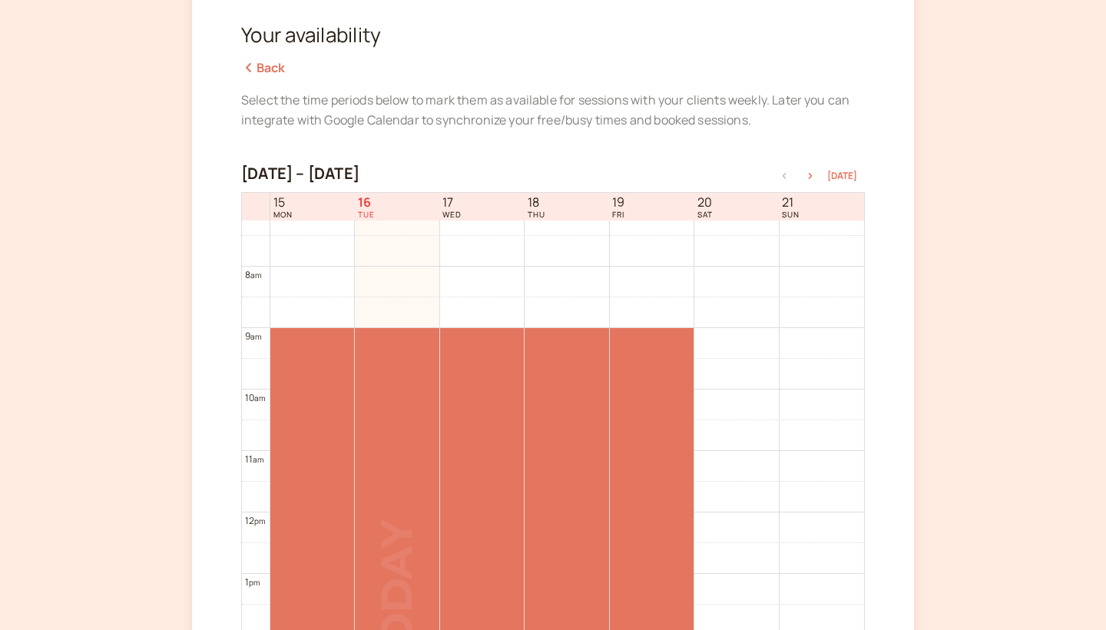
scroll to position [444, 0]
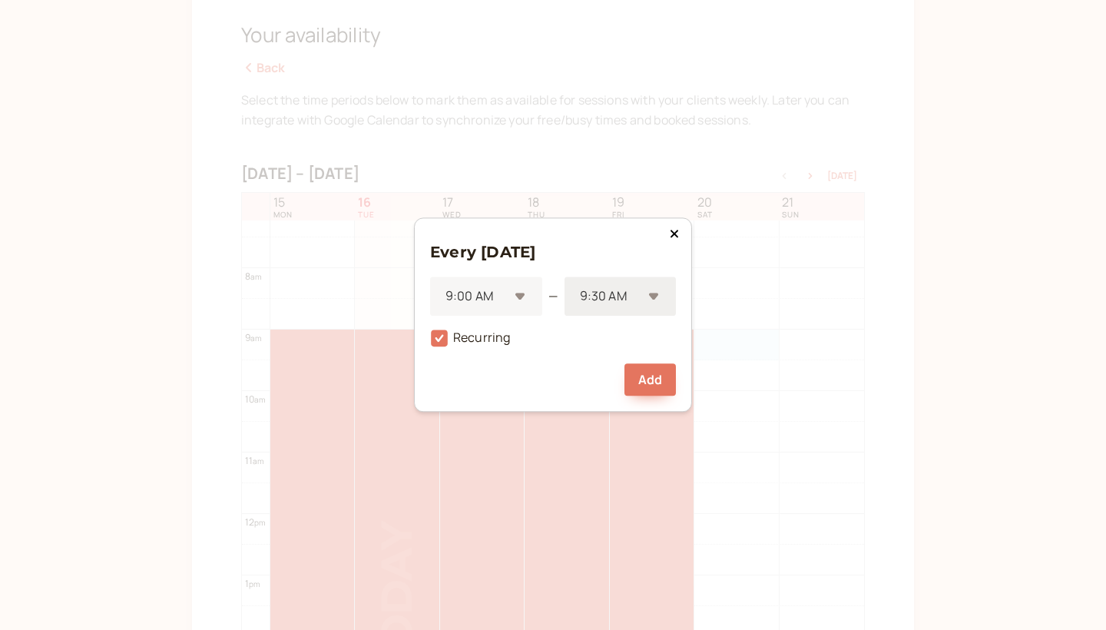
click at [657, 296] on div "9:30 AM" at bounding box center [619, 296] width 111 height 39
click at [634, 371] on div "7:00 PM" at bounding box center [619, 387] width 111 height 32
click at [647, 385] on button "Add" at bounding box center [649, 380] width 51 height 32
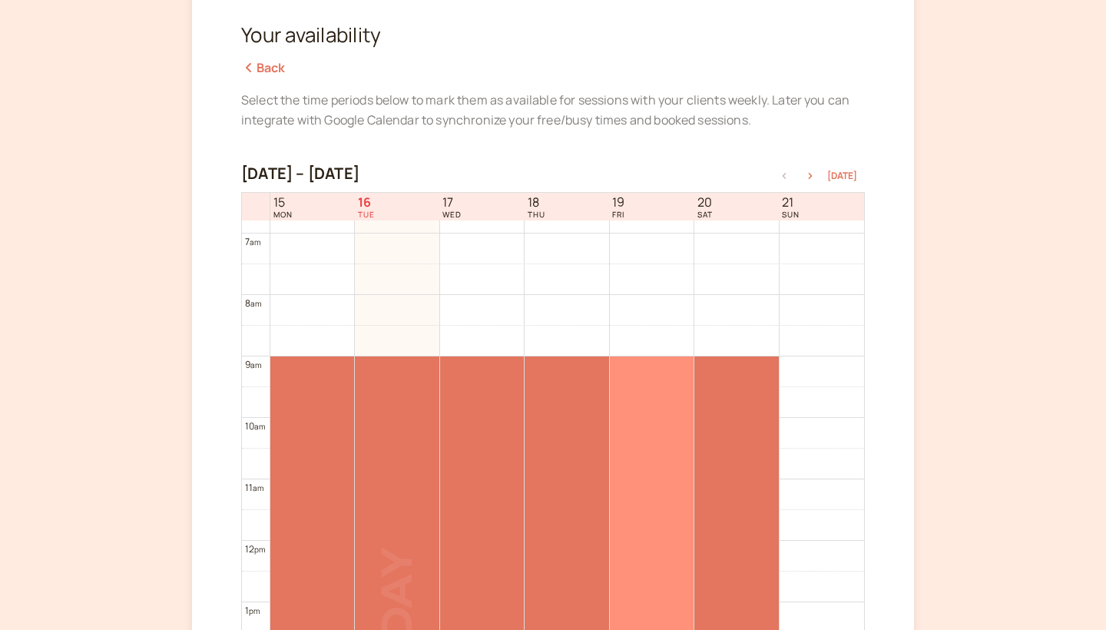
scroll to position [438, 0]
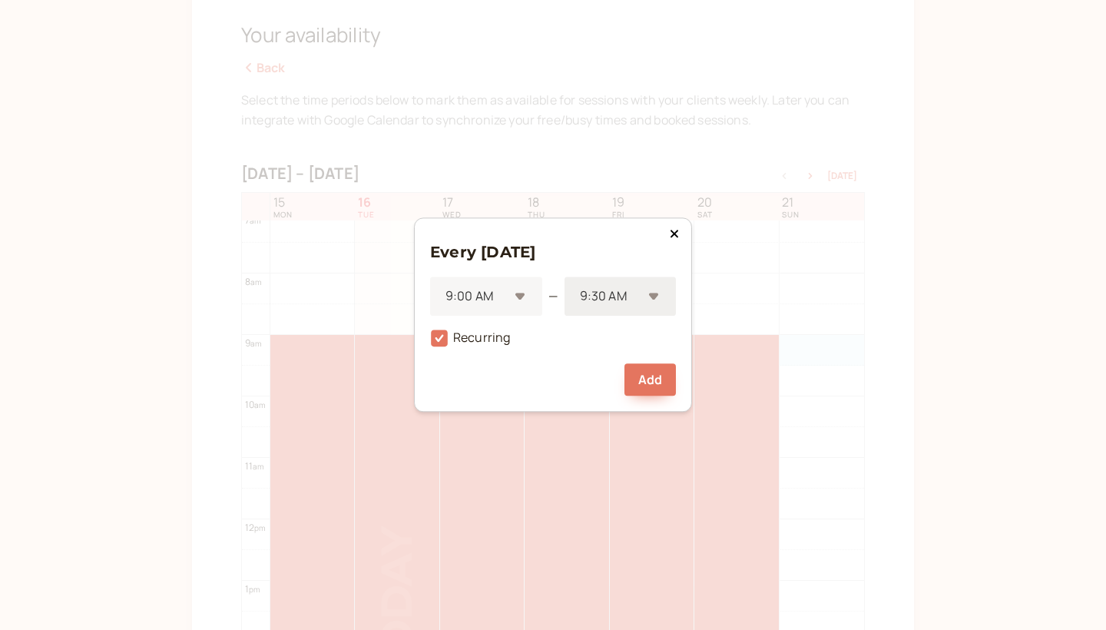
click at [636, 283] on div "9:30 AM" at bounding box center [612, 297] width 64 height 28
click at [617, 372] on div "7:00 PM" at bounding box center [619, 388] width 111 height 32
click at [641, 383] on button "Add" at bounding box center [649, 380] width 51 height 32
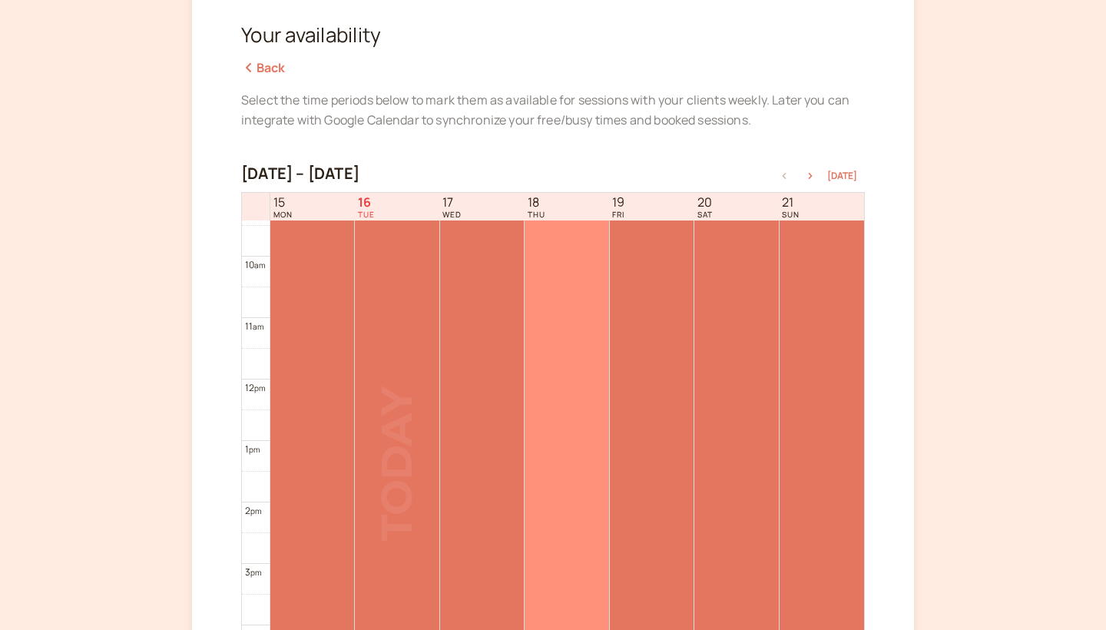
scroll to position [543, 0]
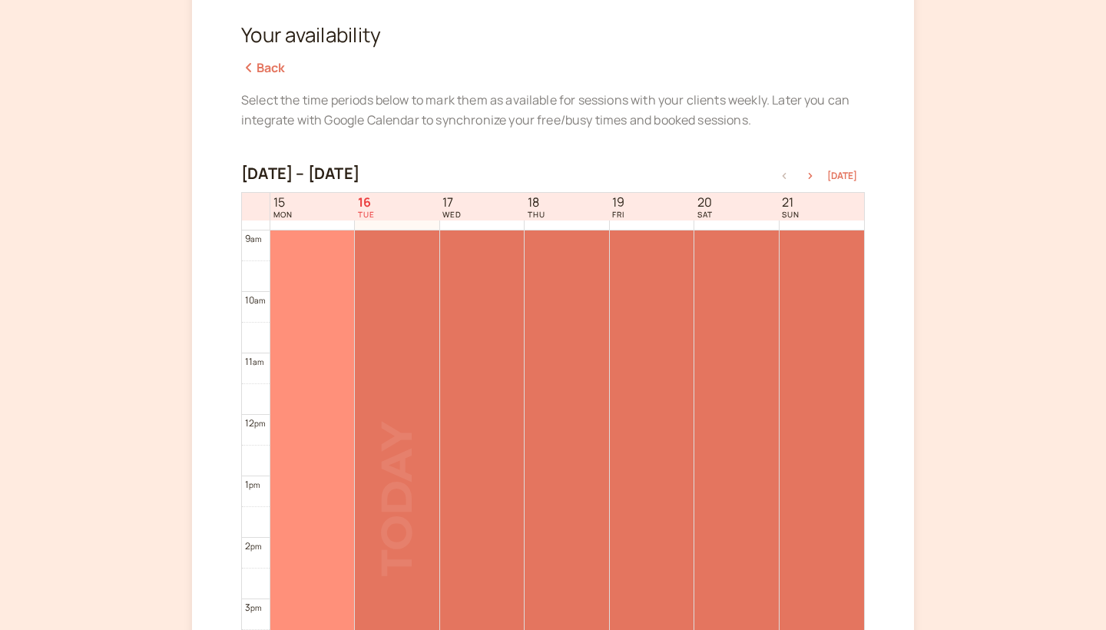
click at [318, 361] on div at bounding box center [312, 475] width 84 height 491
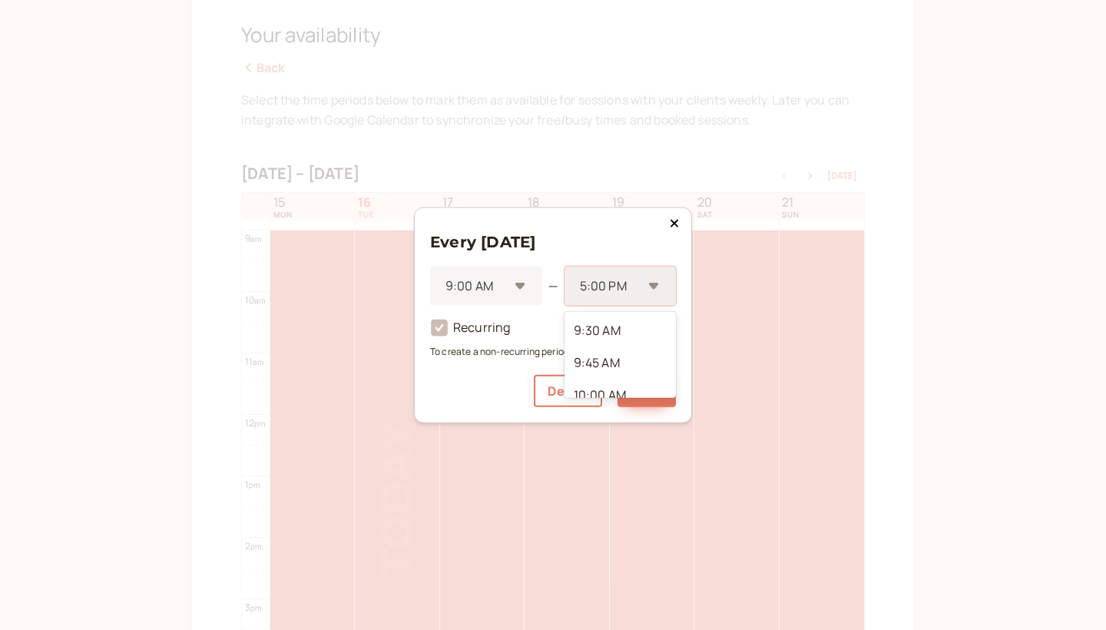
click at [632, 290] on div at bounding box center [610, 286] width 64 height 21
click at [616, 390] on div "8:00 PM" at bounding box center [619, 406] width 111 height 32
click at [640, 389] on button "Save" at bounding box center [646, 390] width 58 height 32
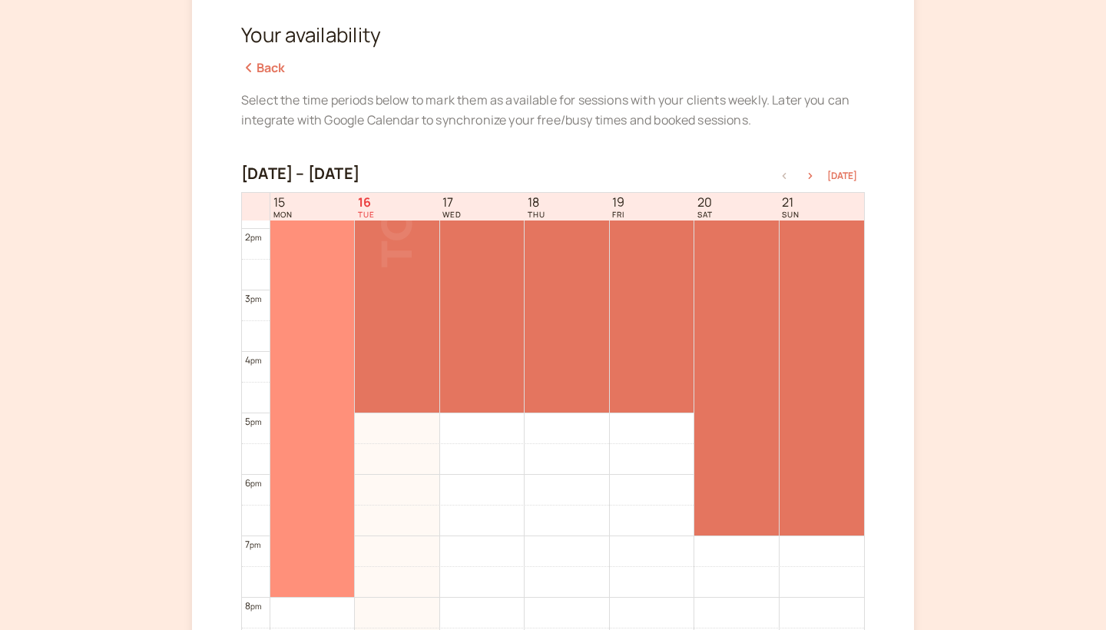
scroll to position [846, 0]
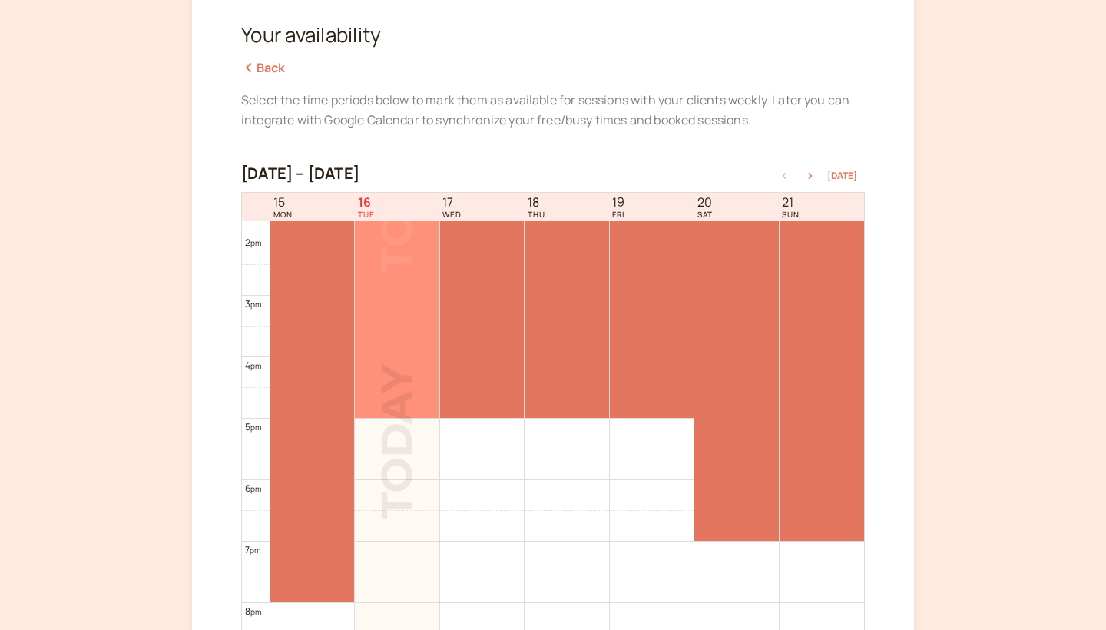
click at [375, 352] on div at bounding box center [397, 172] width 84 height 491
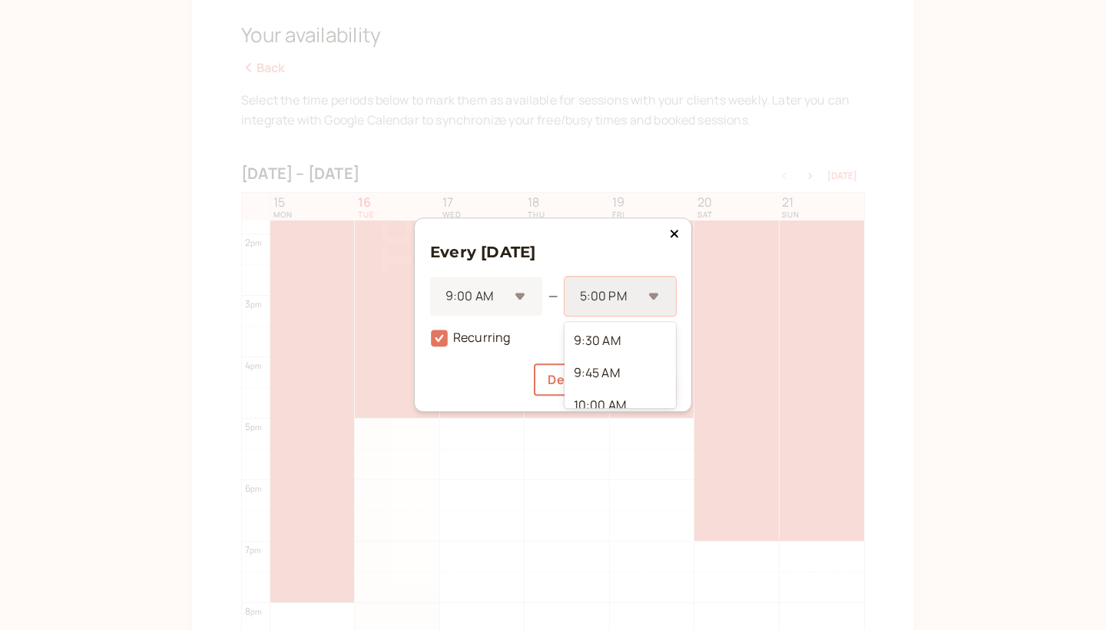
click at [603, 288] on div "5:00 PM" at bounding box center [612, 297] width 64 height 18
click at [610, 370] on div "8:00 PM" at bounding box center [619, 386] width 111 height 32
click at [670, 391] on button "Save" at bounding box center [646, 380] width 58 height 32
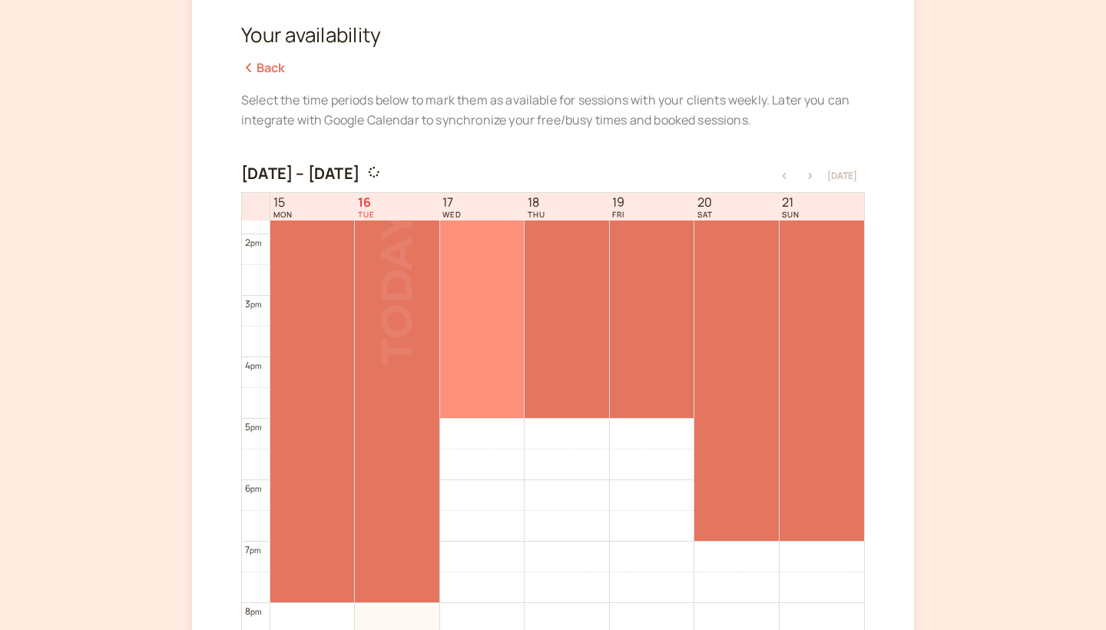
click at [465, 336] on div at bounding box center [482, 172] width 84 height 491
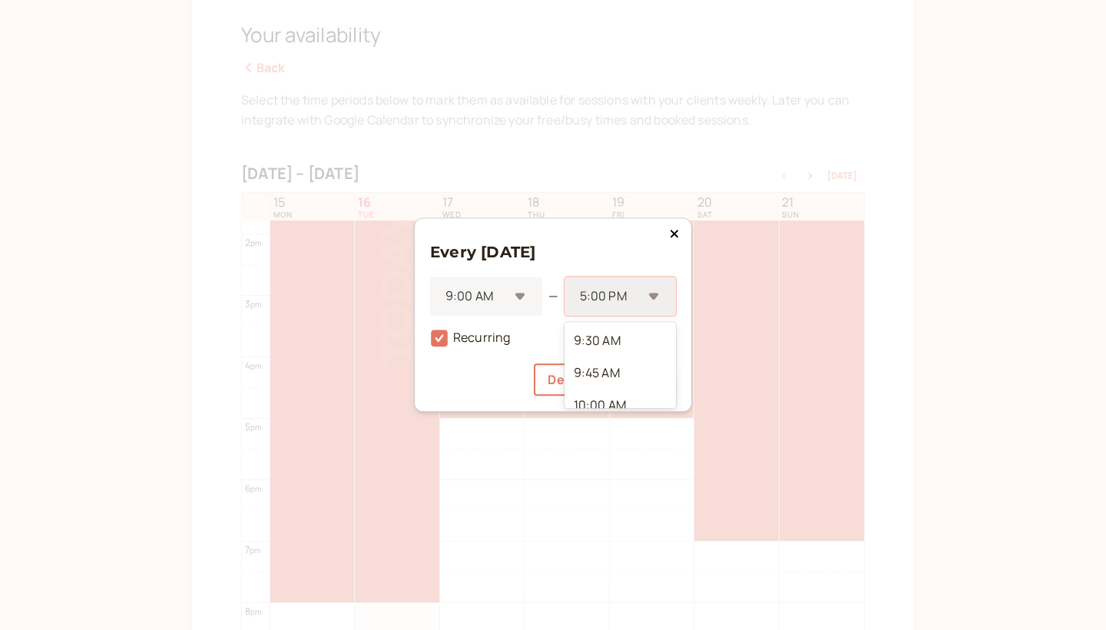
click at [627, 278] on div "5:00 PM" at bounding box center [619, 296] width 111 height 39
click at [627, 293] on div at bounding box center [610, 296] width 64 height 21
click at [614, 372] on div "8:00 PM" at bounding box center [619, 388] width 111 height 32
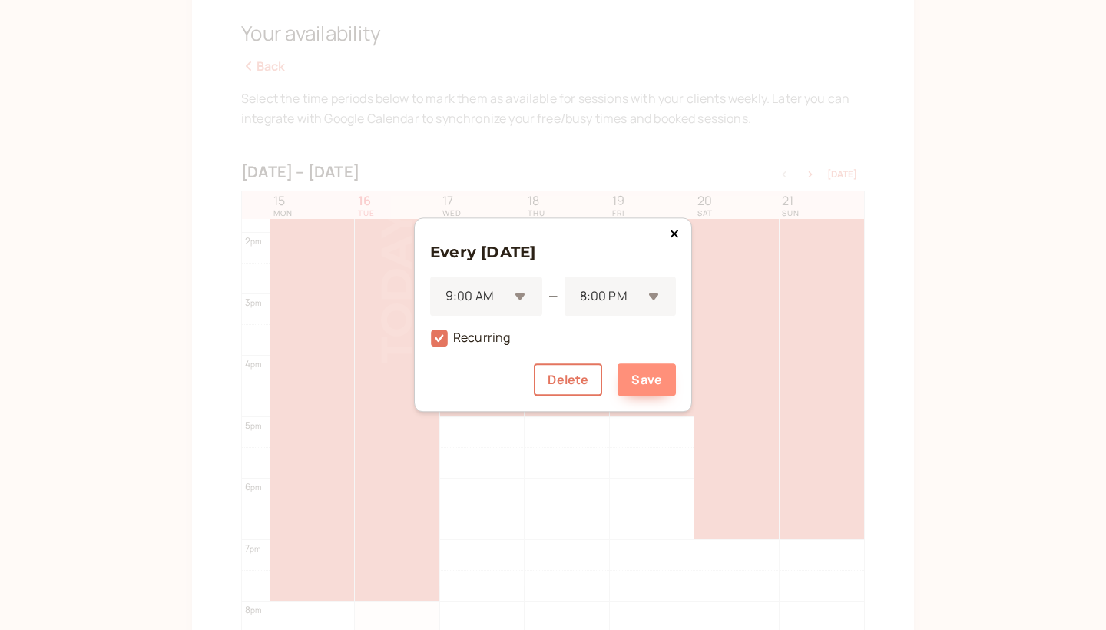
click at [643, 376] on button "Save" at bounding box center [646, 380] width 58 height 32
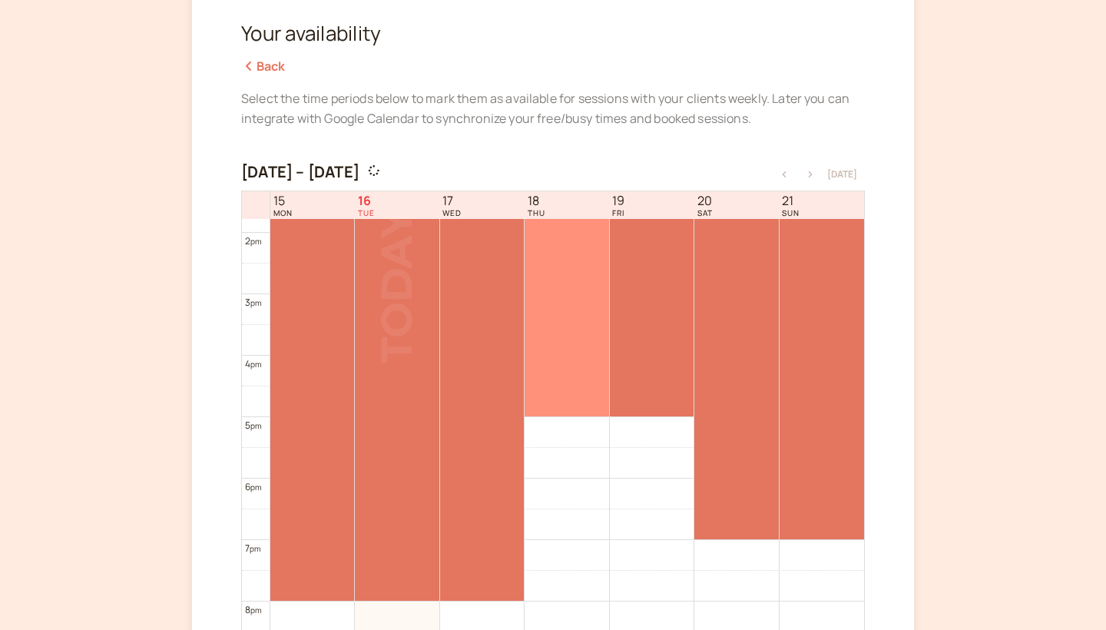
click at [590, 366] on div at bounding box center [566, 171] width 84 height 491
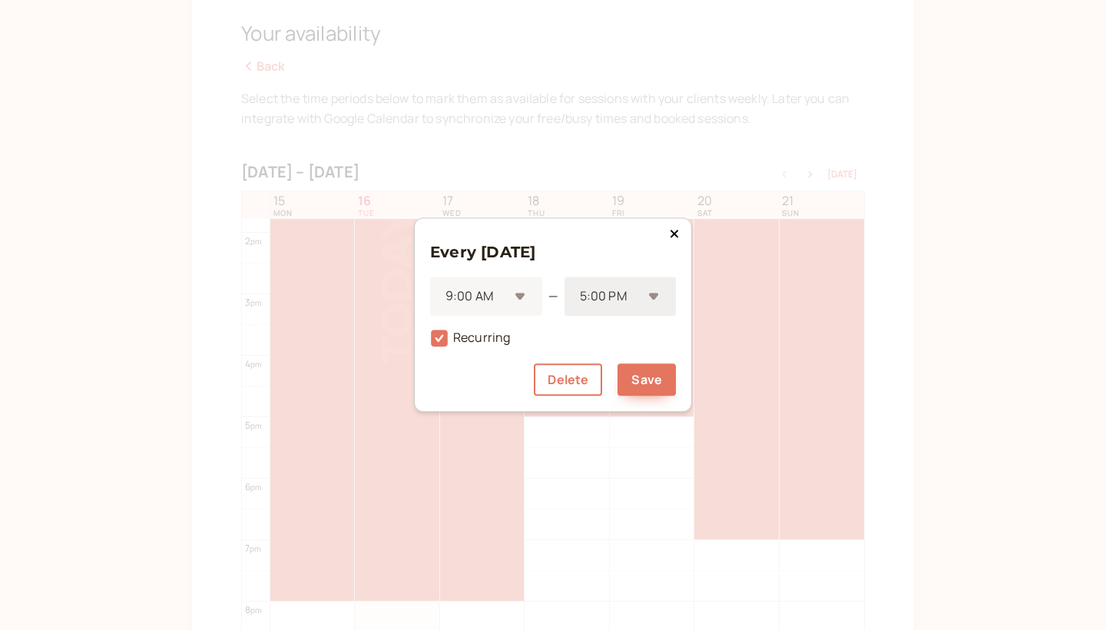
click at [626, 299] on div "5:00 PM" at bounding box center [612, 297] width 64 height 18
click at [617, 379] on div "8:00 PM" at bounding box center [619, 395] width 111 height 32
click at [635, 377] on button "Save" at bounding box center [646, 380] width 58 height 32
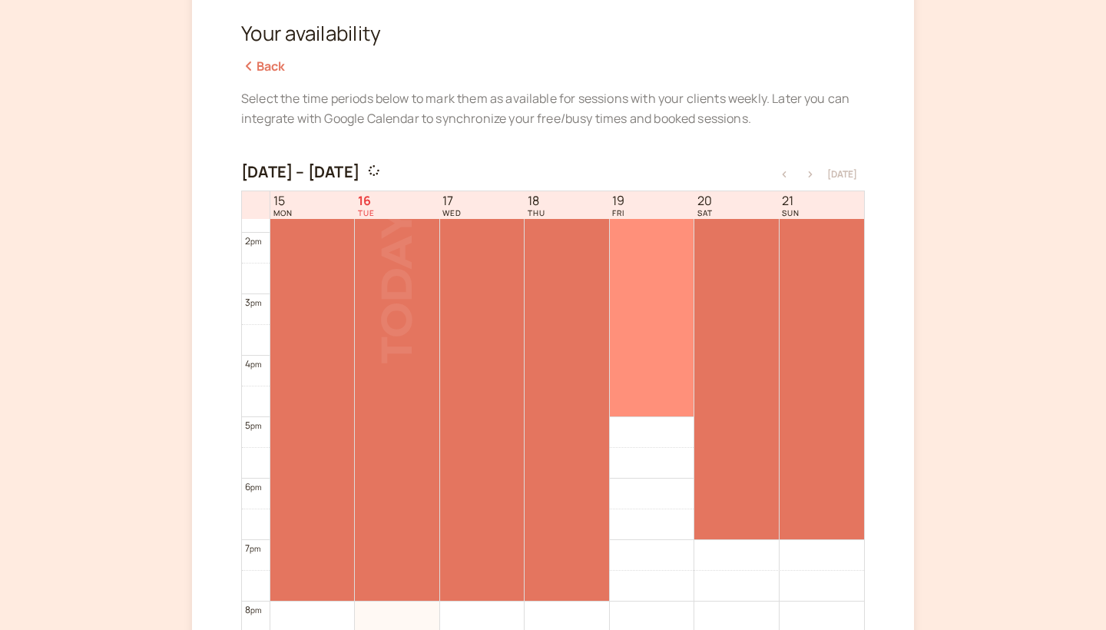
click at [641, 371] on div at bounding box center [652, 171] width 84 height 491
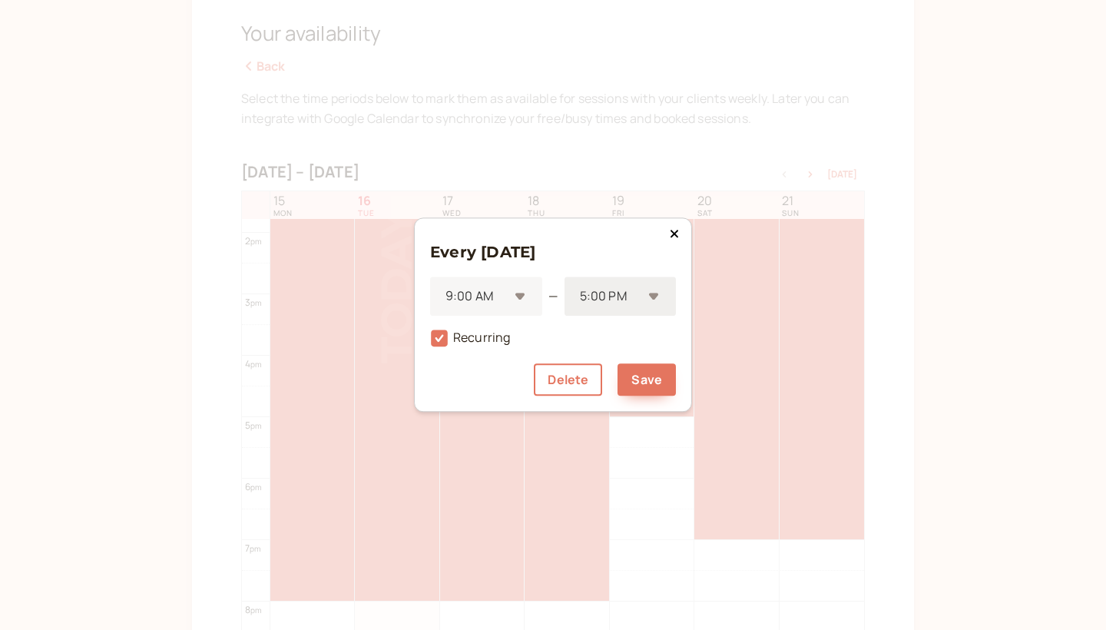
click at [647, 298] on div "5:00 PM" at bounding box center [619, 296] width 111 height 39
click at [631, 362] on div "8:00 PM" at bounding box center [619, 378] width 111 height 32
click at [646, 391] on button "Save" at bounding box center [646, 380] width 58 height 32
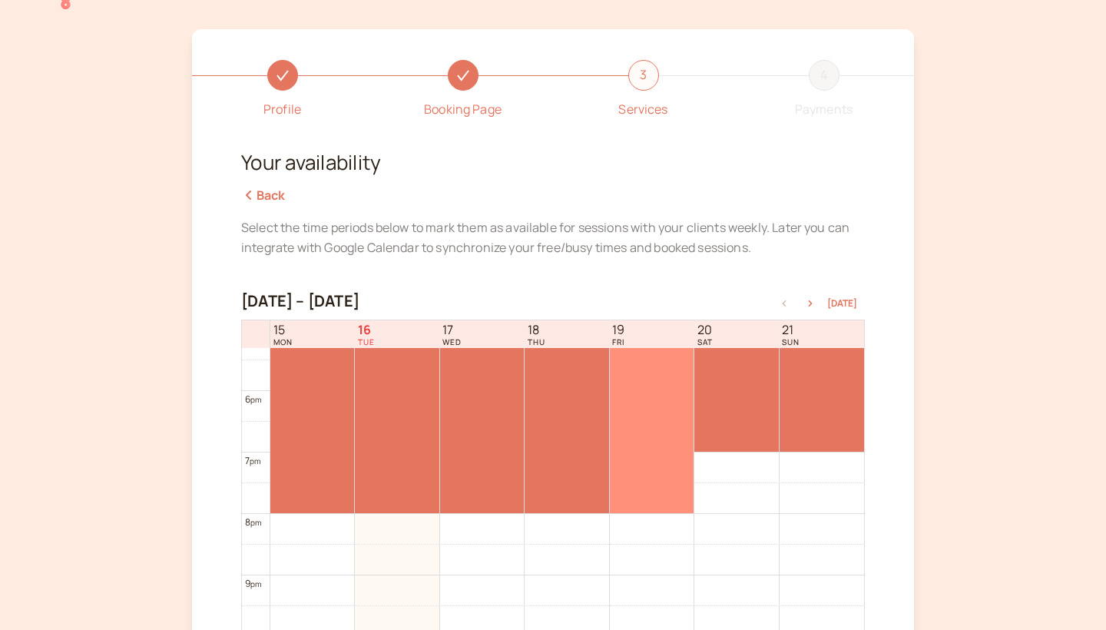
scroll to position [1052, 0]
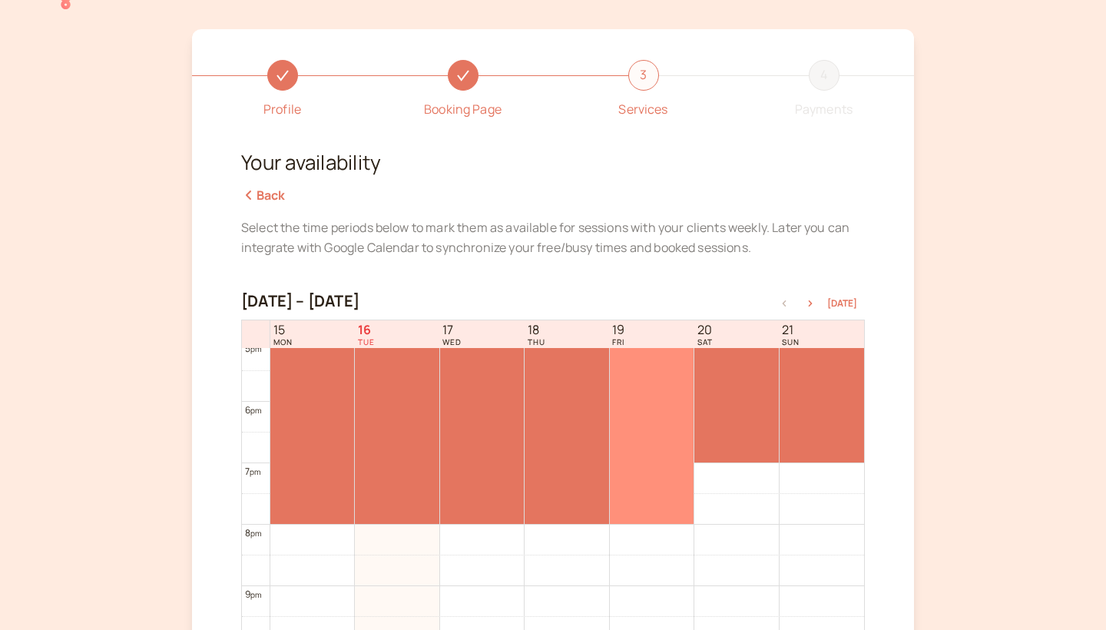
click at [650, 427] on div at bounding box center [652, 186] width 84 height 675
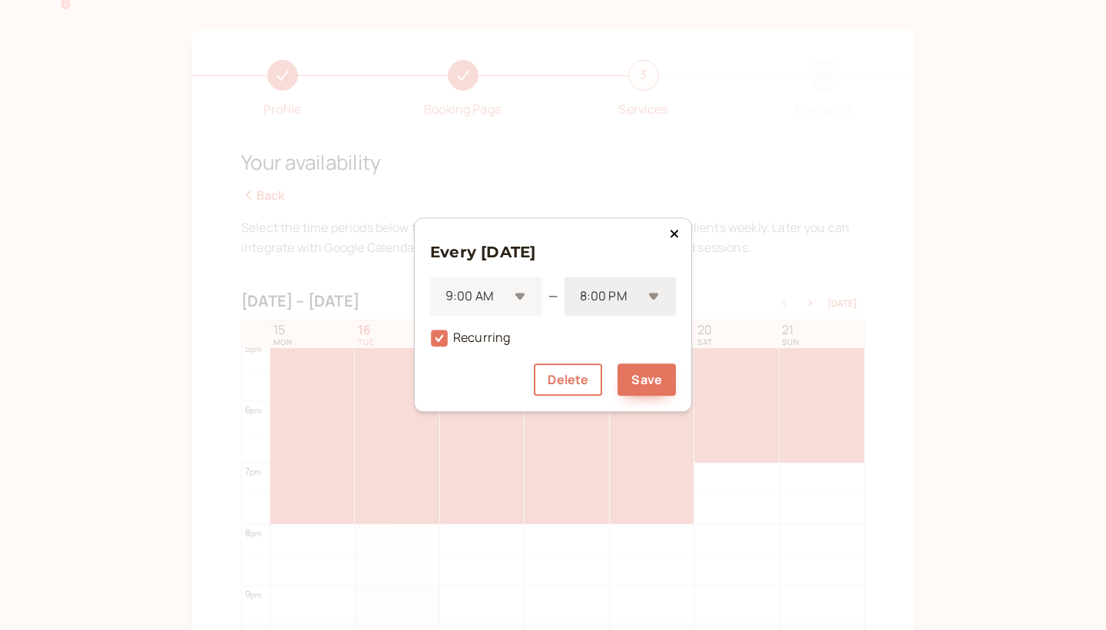
click at [640, 313] on div "8:00 PM" at bounding box center [619, 296] width 111 height 39
click at [624, 380] on div "7:00 PM" at bounding box center [619, 396] width 111 height 32
click at [648, 371] on button "Save" at bounding box center [646, 380] width 58 height 32
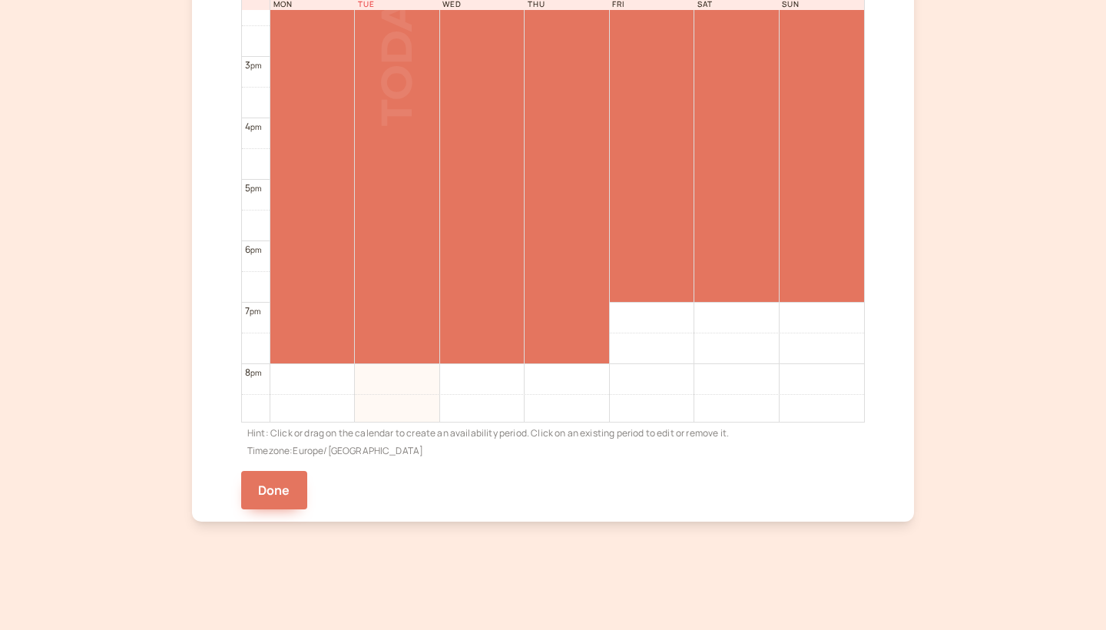
scroll to position [871, 0]
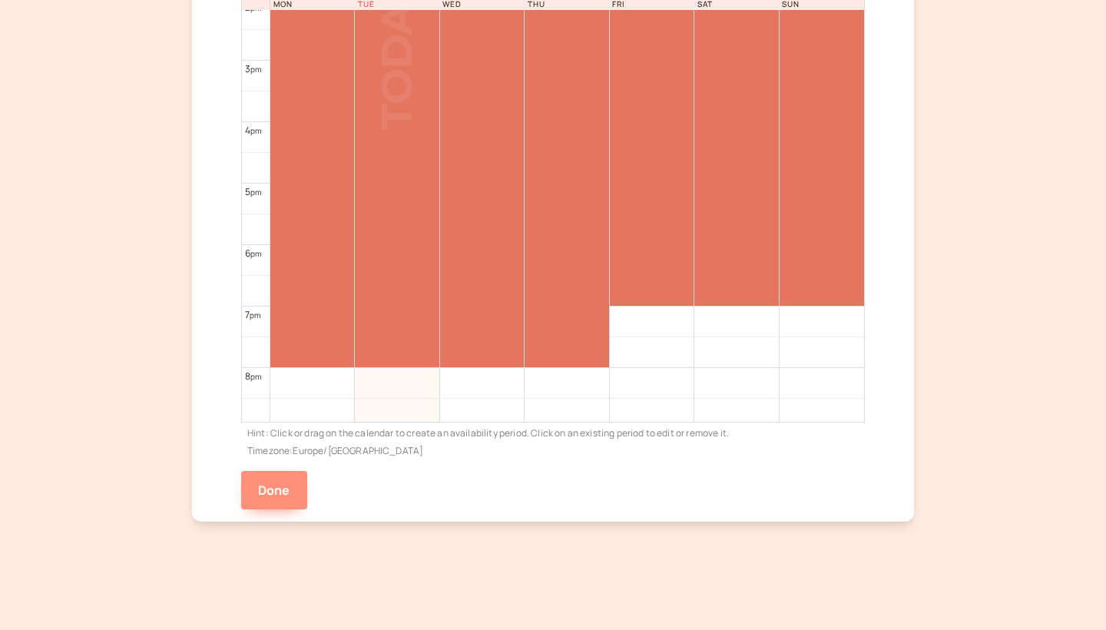
click at [279, 497] on button "Done" at bounding box center [274, 490] width 66 height 38
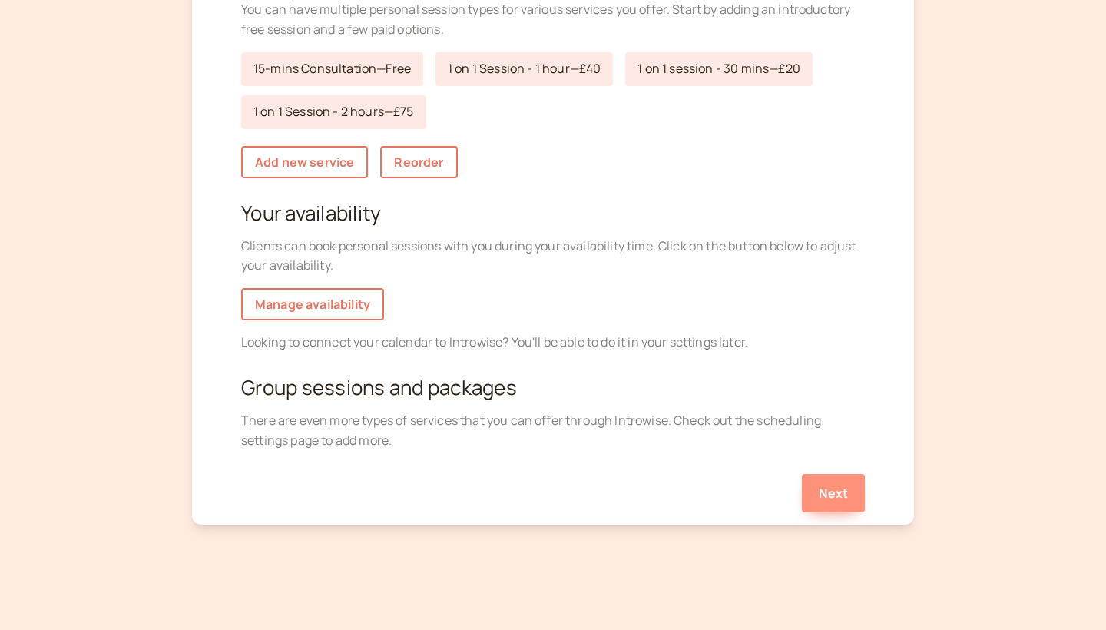
click at [843, 488] on button "Next" at bounding box center [833, 493] width 63 height 38
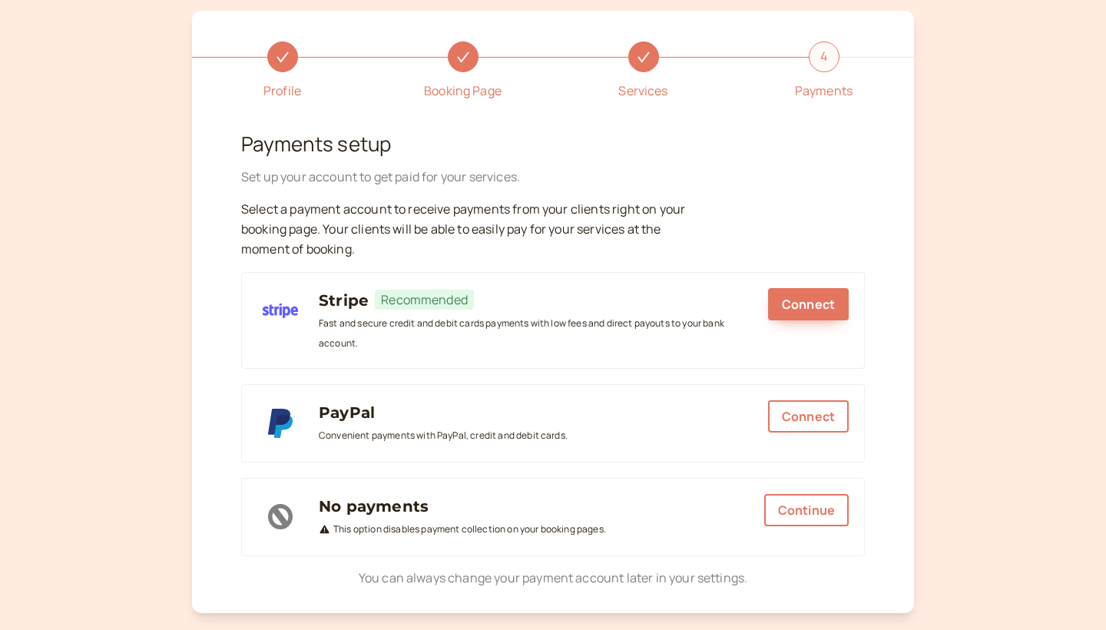
scroll to position [3, 0]
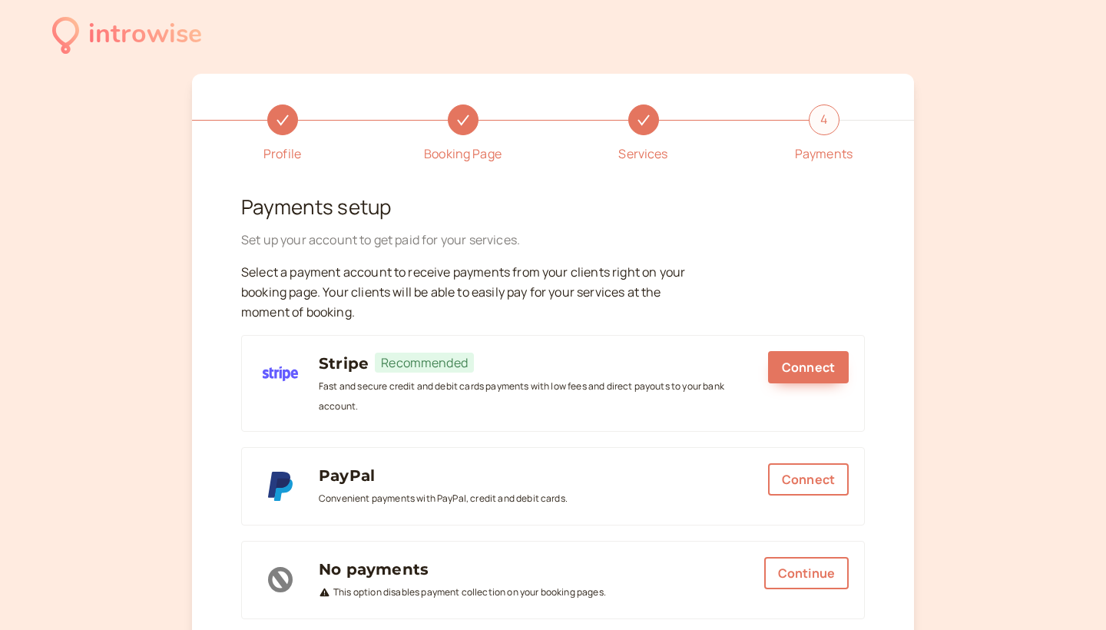
click at [465, 127] on div at bounding box center [463, 119] width 31 height 31
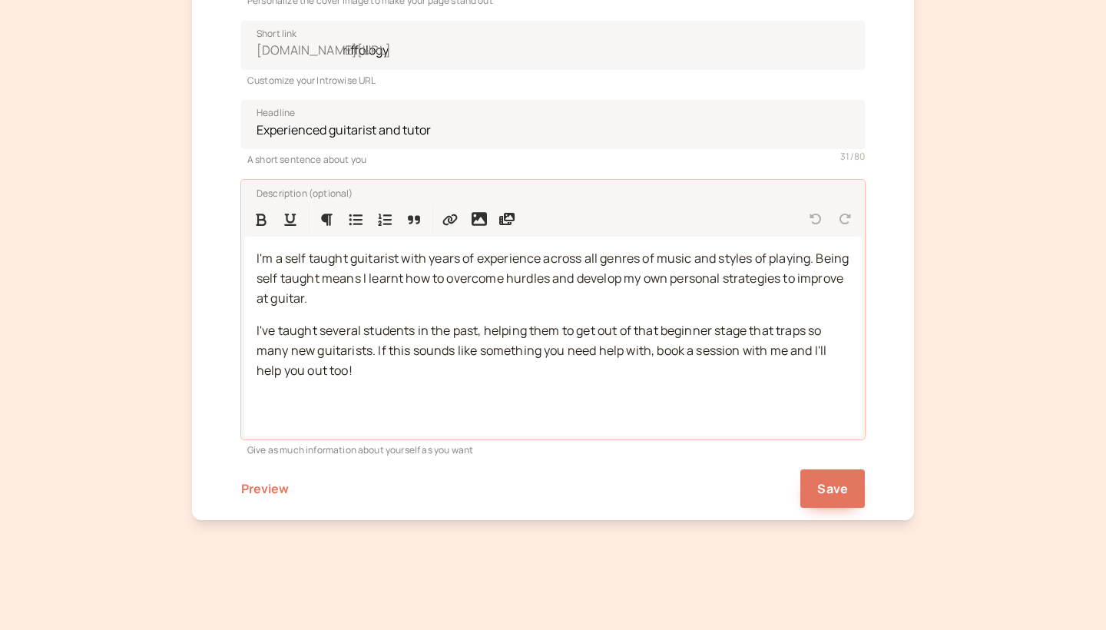
scroll to position [391, 0]
click at [832, 500] on button "Save" at bounding box center [832, 489] width 65 height 38
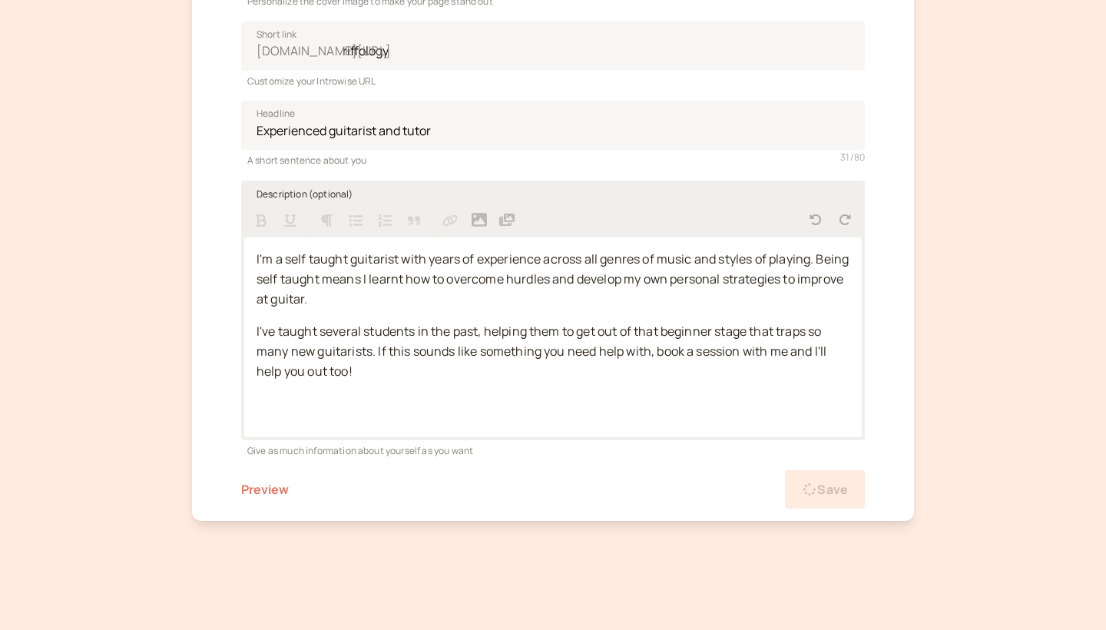
scroll to position [233, 0]
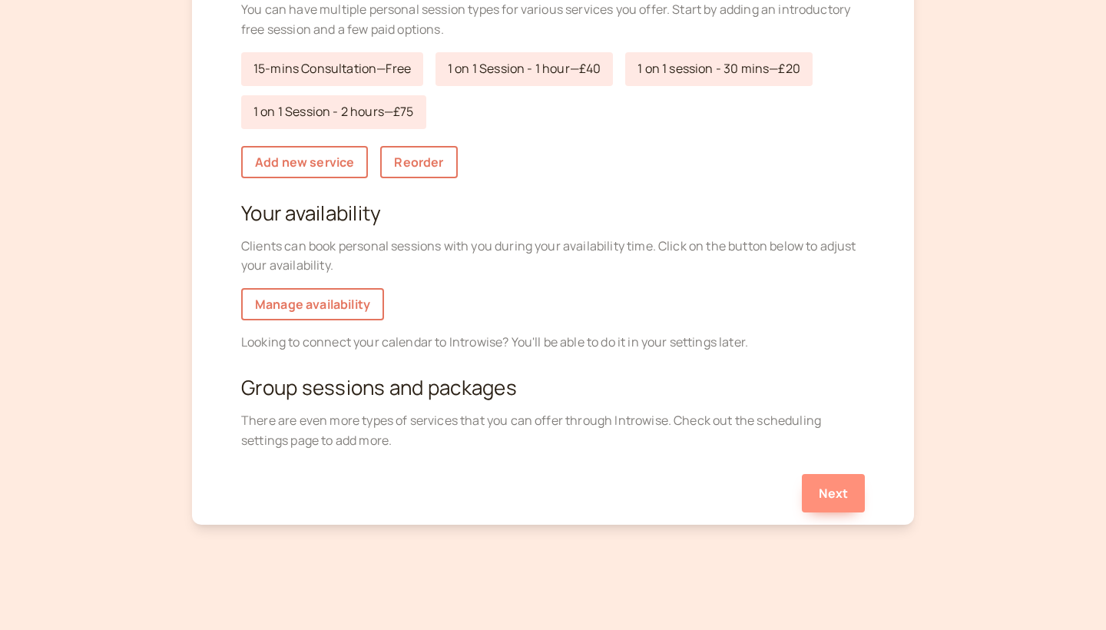
click at [823, 475] on button "Next" at bounding box center [833, 493] width 63 height 38
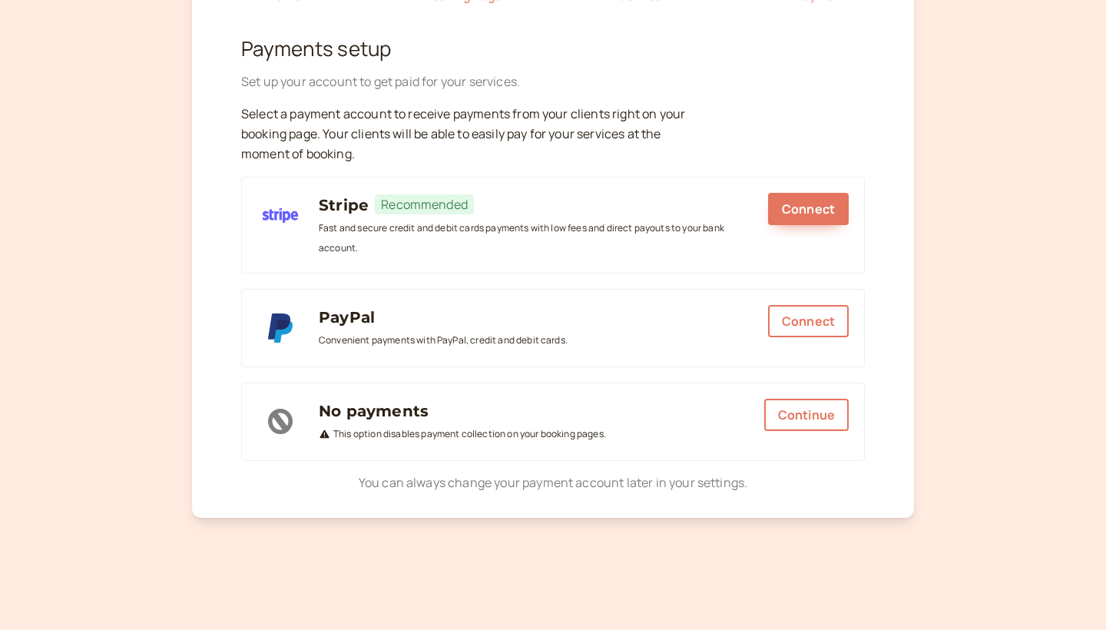
scroll to position [155, 0]
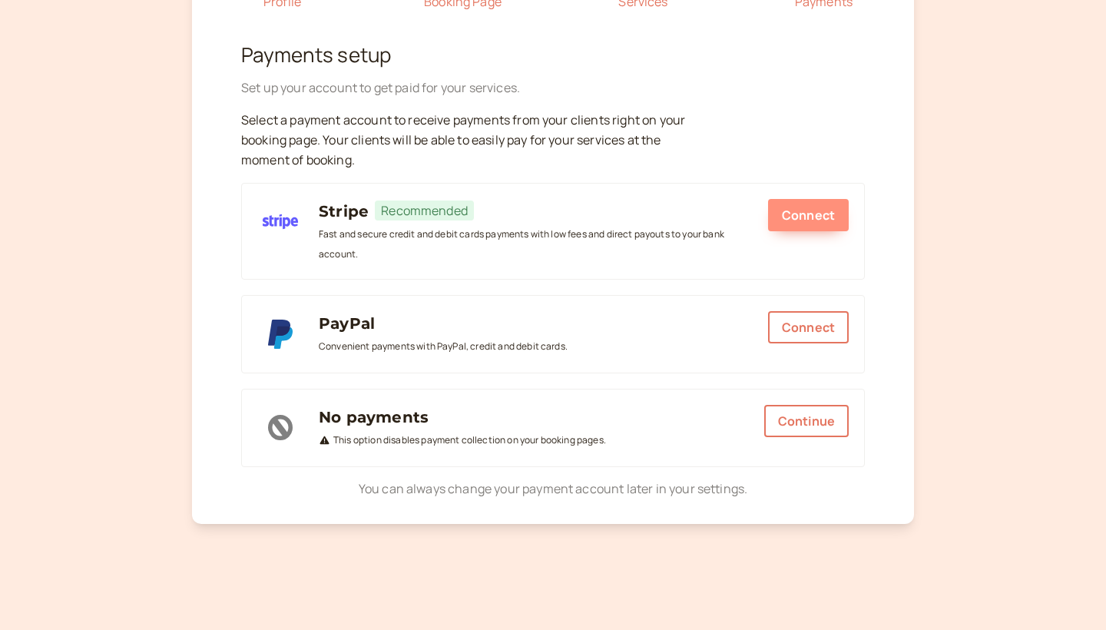
click at [791, 216] on button "Connect" at bounding box center [808, 215] width 81 height 32
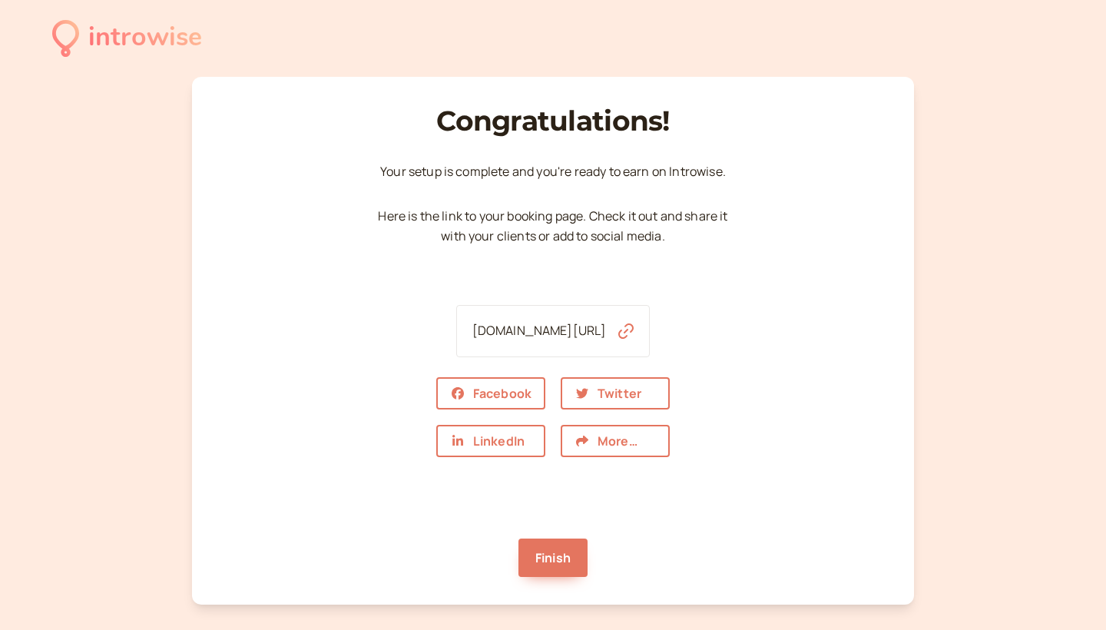
click at [628, 330] on icon "button" at bounding box center [625, 330] width 15 height 15
click at [564, 553] on link "Finish" at bounding box center [552, 557] width 69 height 38
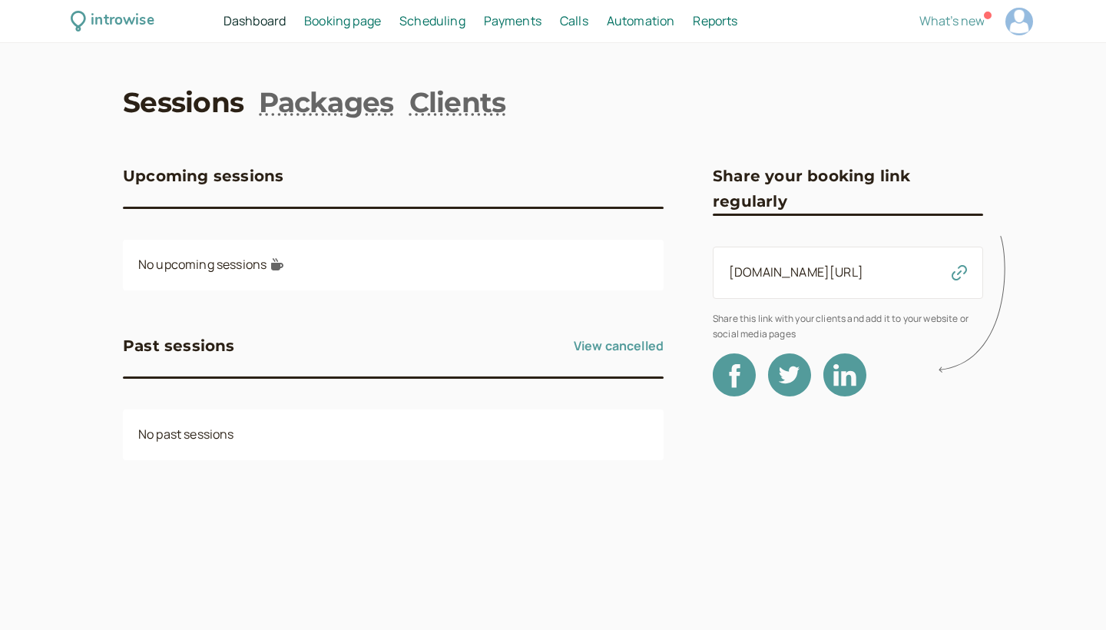
click at [1036, 27] on div "introwise Dashboard Dashboard Booking page Booking Scheduling Scheduling Paymen…" at bounding box center [553, 21] width 1106 height 43
click at [1019, 24] on div at bounding box center [1019, 22] width 28 height 28
select select "Europe/[GEOGRAPHIC_DATA]"
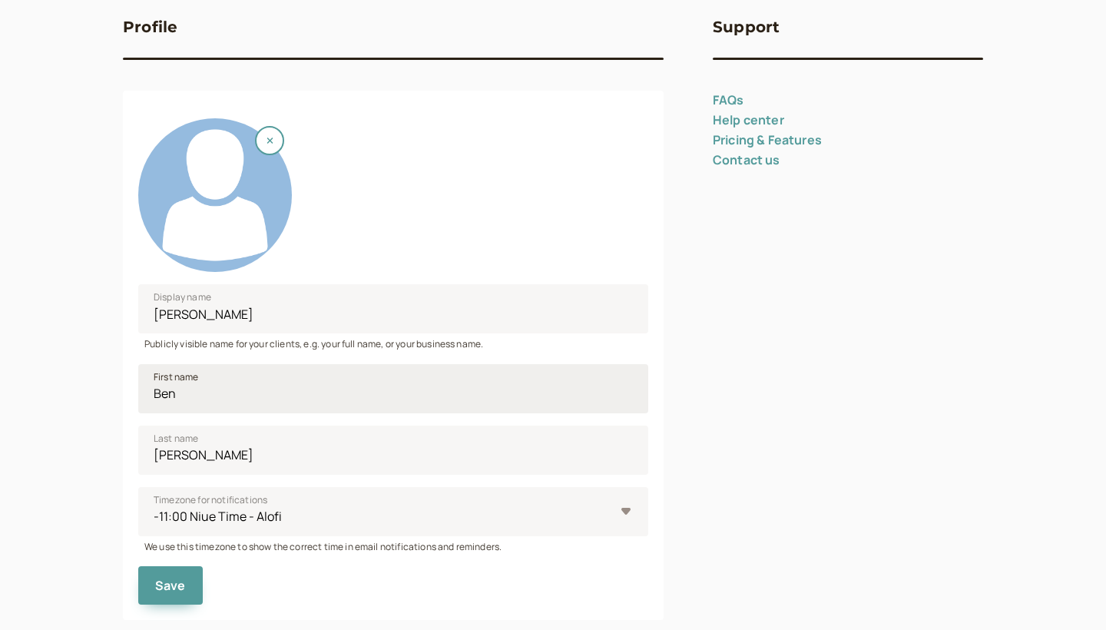
scroll to position [150, 0]
drag, startPoint x: 270, startPoint y: 326, endPoint x: 141, endPoint y: 311, distance: 129.8
click at [141, 311] on input "Ben Joachim" at bounding box center [393, 307] width 510 height 49
type input "Riffology Tutoring"
click at [232, 227] on div at bounding box center [215, 194] width 154 height 154
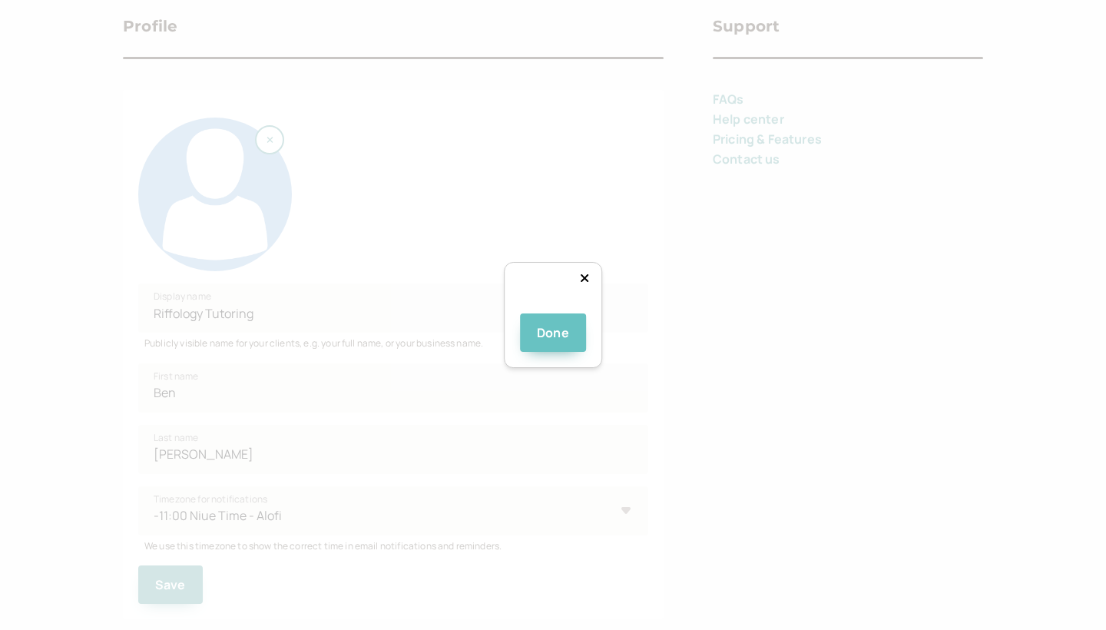
click at [552, 352] on button "Done" at bounding box center [553, 332] width 66 height 38
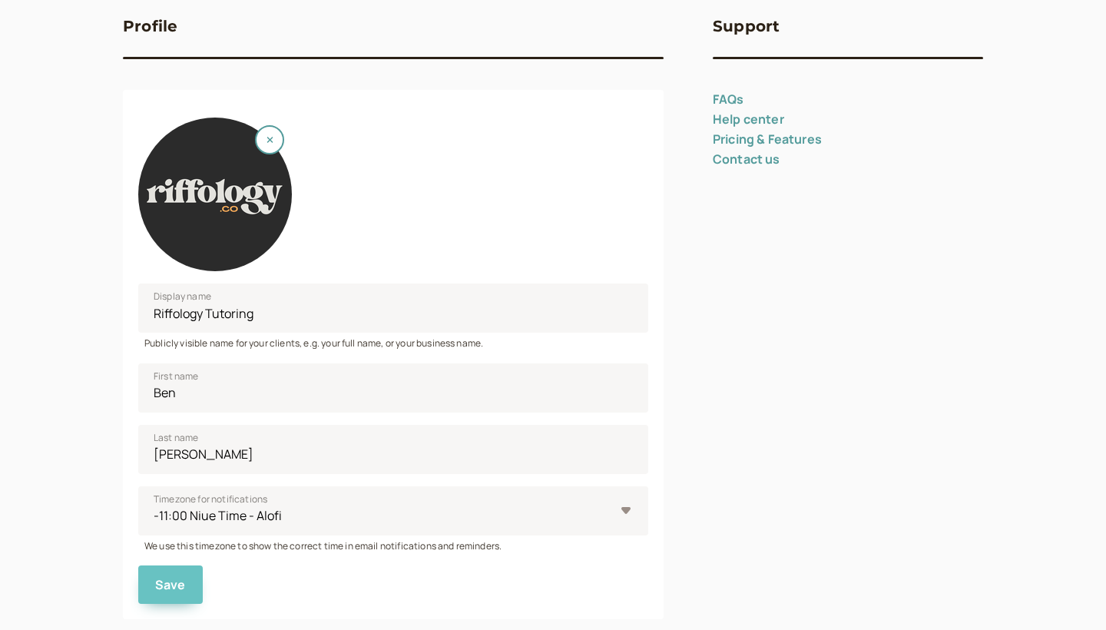
click at [182, 587] on span "Save" at bounding box center [170, 584] width 31 height 17
click at [180, 574] on button "Save" at bounding box center [170, 584] width 65 height 38
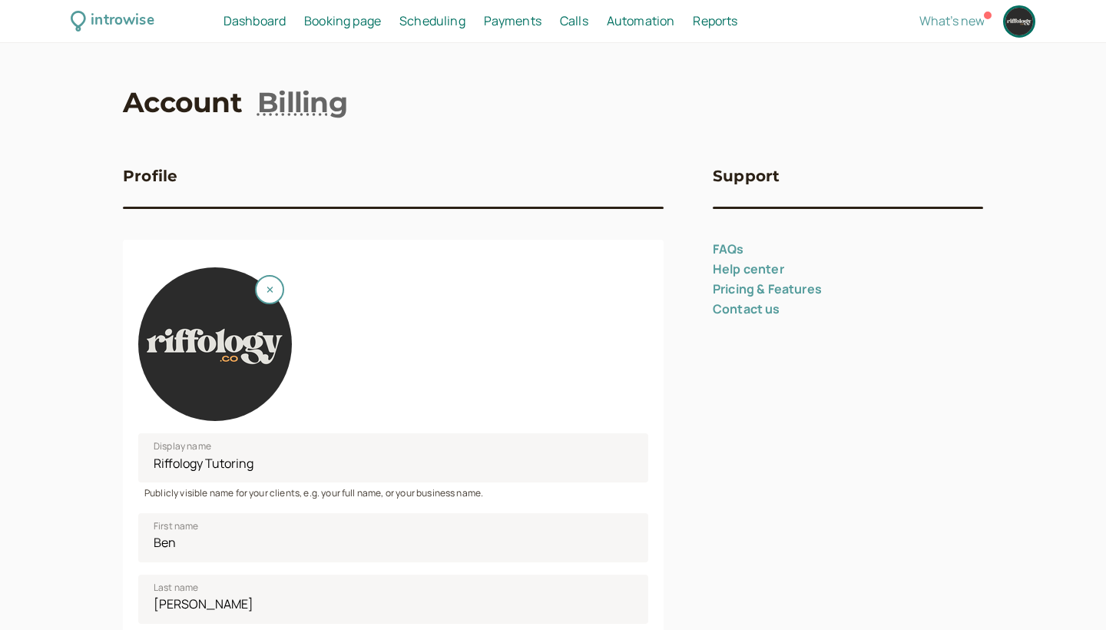
scroll to position [0, 0]
click at [1027, 23] on div at bounding box center [1019, 22] width 28 height 28
click at [270, 21] on span "Dashboard" at bounding box center [254, 20] width 62 height 17
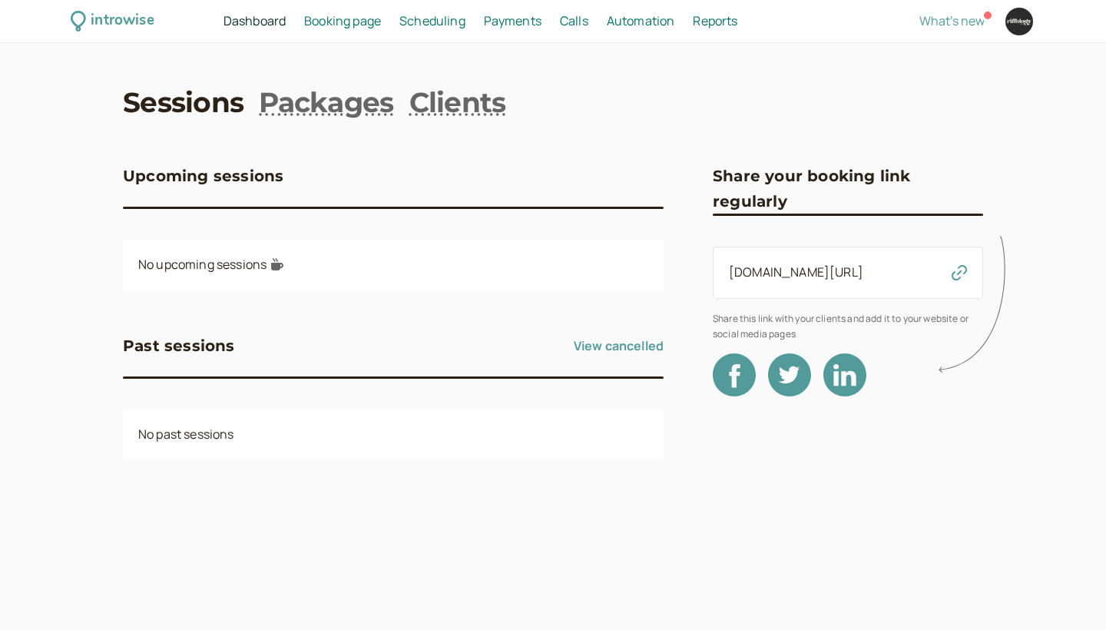
click at [967, 274] on icon at bounding box center [976, 305] width 76 height 152
click at [960, 266] on icon at bounding box center [976, 305] width 76 height 152
click at [958, 271] on icon at bounding box center [976, 305] width 76 height 152
click at [859, 269] on link "introwise.com/riffology" at bounding box center [796, 271] width 134 height 17
click at [1007, 22] on div at bounding box center [1019, 22] width 28 height 28
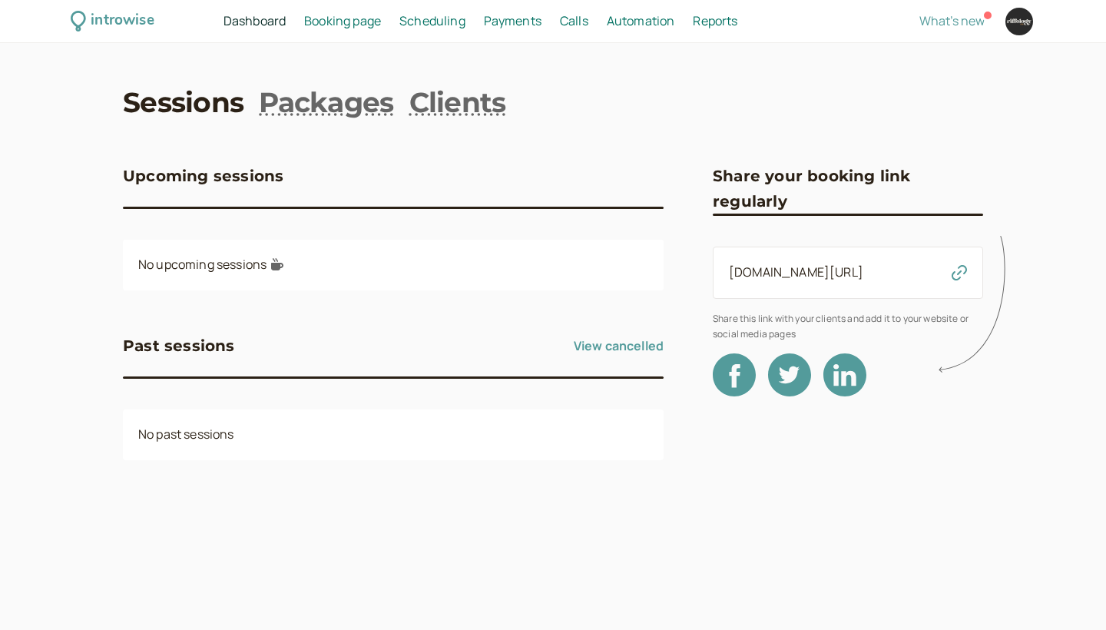
select select "Europe/[GEOGRAPHIC_DATA]"
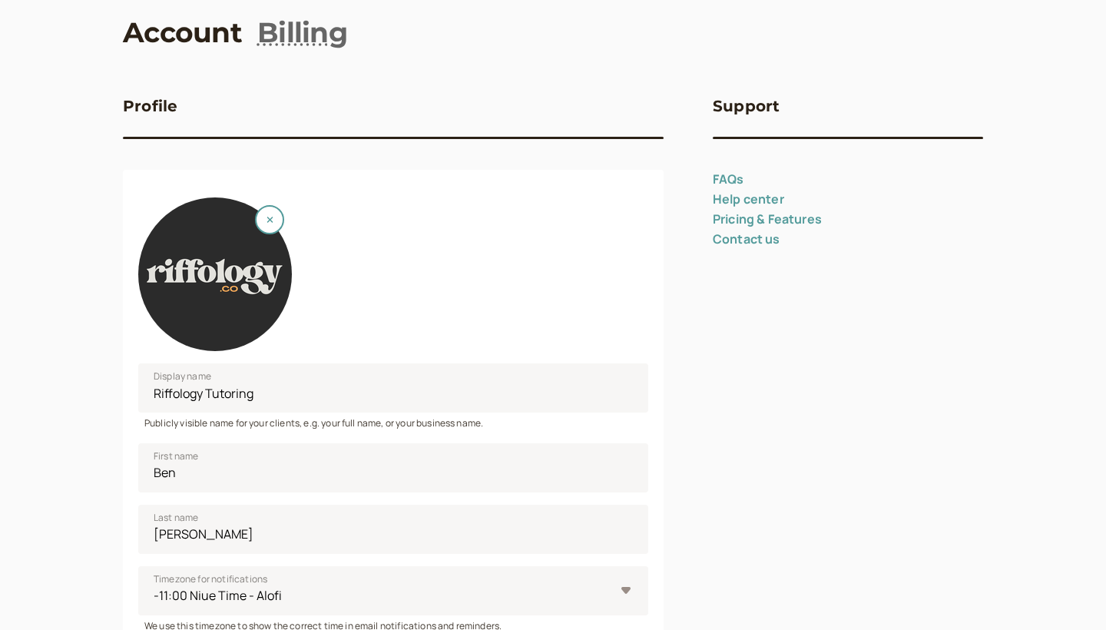
scroll to position [74, 0]
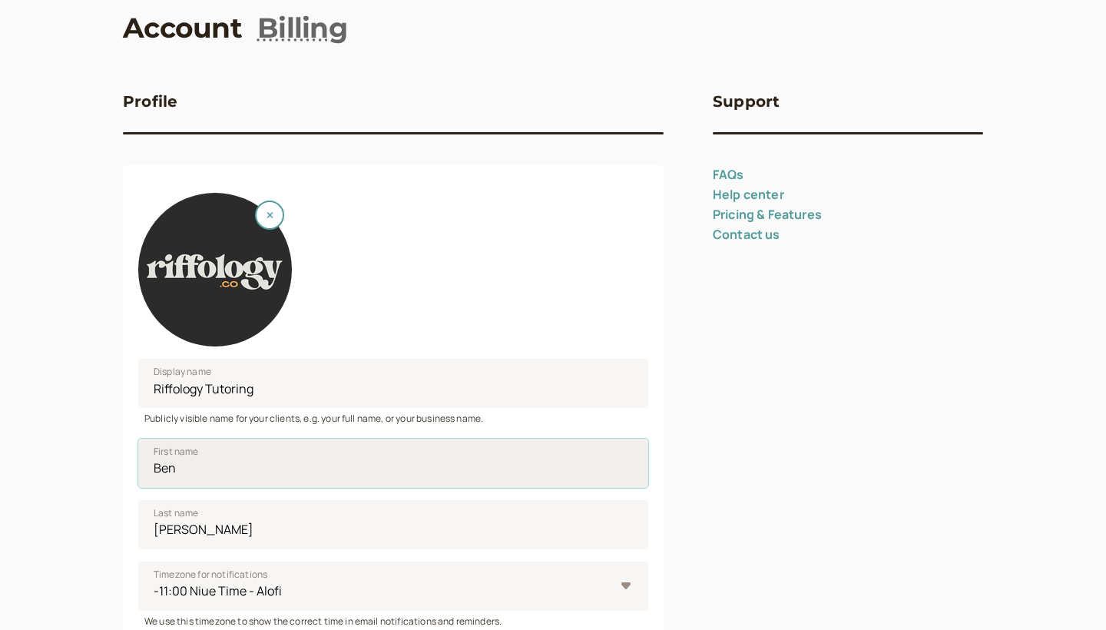
drag, startPoint x: 295, startPoint y: 477, endPoint x: 141, endPoint y: 470, distance: 153.7
click at [141, 470] on input "Ben" at bounding box center [393, 462] width 510 height 49
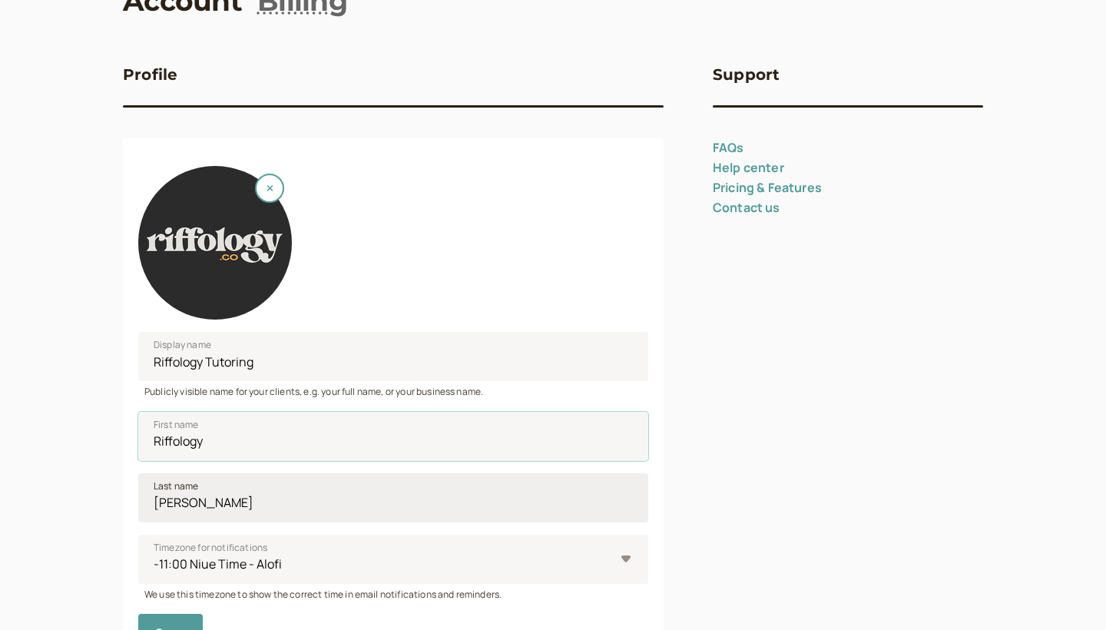
scroll to position [107, 0]
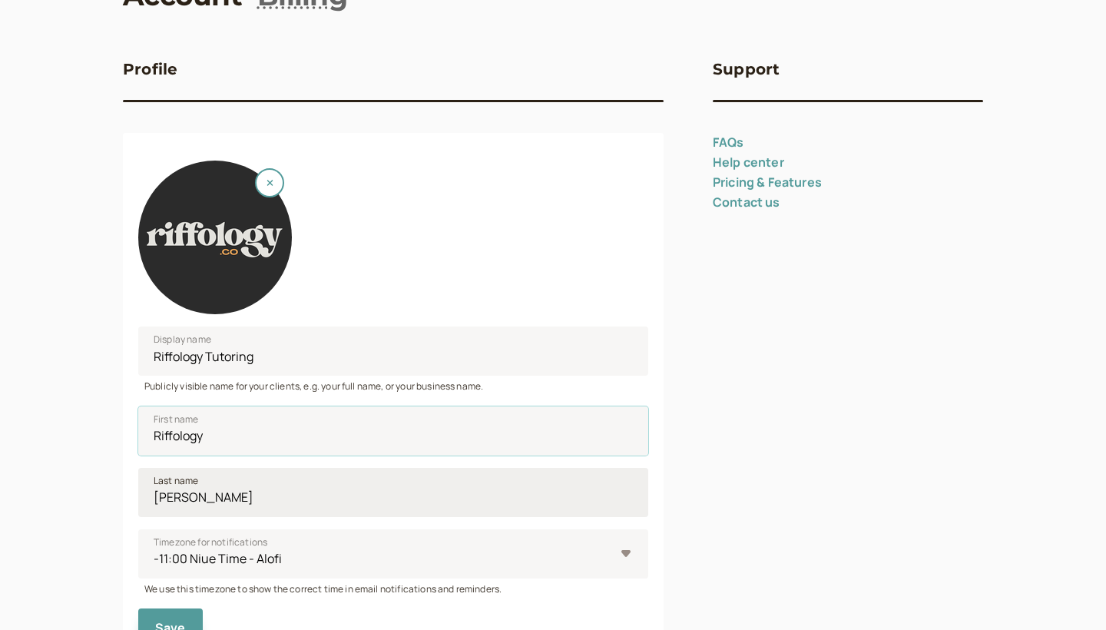
type input "Riffology"
drag, startPoint x: 205, startPoint y: 500, endPoint x: 133, endPoint y: 498, distance: 72.2
click at [133, 498] on div "Display name Riffology Tutoring Publicly visible name for your clients, e.g. yo…" at bounding box center [393, 397] width 541 height 529
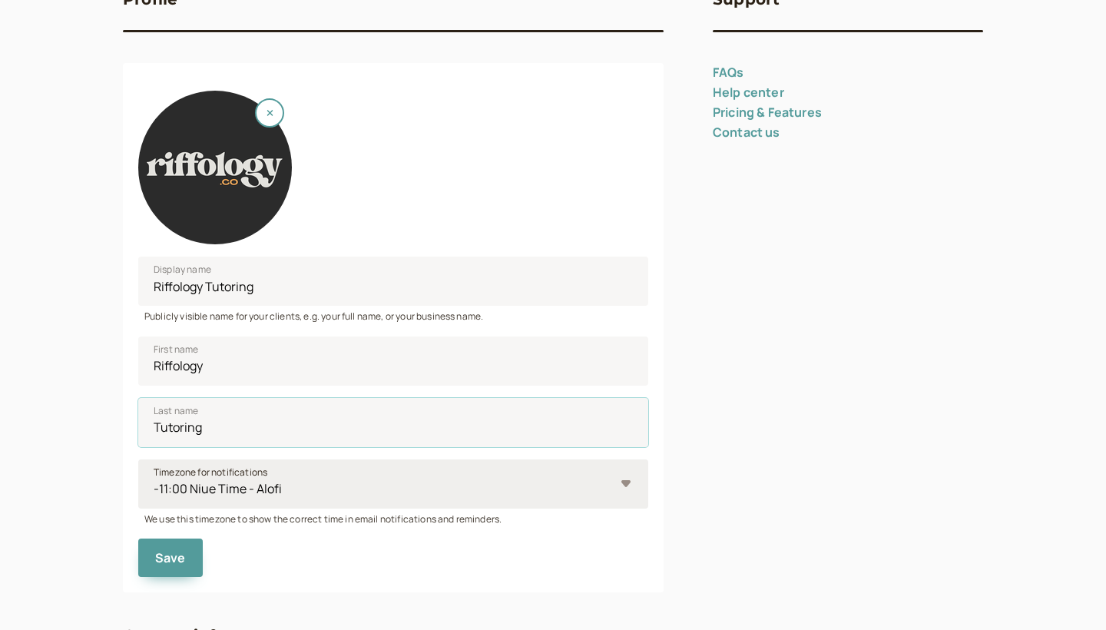
scroll to position [182, 0]
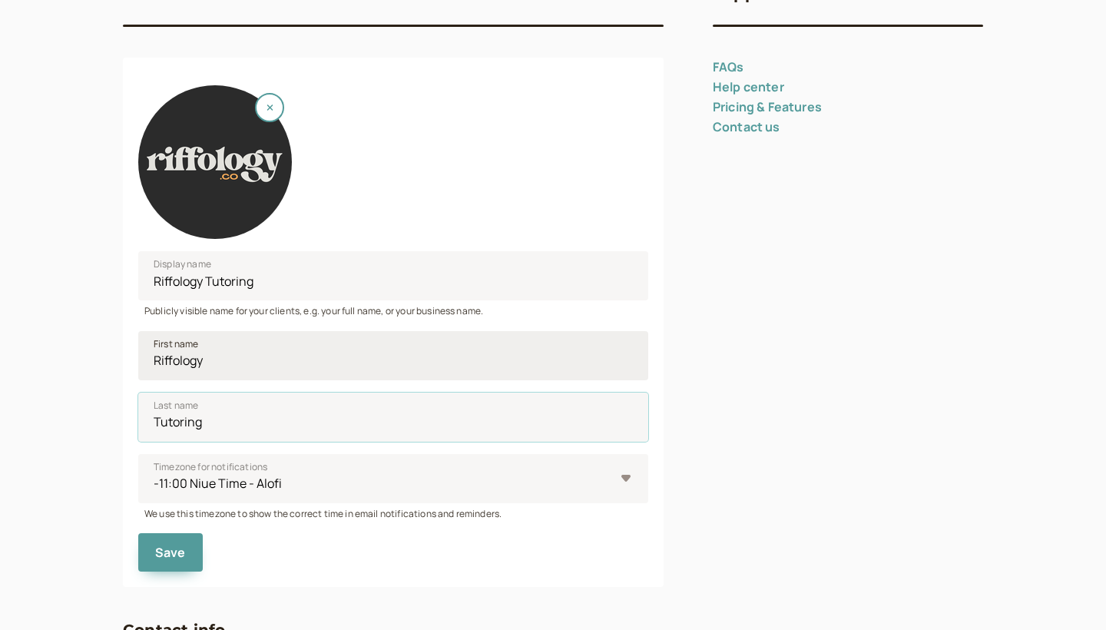
type input "Tutoring"
drag, startPoint x: 205, startPoint y: 362, endPoint x: 143, endPoint y: 359, distance: 62.2
click at [143, 359] on input "Riffology" at bounding box center [393, 355] width 510 height 49
type input "Ben"
drag, startPoint x: 205, startPoint y: 422, endPoint x: 121, endPoint y: 419, distance: 83.8
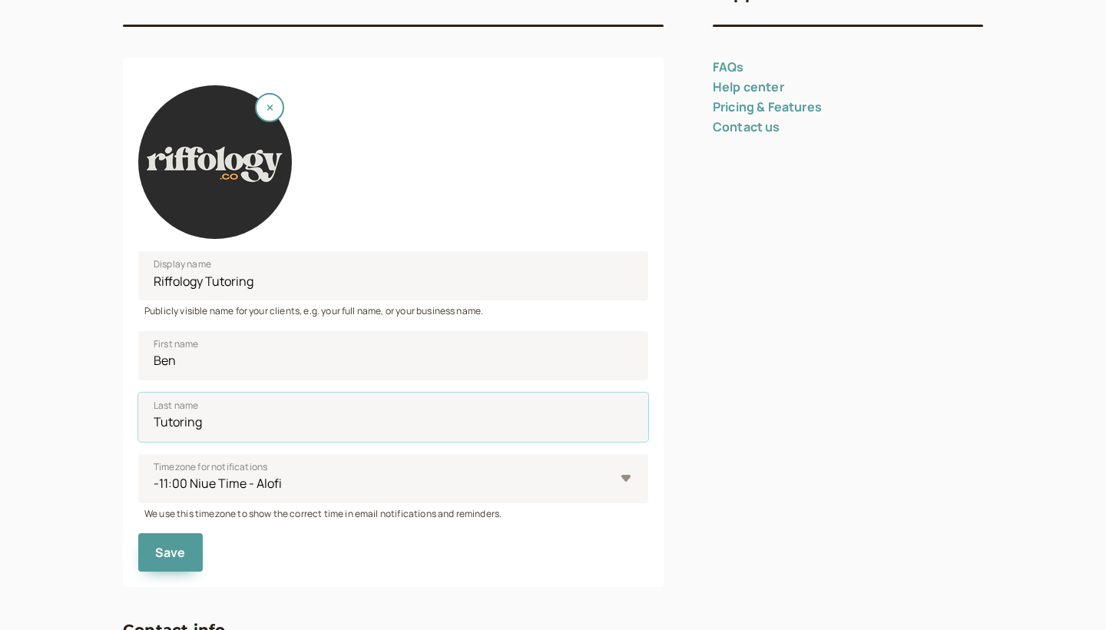
click at [121, 419] on div "introwise Dashboard Dashboard Booking page Booking Scheduling Scheduling Paymen…" at bounding box center [553, 442] width 1106 height 1249
type input "[PERSON_NAME]"
click at [177, 555] on span "Save" at bounding box center [170, 552] width 31 height 17
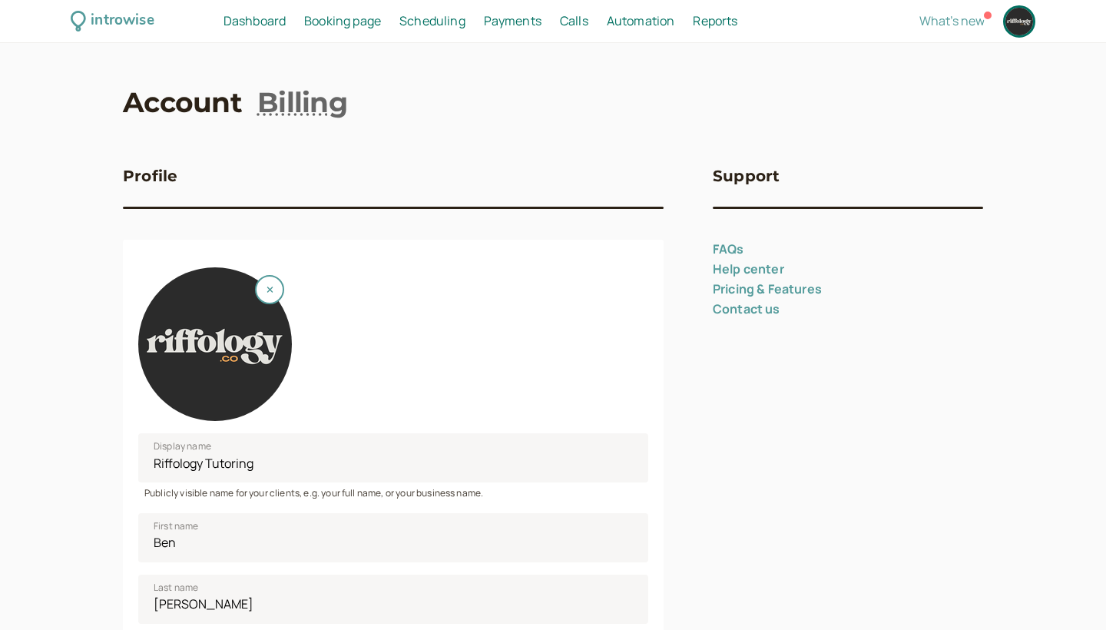
scroll to position [0, 0]
click at [251, 22] on span "Dashboard" at bounding box center [254, 20] width 62 height 17
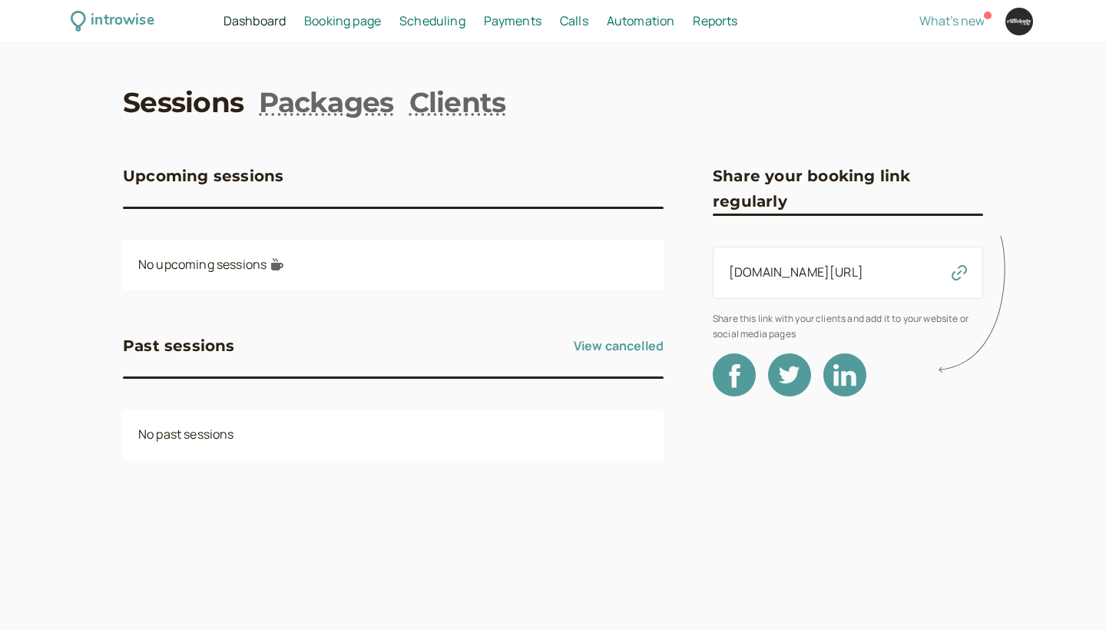
click at [521, 18] on span "Payments" at bounding box center [513, 20] width 58 height 17
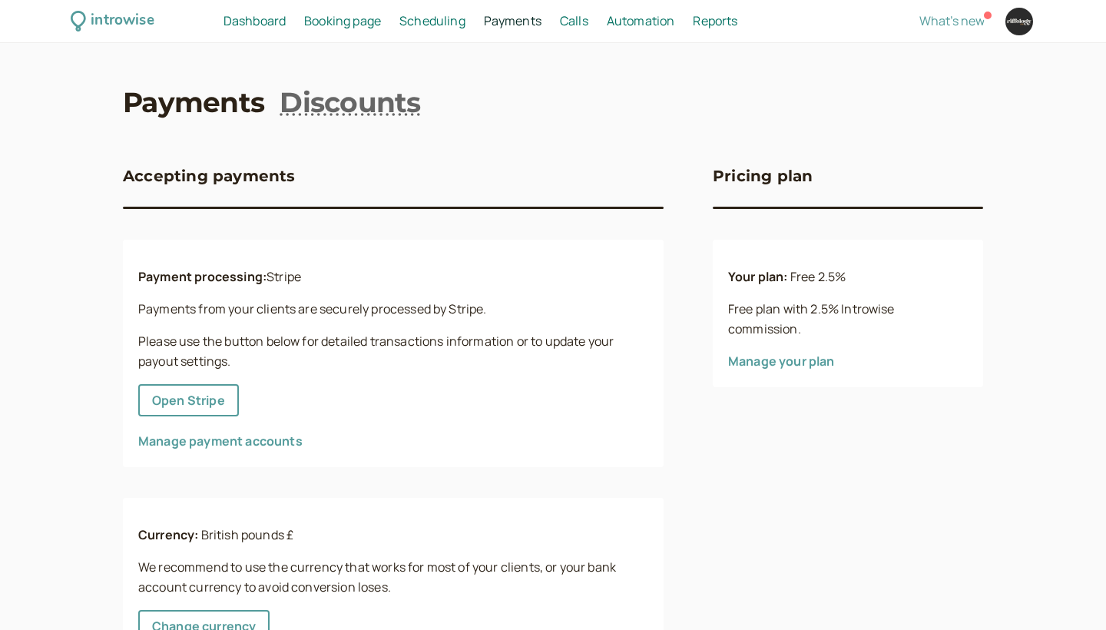
click at [271, 19] on span "Dashboard" at bounding box center [254, 20] width 62 height 17
